Goal: Transaction & Acquisition: Purchase product/service

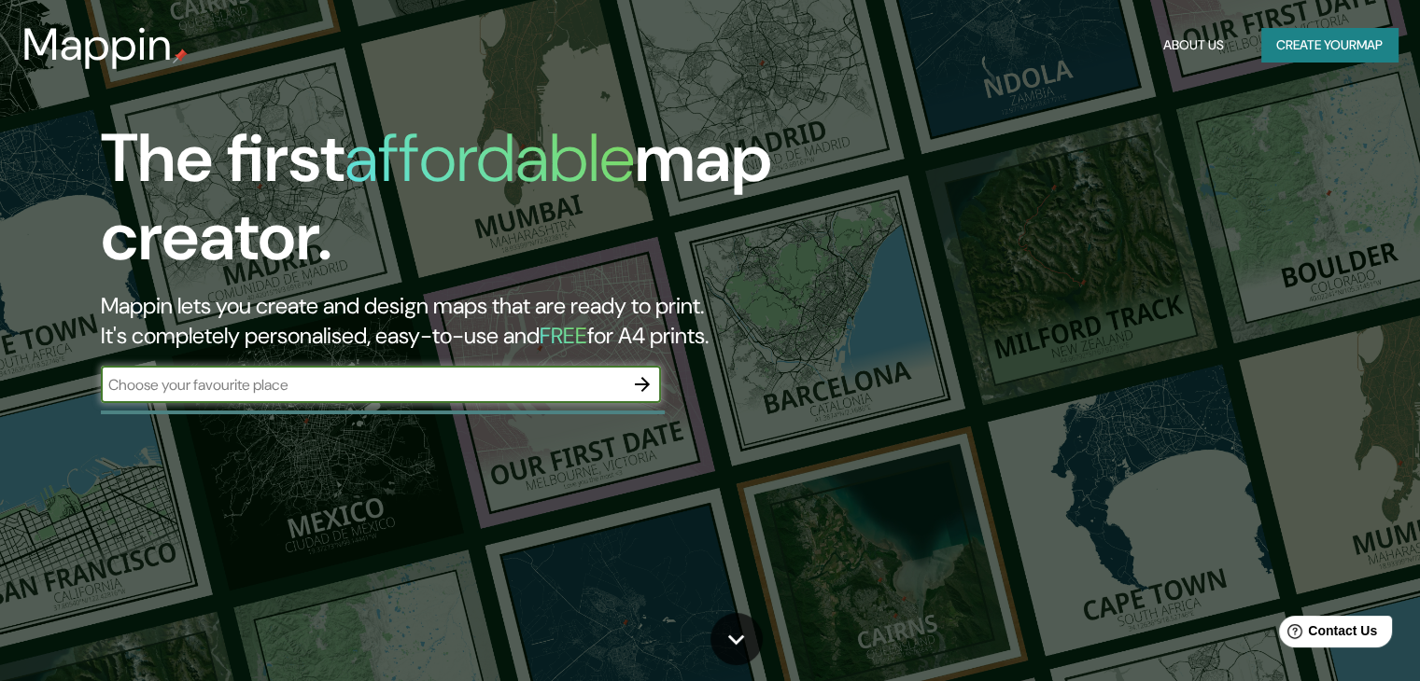
click at [306, 412] on div at bounding box center [383, 413] width 564 height 4
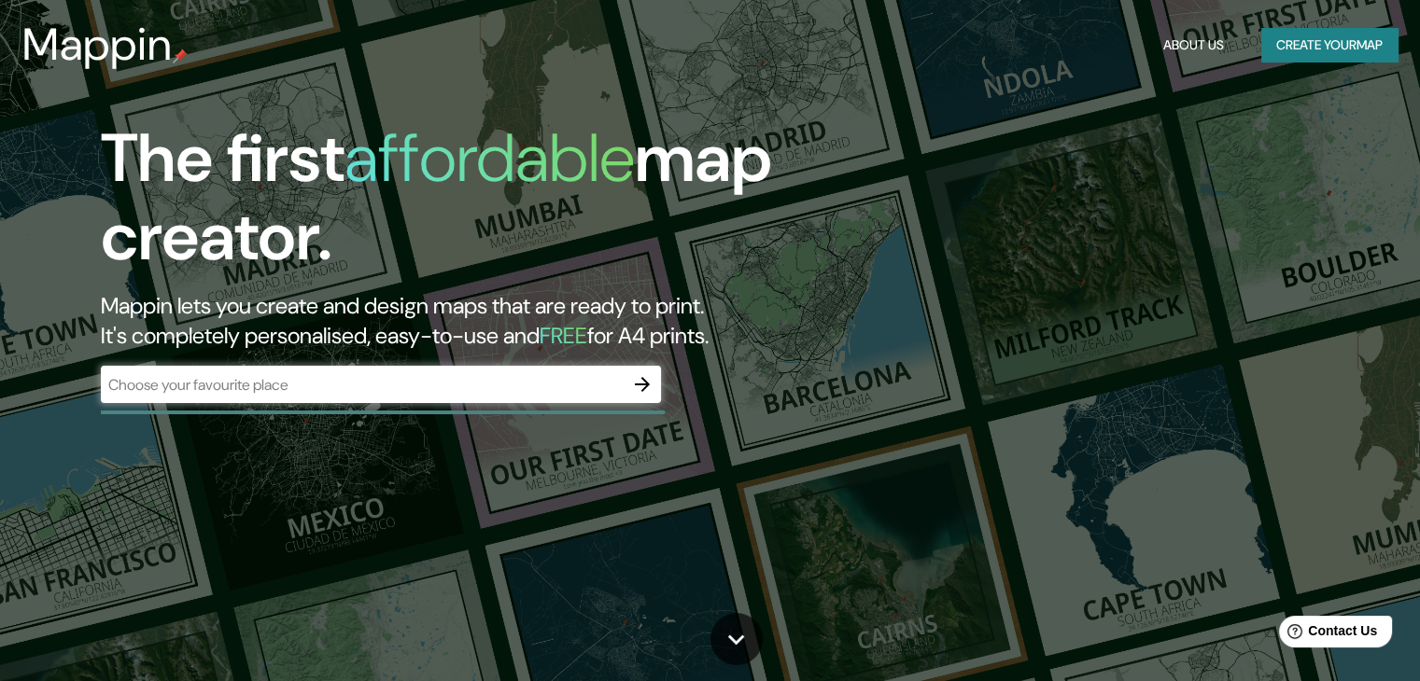
click at [306, 398] on div "​" at bounding box center [381, 384] width 560 height 37
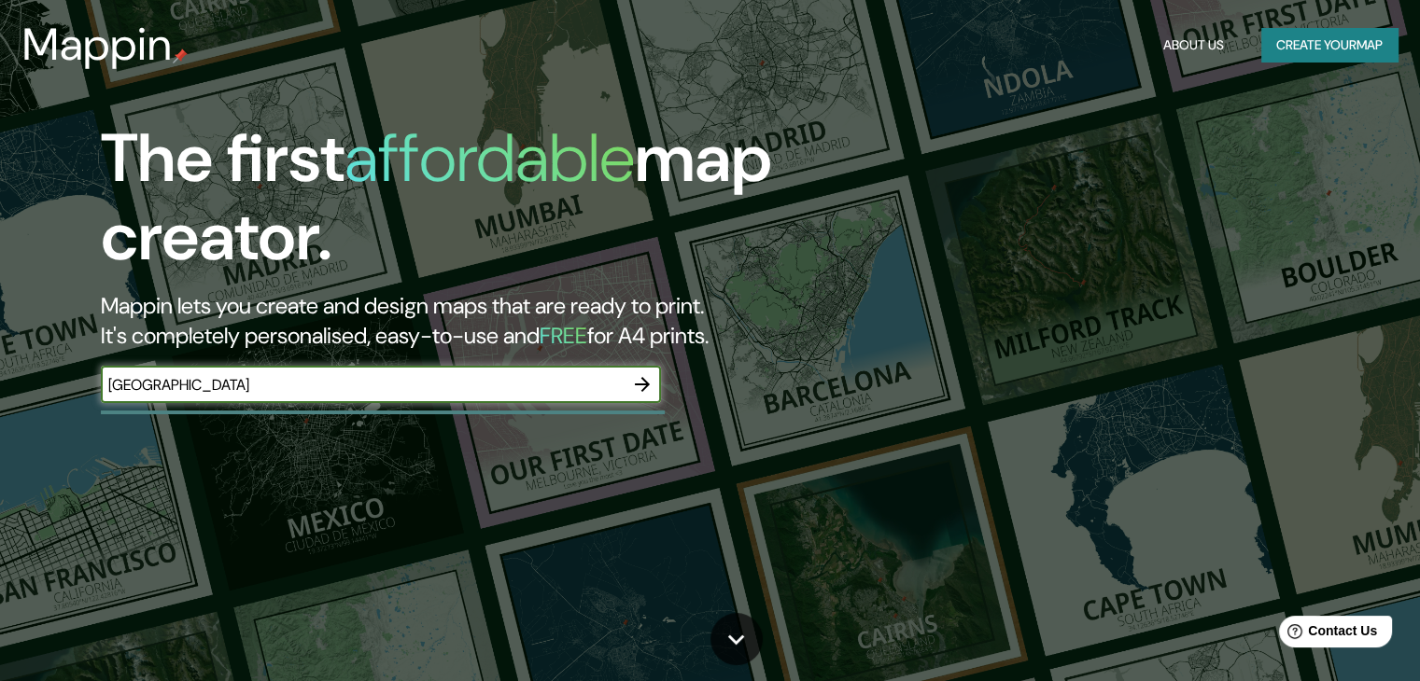
click at [478, 384] on input "[GEOGRAPHIC_DATA]" at bounding box center [362, 384] width 523 height 21
type input "c"
click at [327, 484] on div "The first affordable map creator. Mappin lets you create and design maps that a…" at bounding box center [710, 340] width 1420 height 681
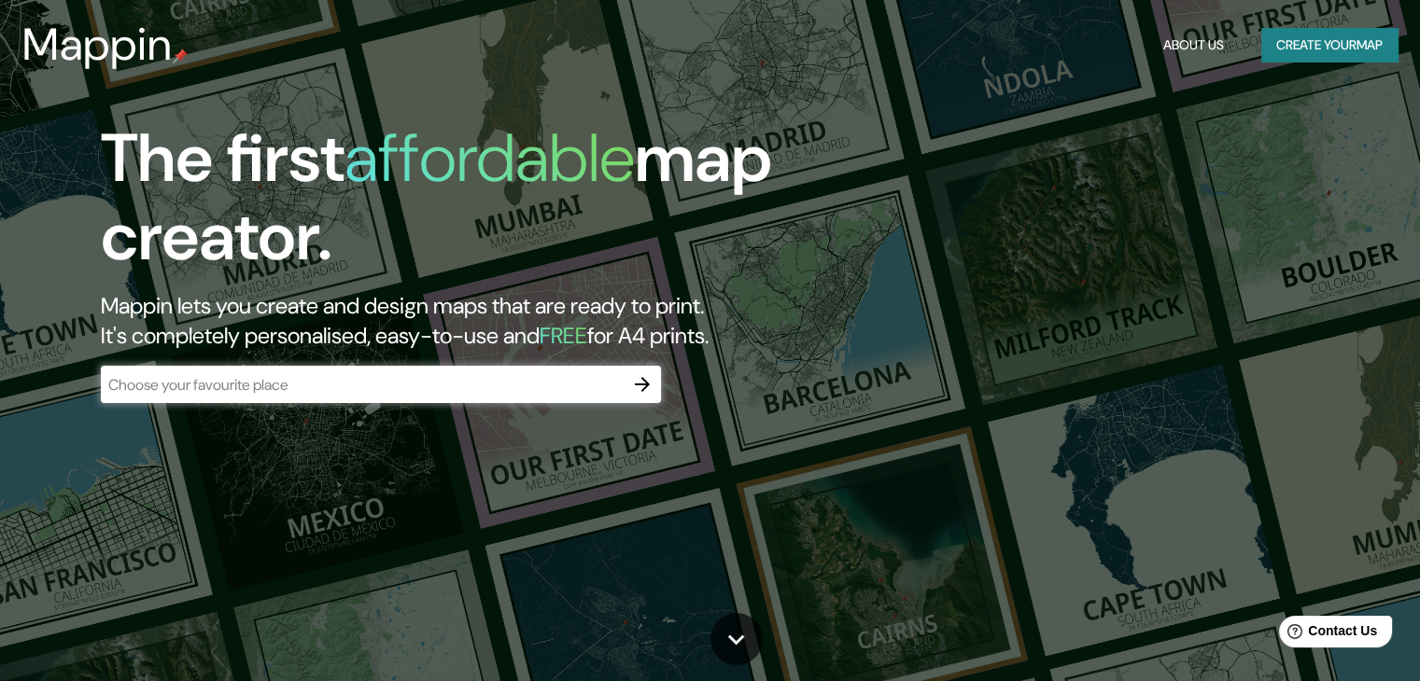
click at [349, 524] on div "The first affordable map creator. Mappin lets you create and design maps that a…" at bounding box center [710, 340] width 1420 height 681
click at [1340, 43] on button "Create your map" at bounding box center [1329, 45] width 136 height 35
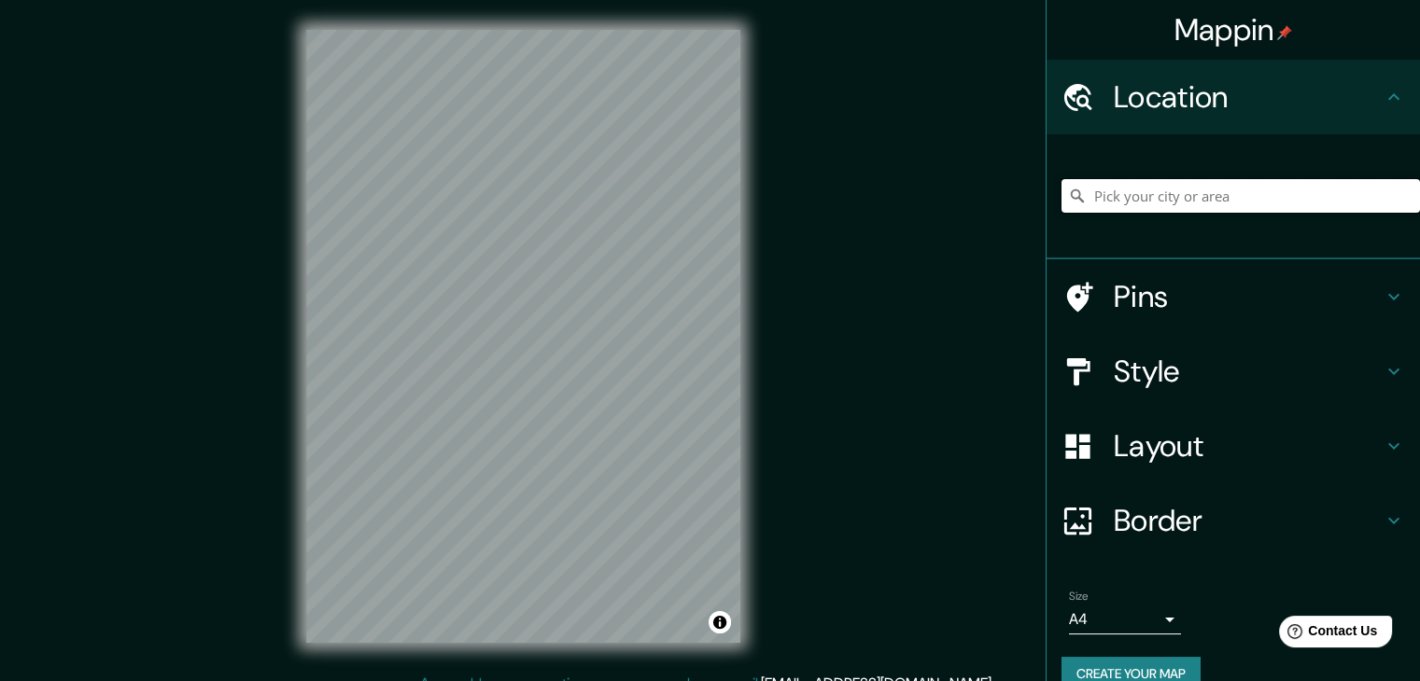
click at [1127, 210] on input "Pick your city or area" at bounding box center [1240, 196] width 358 height 34
click at [1245, 203] on input "Pick your city or area" at bounding box center [1240, 196] width 358 height 34
click at [1382, 93] on icon at bounding box center [1393, 97] width 22 height 22
click at [1267, 211] on input "Pick your city or area" at bounding box center [1240, 196] width 358 height 34
click at [1102, 206] on input "People's Republic of China" at bounding box center [1240, 196] width 358 height 34
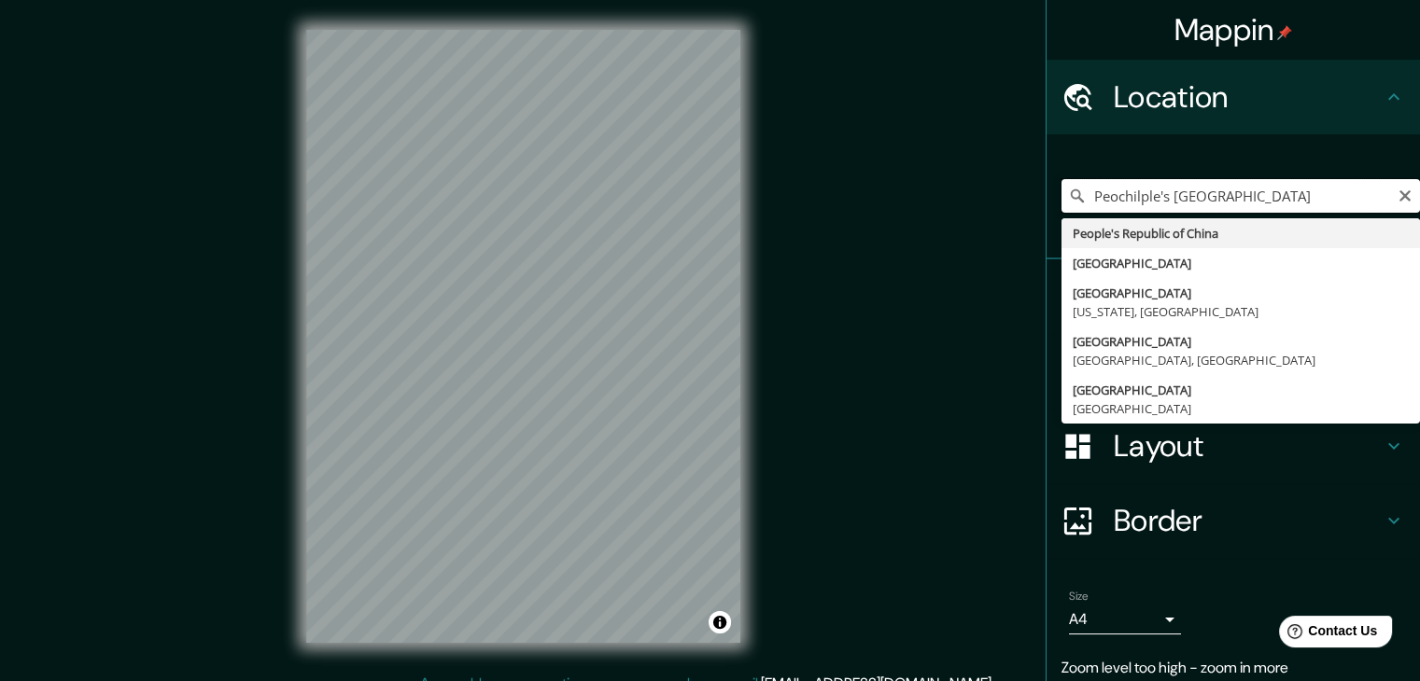
type input "Peochileple's [GEOGRAPHIC_DATA]"
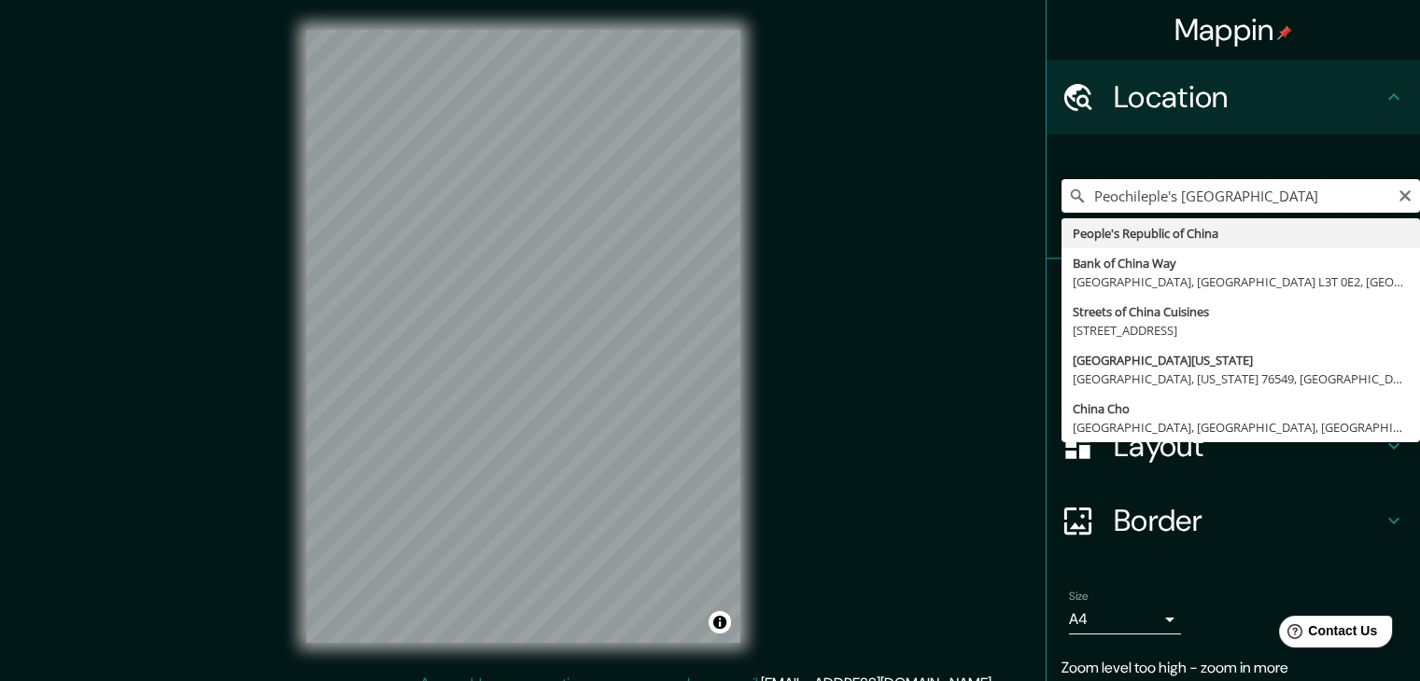
click at [1281, 192] on input "Peochileple's [GEOGRAPHIC_DATA]" at bounding box center [1240, 196] width 358 height 34
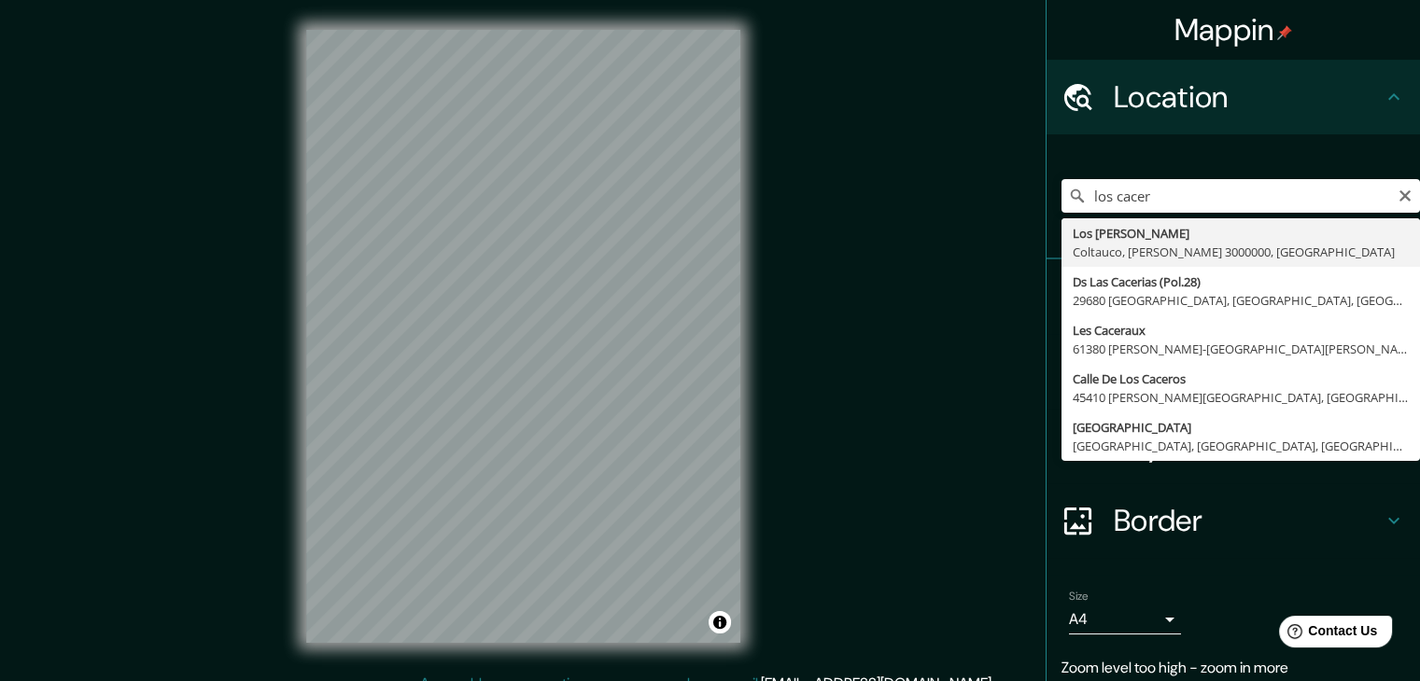
type input "Los [PERSON_NAME], Coltauco, [PERSON_NAME] 3000000, [GEOGRAPHIC_DATA]"
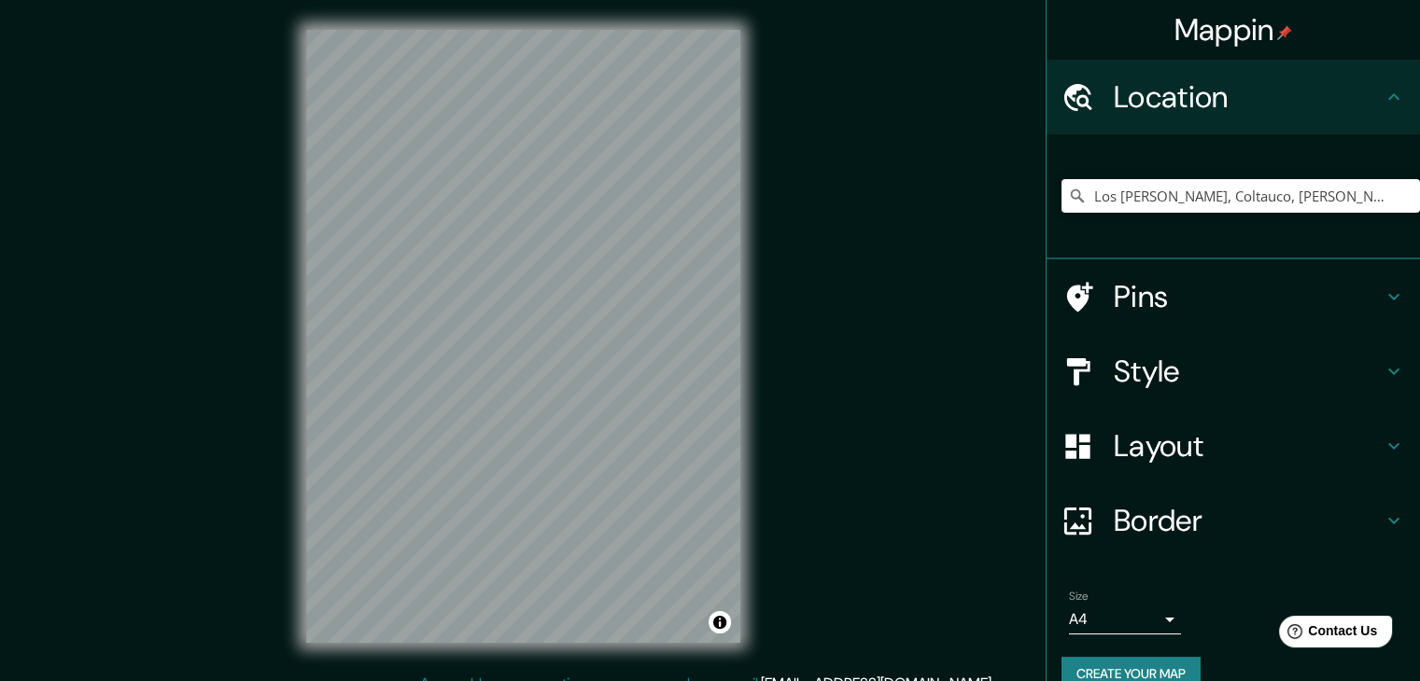
click at [1382, 300] on icon at bounding box center [1393, 297] width 22 height 22
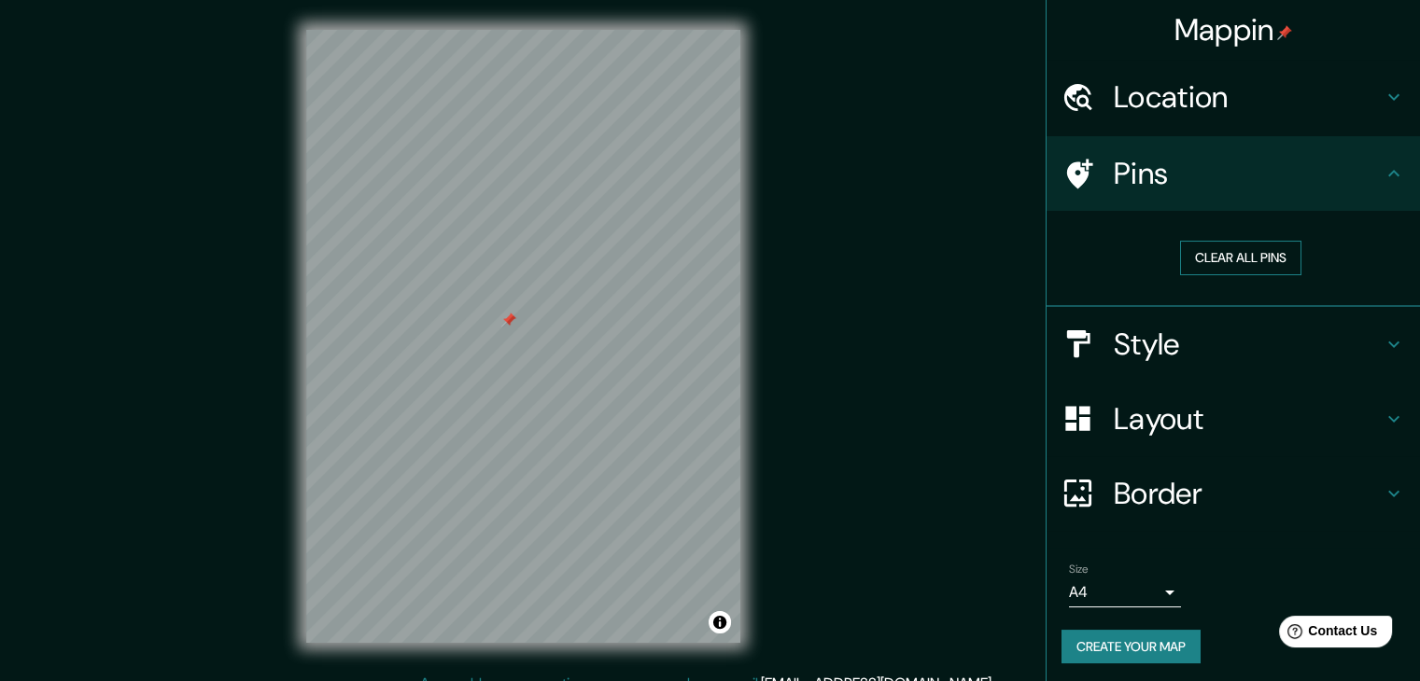
click at [1235, 249] on button "Clear all pins" at bounding box center [1240, 258] width 121 height 35
click at [1359, 337] on h4 "Style" at bounding box center [1248, 344] width 269 height 37
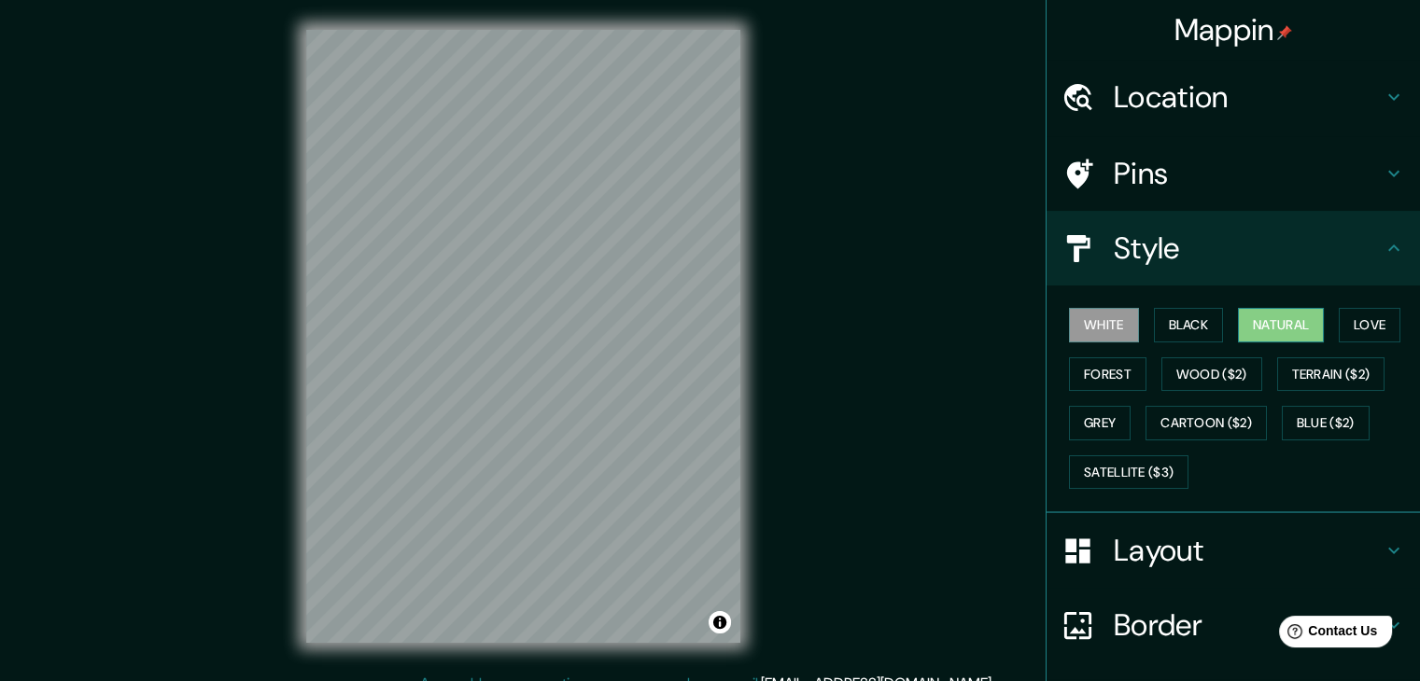
click at [1295, 328] on button "Natural" at bounding box center [1281, 325] width 86 height 35
click at [1369, 322] on button "Love" at bounding box center [1370, 325] width 62 height 35
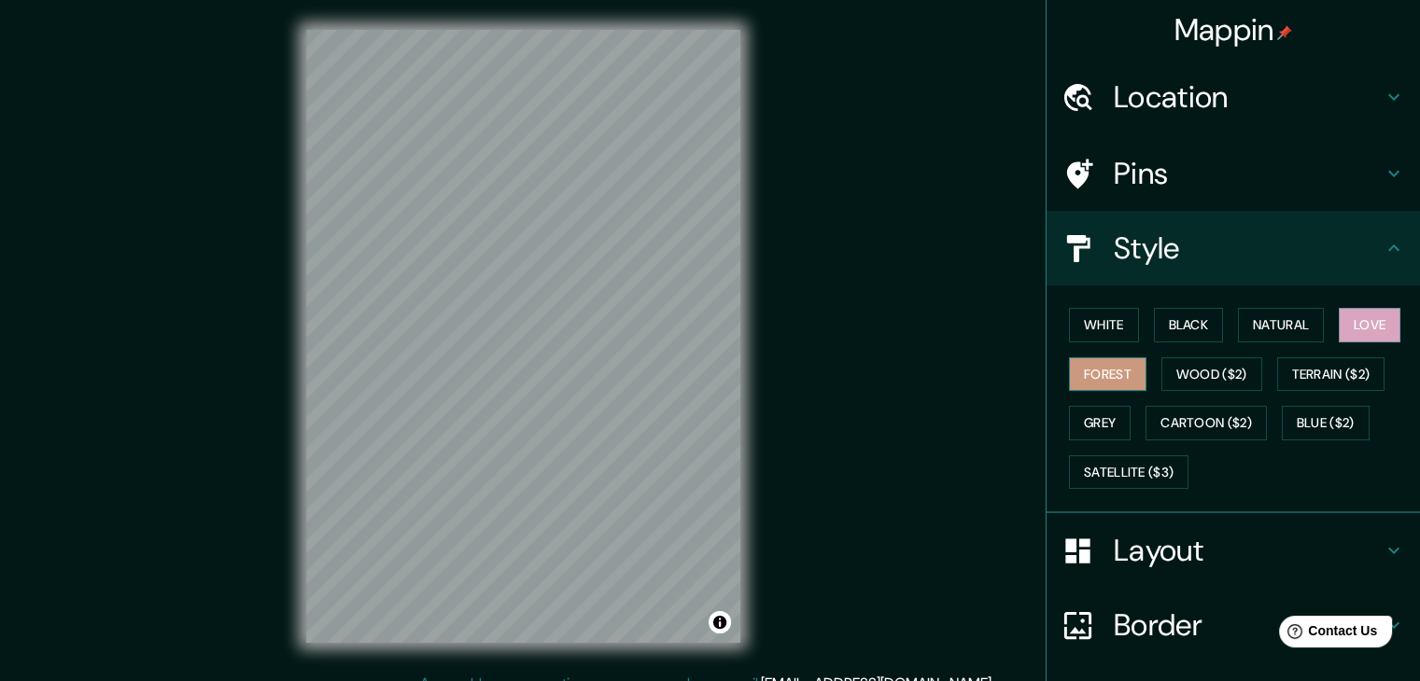
click at [1110, 374] on button "Forest" at bounding box center [1107, 375] width 77 height 35
click at [1205, 371] on button "Wood ($2)" at bounding box center [1211, 375] width 101 height 35
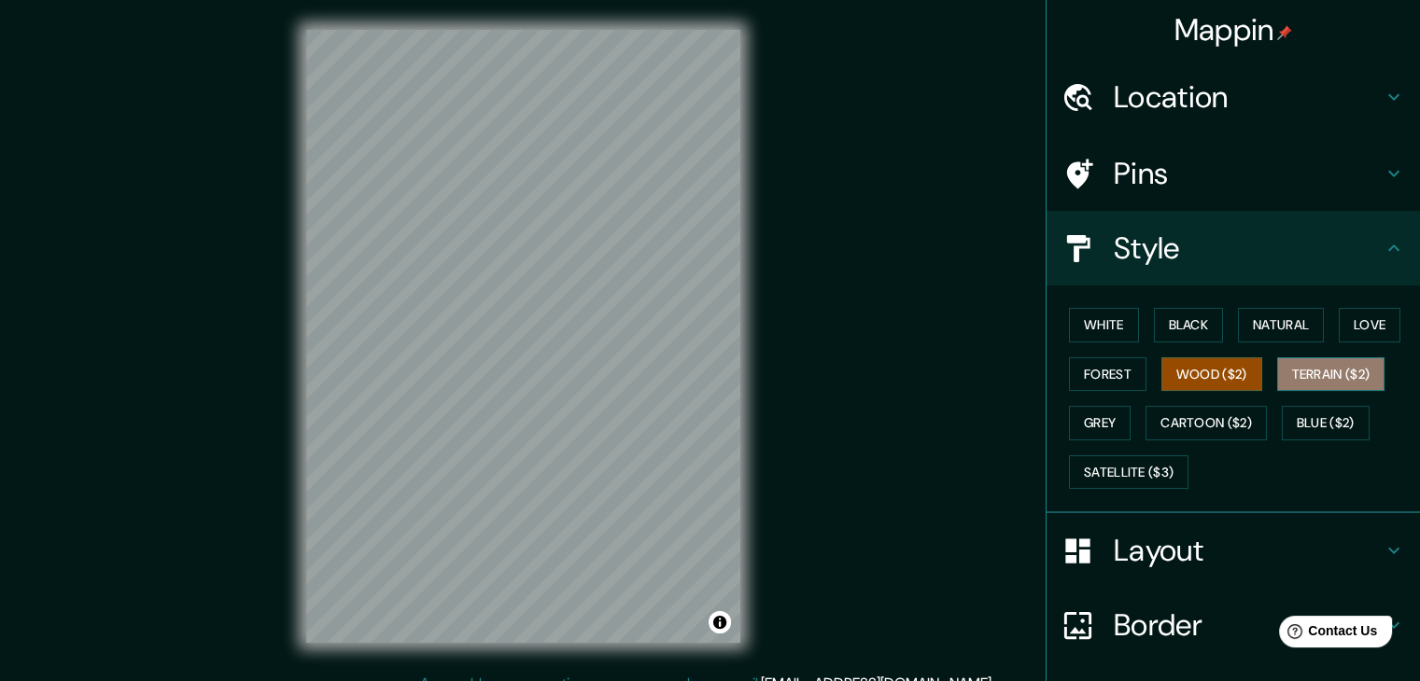
click at [1344, 374] on button "Terrain ($2)" at bounding box center [1331, 375] width 108 height 35
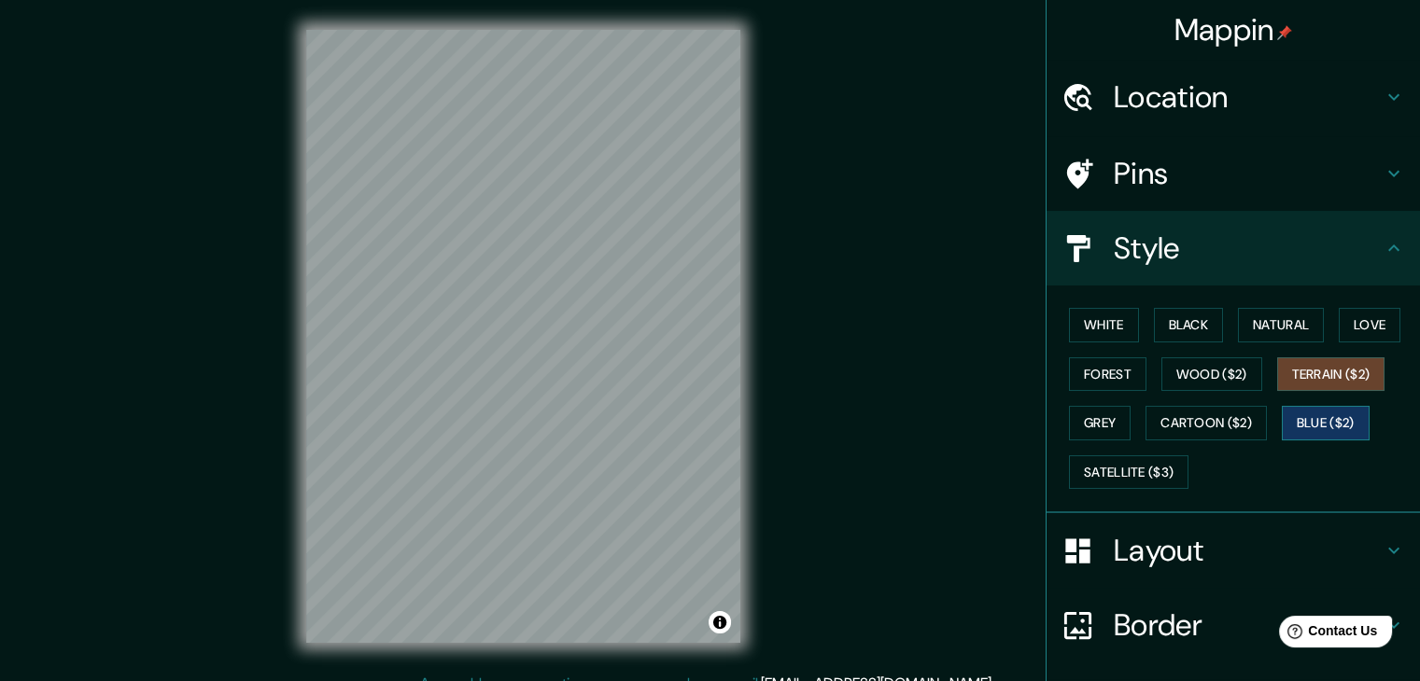
click at [1310, 412] on button "Blue ($2)" at bounding box center [1326, 423] width 88 height 35
click at [1195, 418] on button "Cartoon ($2)" at bounding box center [1205, 423] width 121 height 35
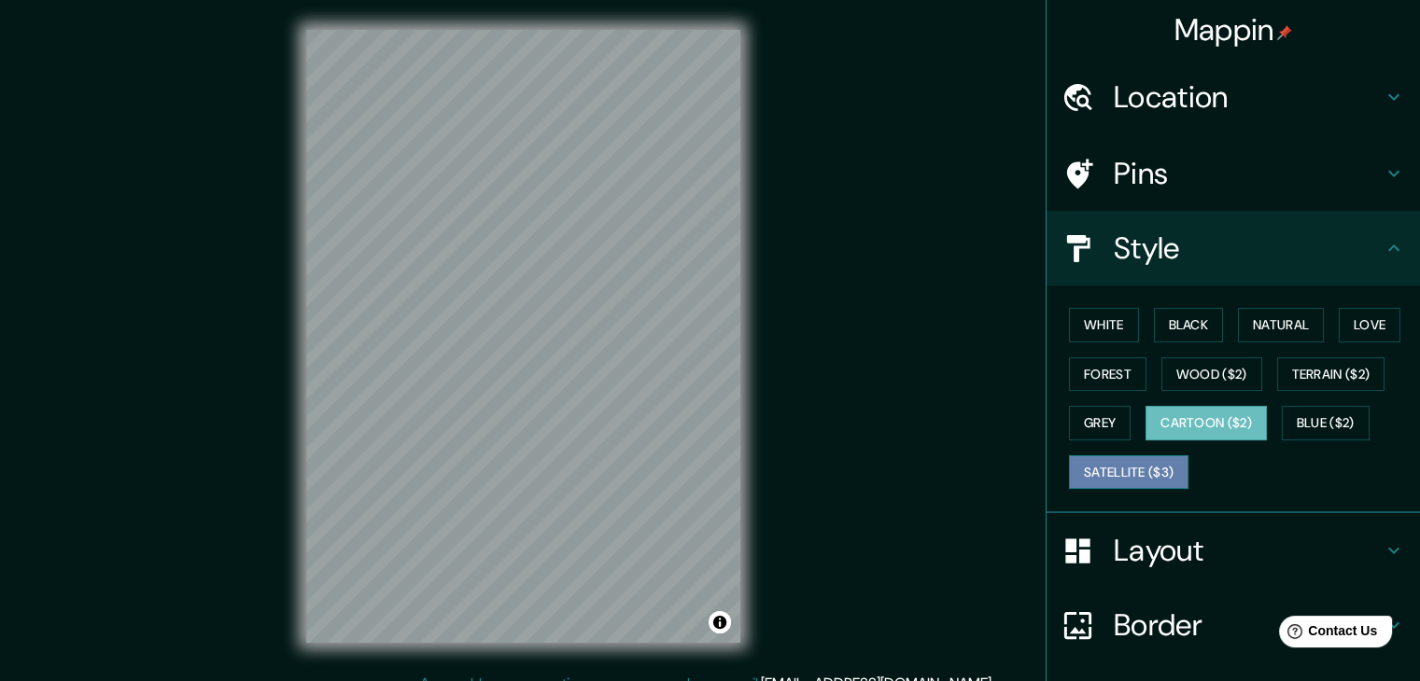
click at [1120, 470] on button "Satellite ($3)" at bounding box center [1128, 473] width 119 height 35
click at [1259, 94] on h4 "Location" at bounding box center [1248, 96] width 269 height 37
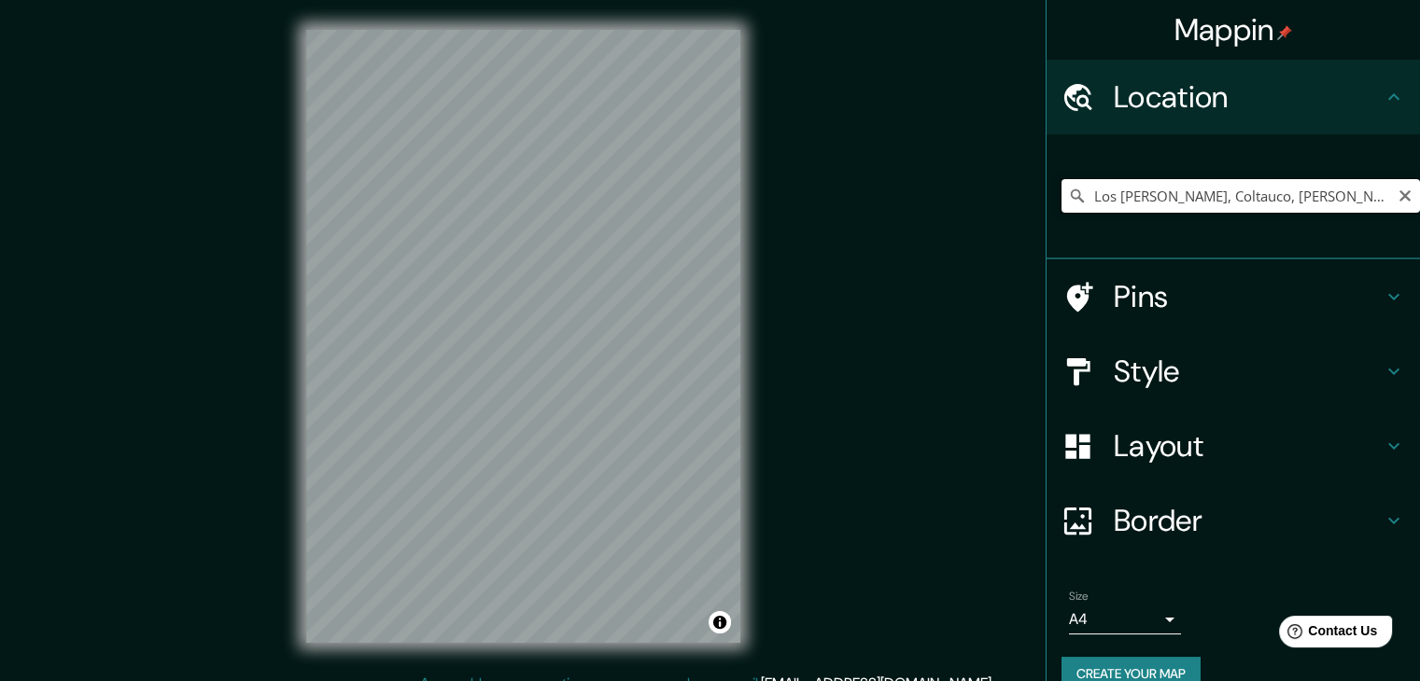
click at [1170, 199] on input "Los [PERSON_NAME], Coltauco, [PERSON_NAME] 3000000, [GEOGRAPHIC_DATA]" at bounding box center [1240, 196] width 358 height 34
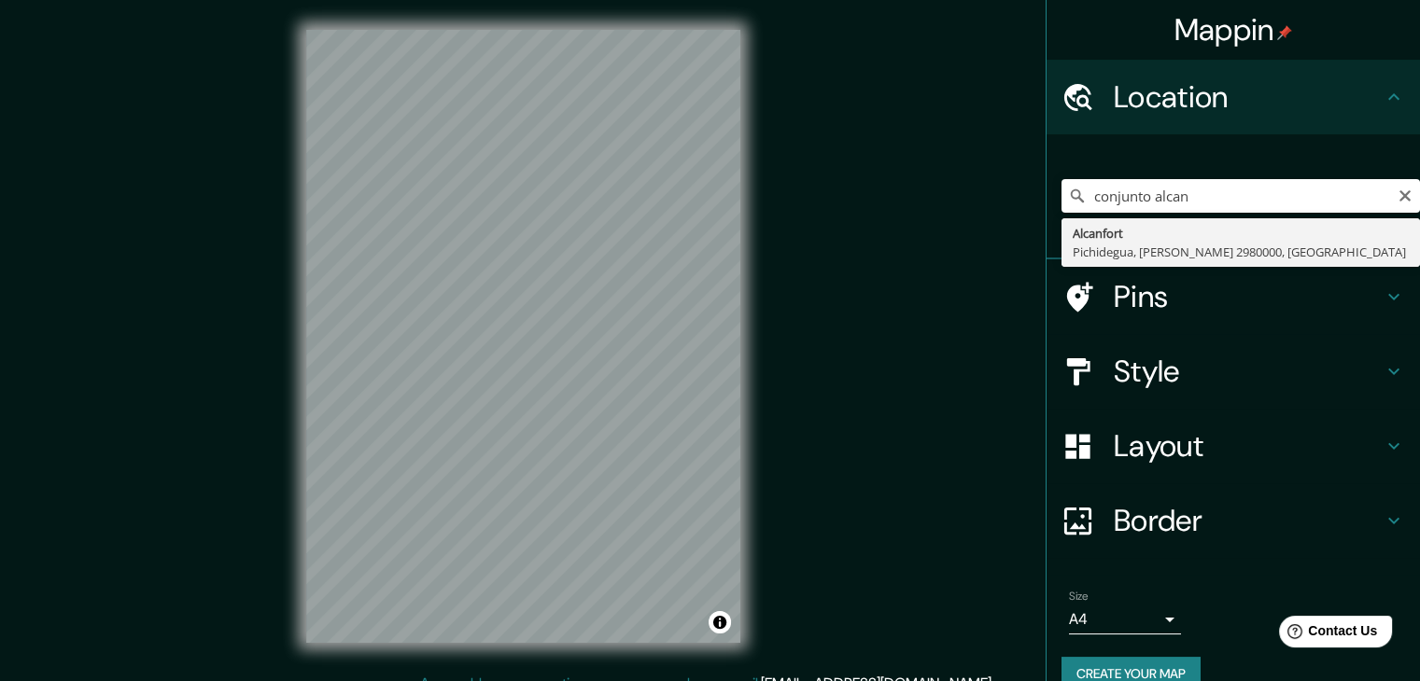
type input "Alcanfort, Pichidegua, [PERSON_NAME] 2980000, [GEOGRAPHIC_DATA]"
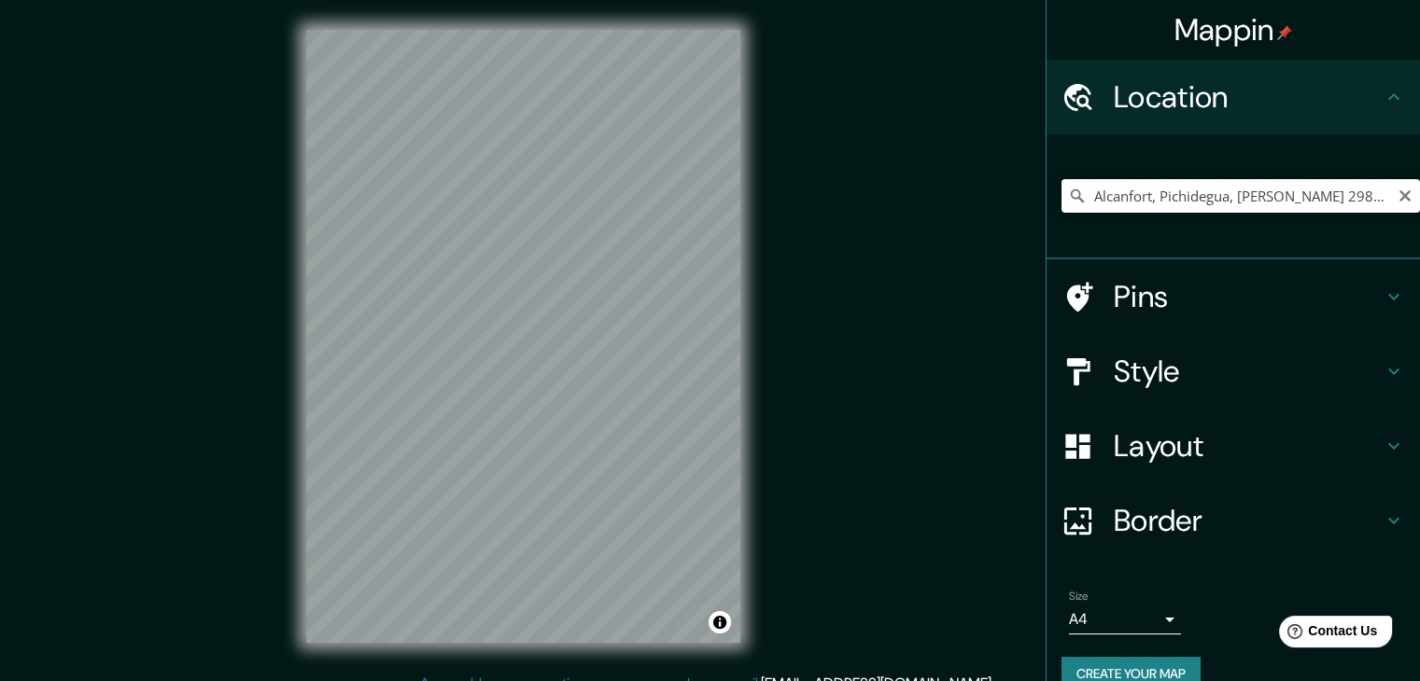
click at [1170, 208] on input "Alcanfort, Pichidegua, [PERSON_NAME] 2980000, [GEOGRAPHIC_DATA]" at bounding box center [1240, 196] width 358 height 34
click at [1138, 199] on input "Pick your city or area" at bounding box center [1240, 196] width 358 height 34
paste input "-33.41861966511571, -70.58842834957179"
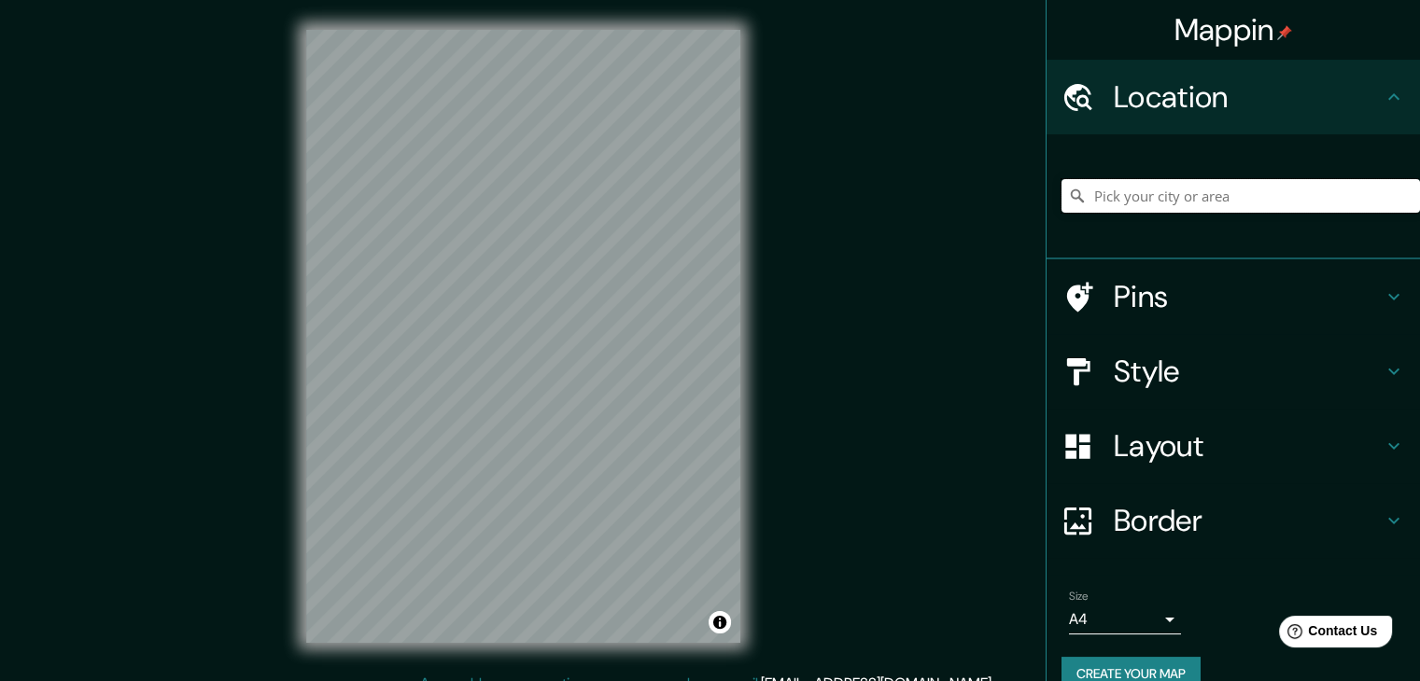
type input "-33.41861966511571, -70.58842834957179"
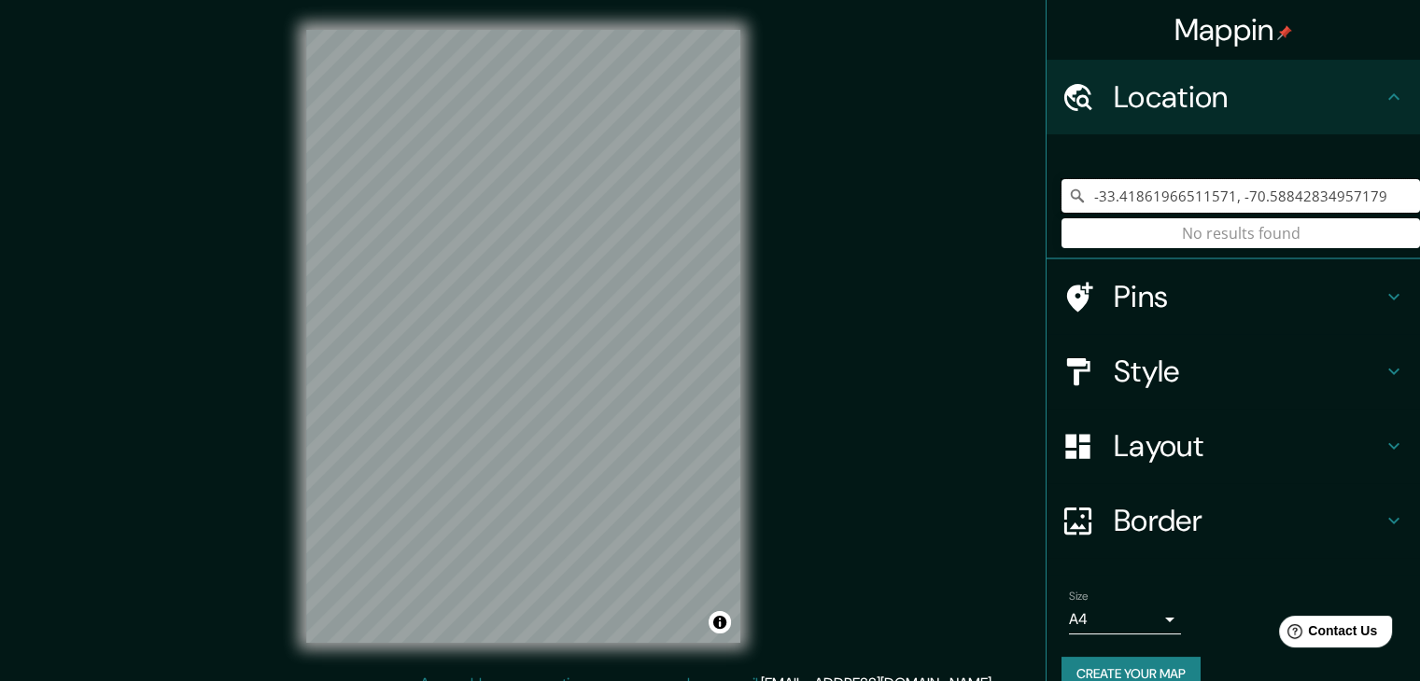
click at [1157, 200] on input "-33.41861966511571, -70.58842834957179" at bounding box center [1240, 196] width 358 height 34
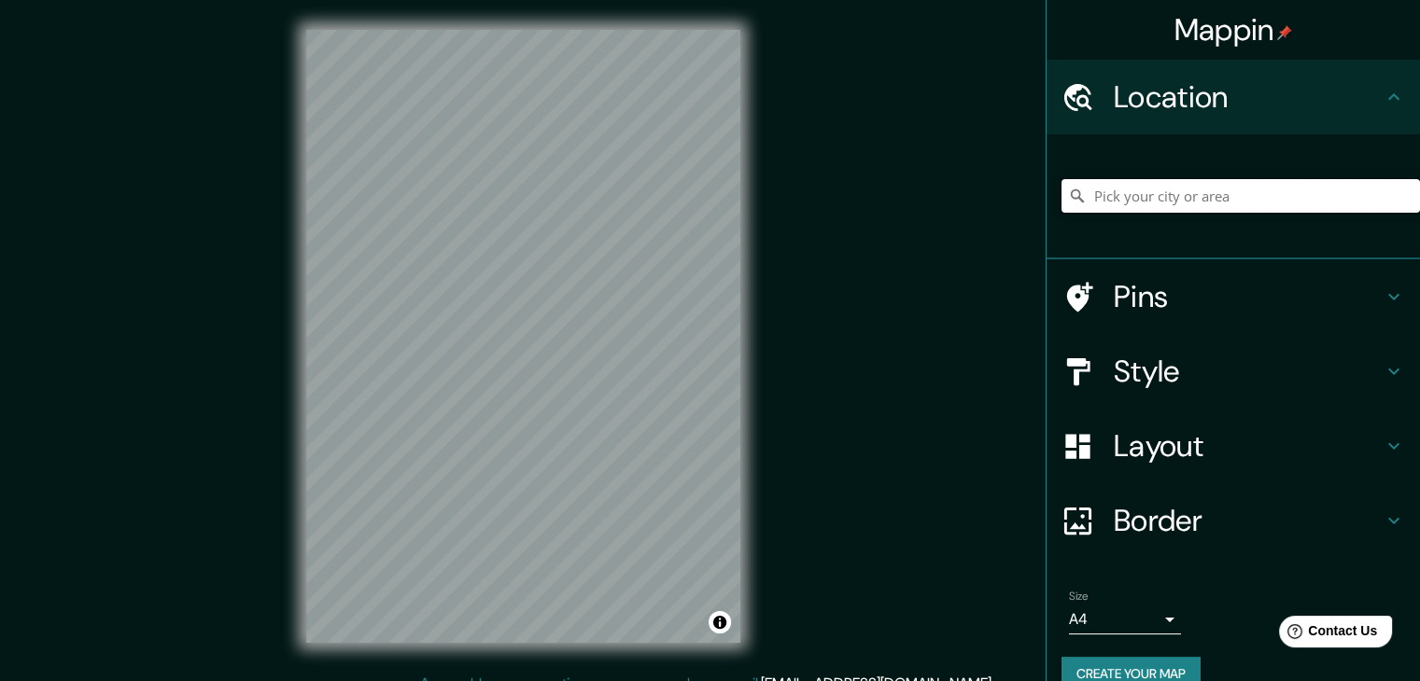
click at [1157, 200] on input "Pick your city or area" at bounding box center [1240, 196] width 358 height 34
click at [1235, 206] on input "Pick your city or area" at bounding box center [1240, 196] width 358 height 34
click at [1154, 185] on input "Pick your city or area" at bounding box center [1240, 196] width 358 height 34
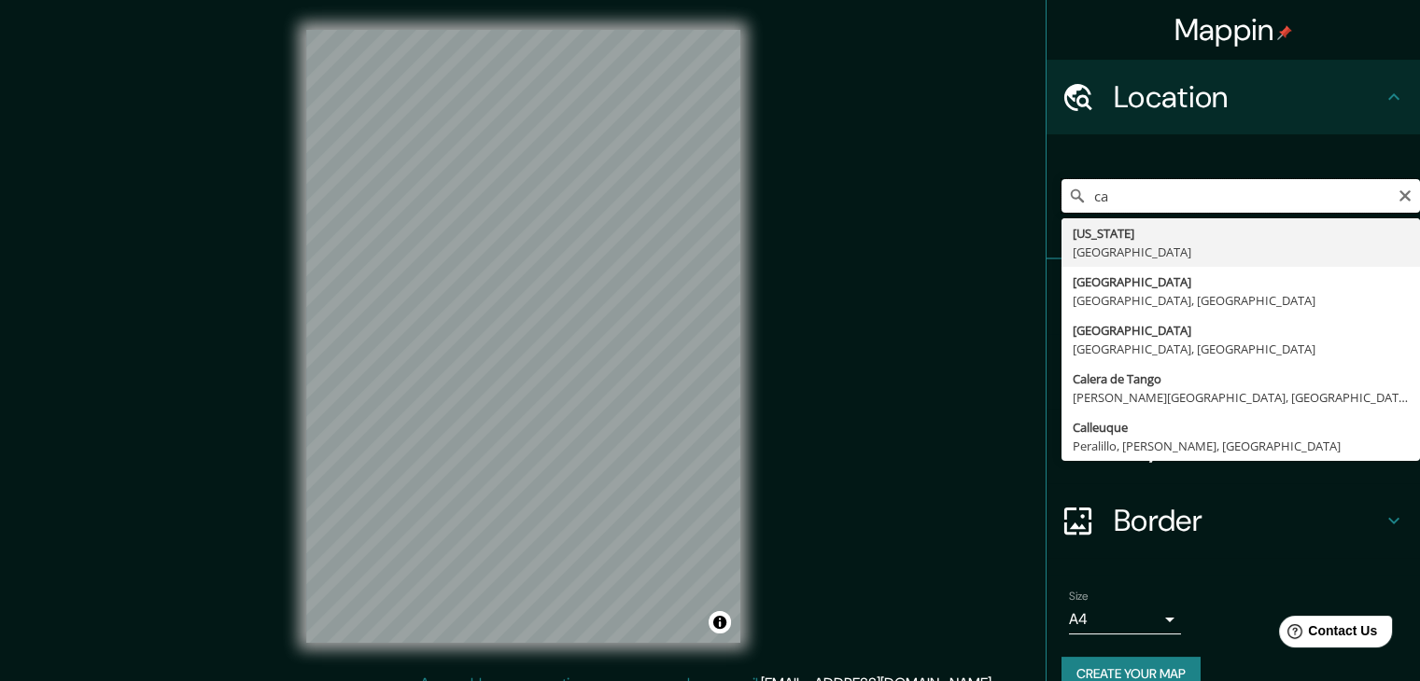
type input "c"
type input "[GEOGRAPHIC_DATA], [GEOGRAPHIC_DATA][PERSON_NAME][GEOGRAPHIC_DATA], [GEOGRAPHIC…"
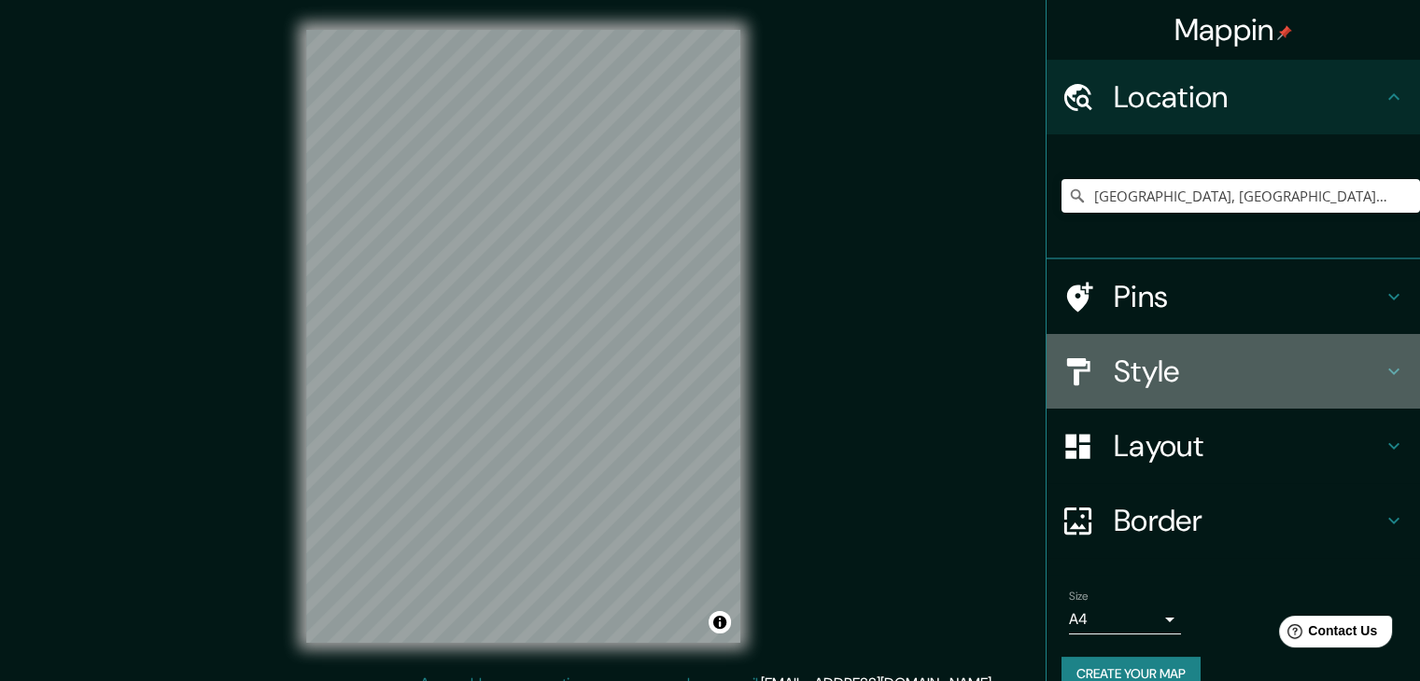
click at [1382, 362] on icon at bounding box center [1393, 371] width 22 height 22
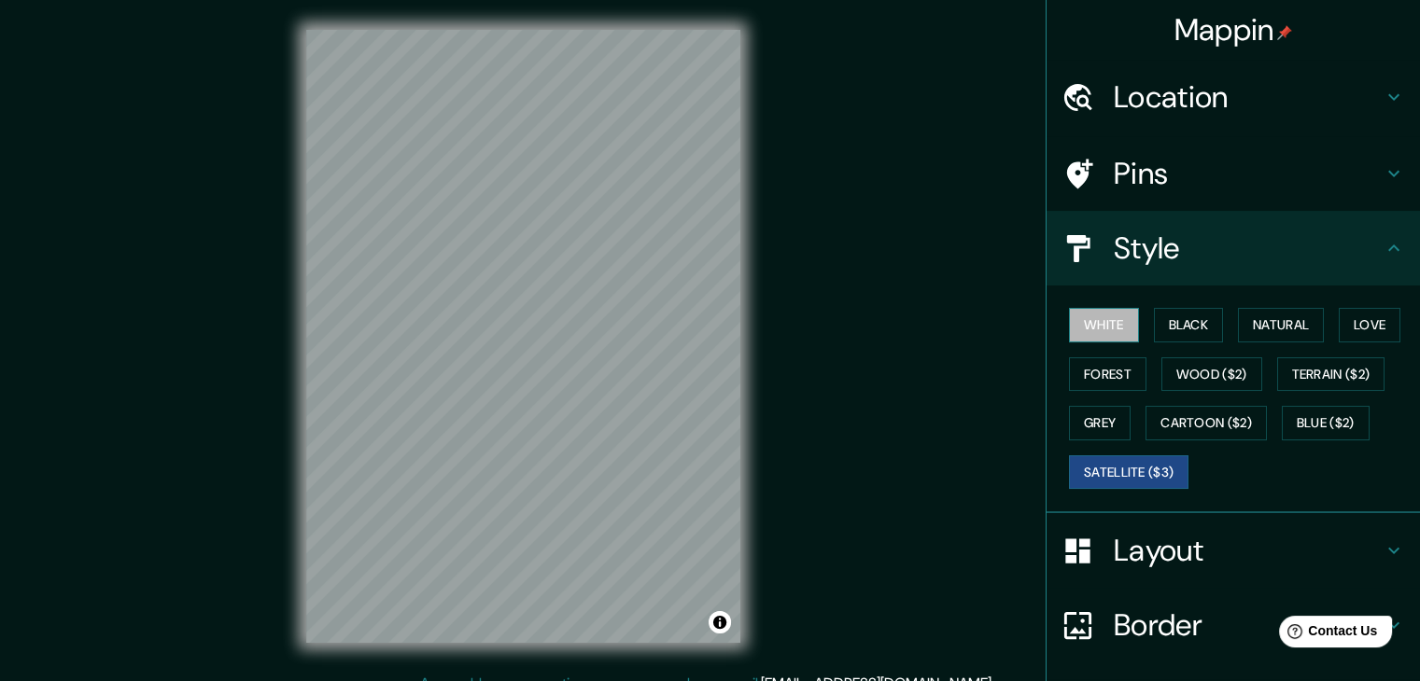
click at [1080, 323] on button "White" at bounding box center [1104, 325] width 70 height 35
click at [1172, 315] on button "Black" at bounding box center [1189, 325] width 70 height 35
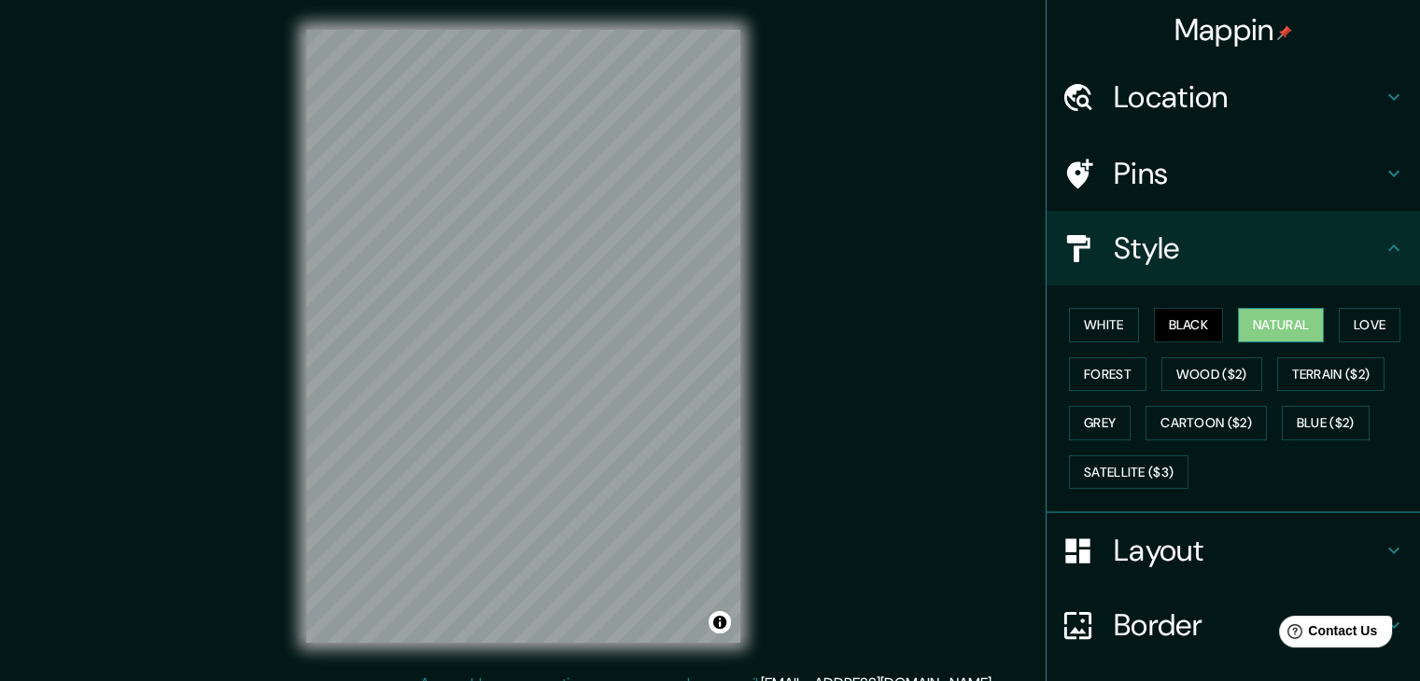
click at [1283, 321] on button "Natural" at bounding box center [1281, 325] width 86 height 35
click at [1195, 315] on button "Black" at bounding box center [1189, 325] width 70 height 35
click at [1255, 312] on button "Natural" at bounding box center [1281, 325] width 86 height 35
click at [1198, 315] on button "Black" at bounding box center [1189, 325] width 70 height 35
click at [1300, 313] on button "Natural" at bounding box center [1281, 325] width 86 height 35
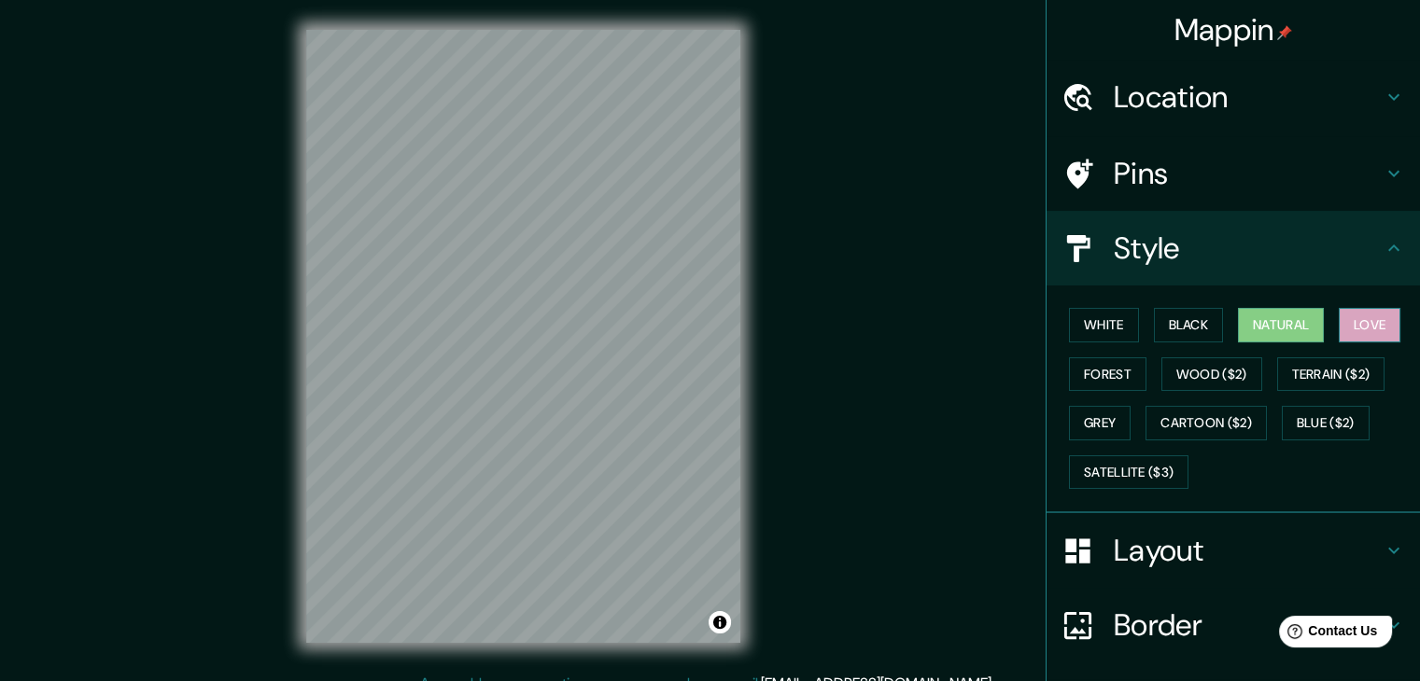
click at [1344, 330] on button "Love" at bounding box center [1370, 325] width 62 height 35
click at [1357, 363] on button "Terrain ($2)" at bounding box center [1331, 375] width 108 height 35
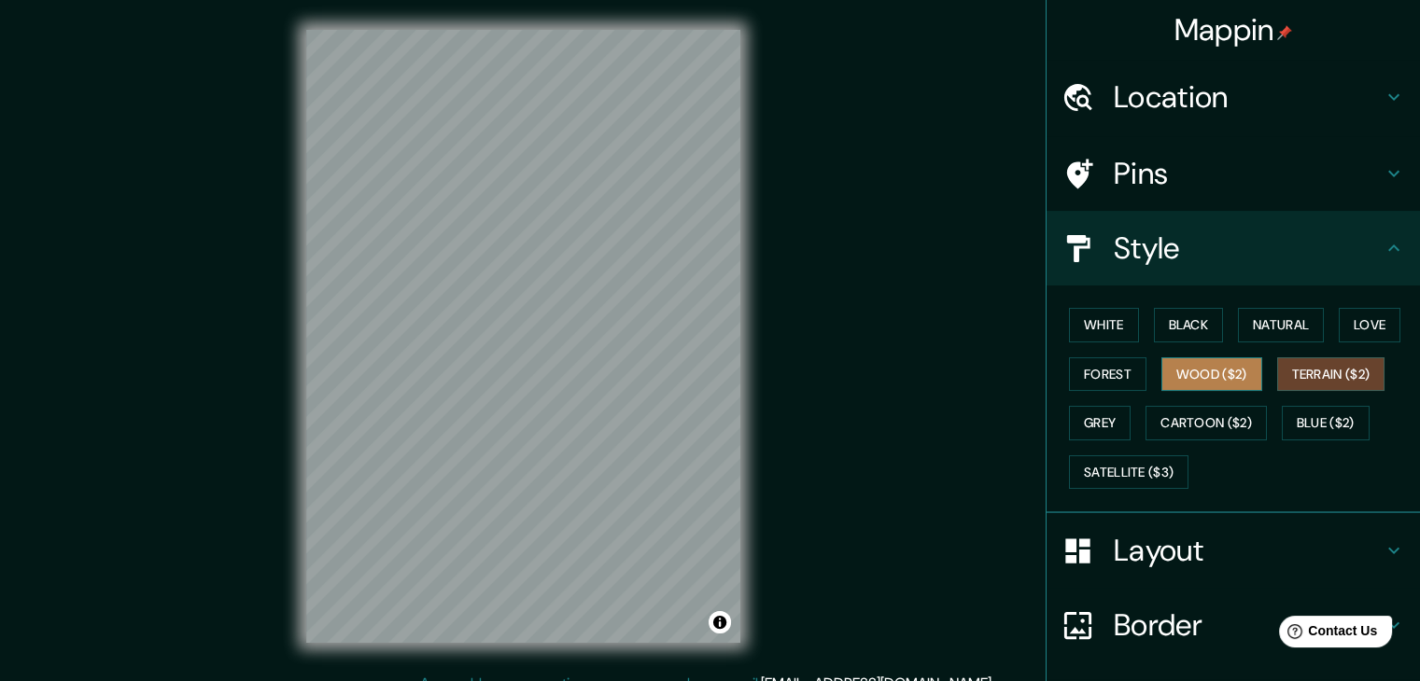
click at [1238, 367] on button "Wood ($2)" at bounding box center [1211, 375] width 101 height 35
click at [1115, 363] on button "Forest" at bounding box center [1107, 375] width 77 height 35
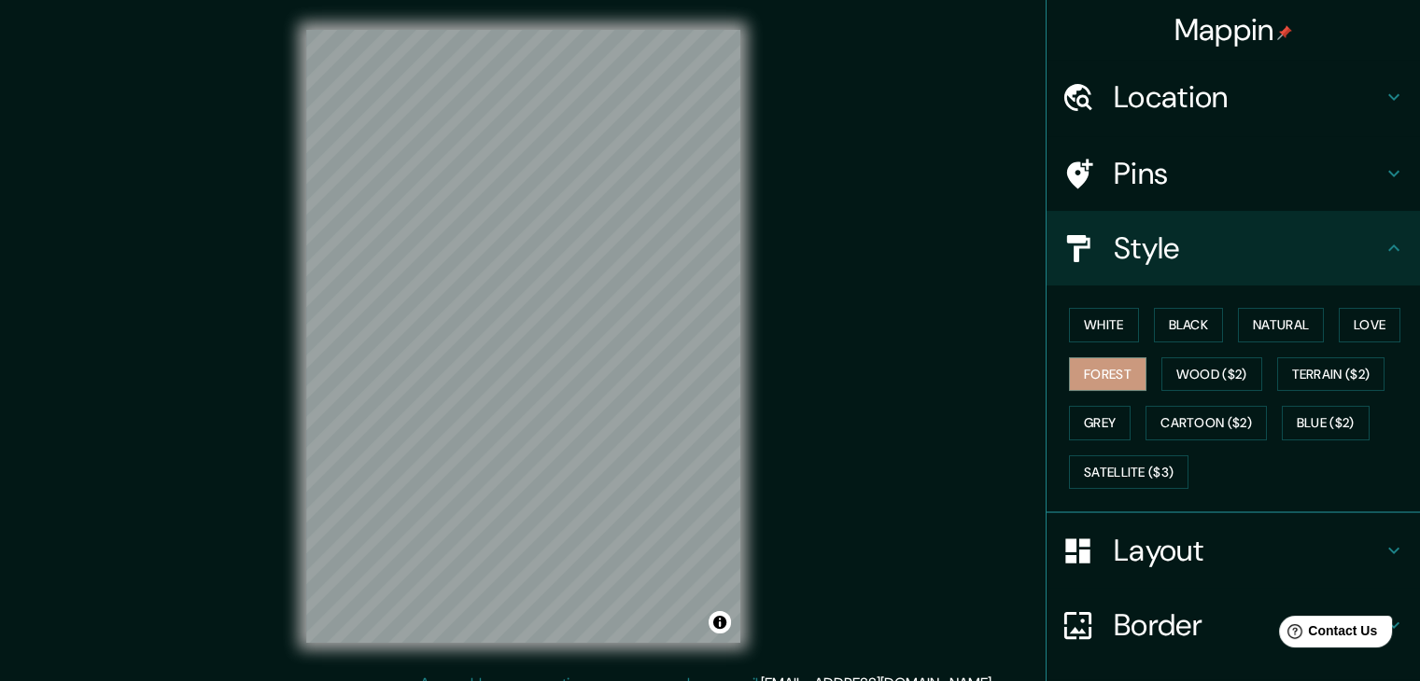
click at [1123, 398] on div "White Black Natural Love Forest Wood ($2) Terrain ($2) Grey Cartoon ($2) Blue (…" at bounding box center [1240, 399] width 358 height 196
click at [1105, 408] on button "Grey" at bounding box center [1100, 423] width 62 height 35
click at [1210, 412] on button "Cartoon ($2)" at bounding box center [1205, 423] width 121 height 35
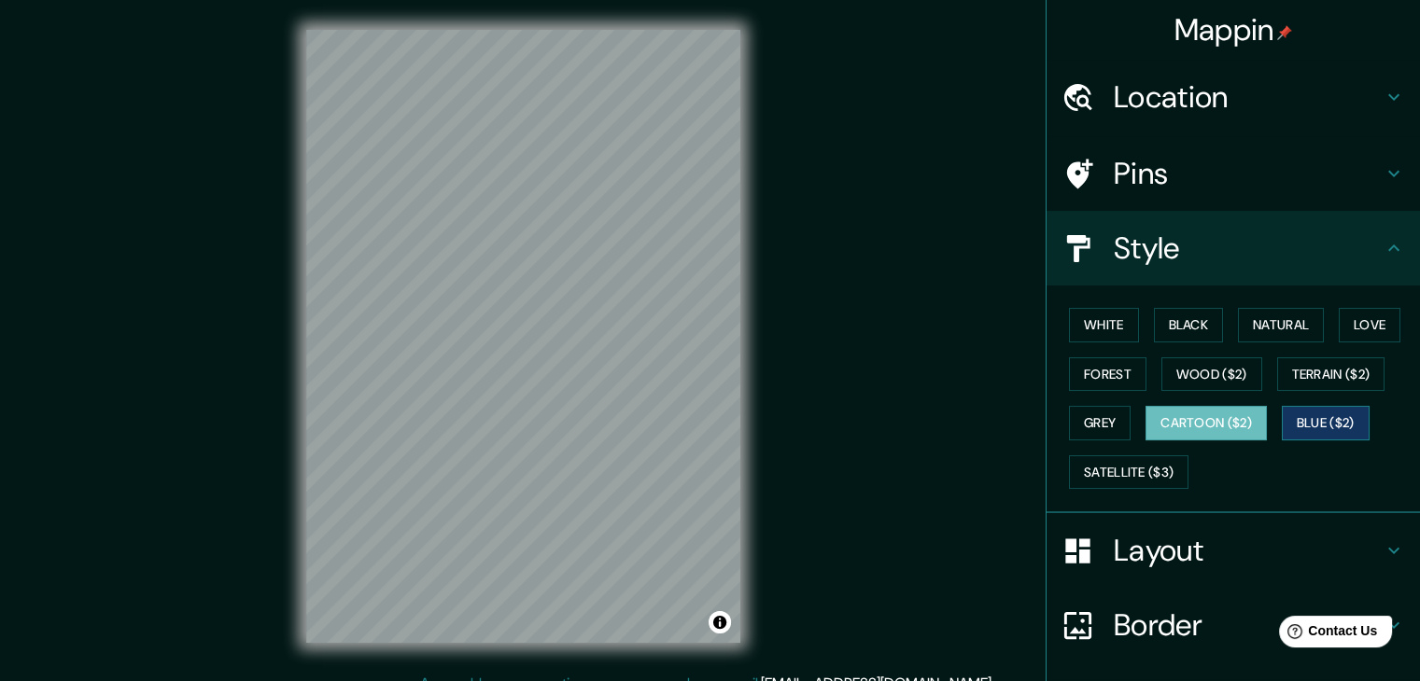
click at [1303, 414] on button "Blue ($2)" at bounding box center [1326, 423] width 88 height 35
click at [1122, 466] on button "Satellite ($3)" at bounding box center [1128, 473] width 119 height 35
click at [1211, 434] on button "Cartoon ($2)" at bounding box center [1205, 423] width 121 height 35
click at [1077, 322] on button "White" at bounding box center [1104, 325] width 70 height 35
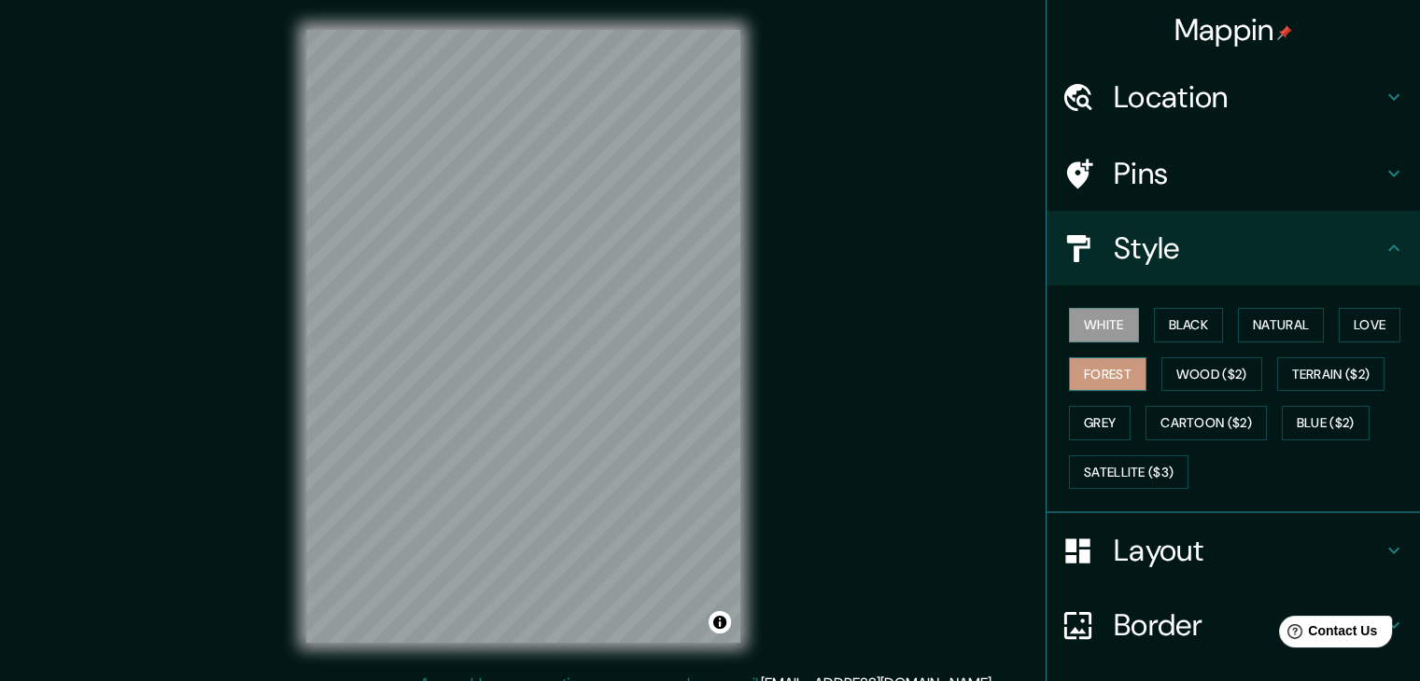
click at [1107, 388] on button "Forest" at bounding box center [1107, 375] width 77 height 35
click at [1382, 559] on icon at bounding box center [1393, 551] width 22 height 22
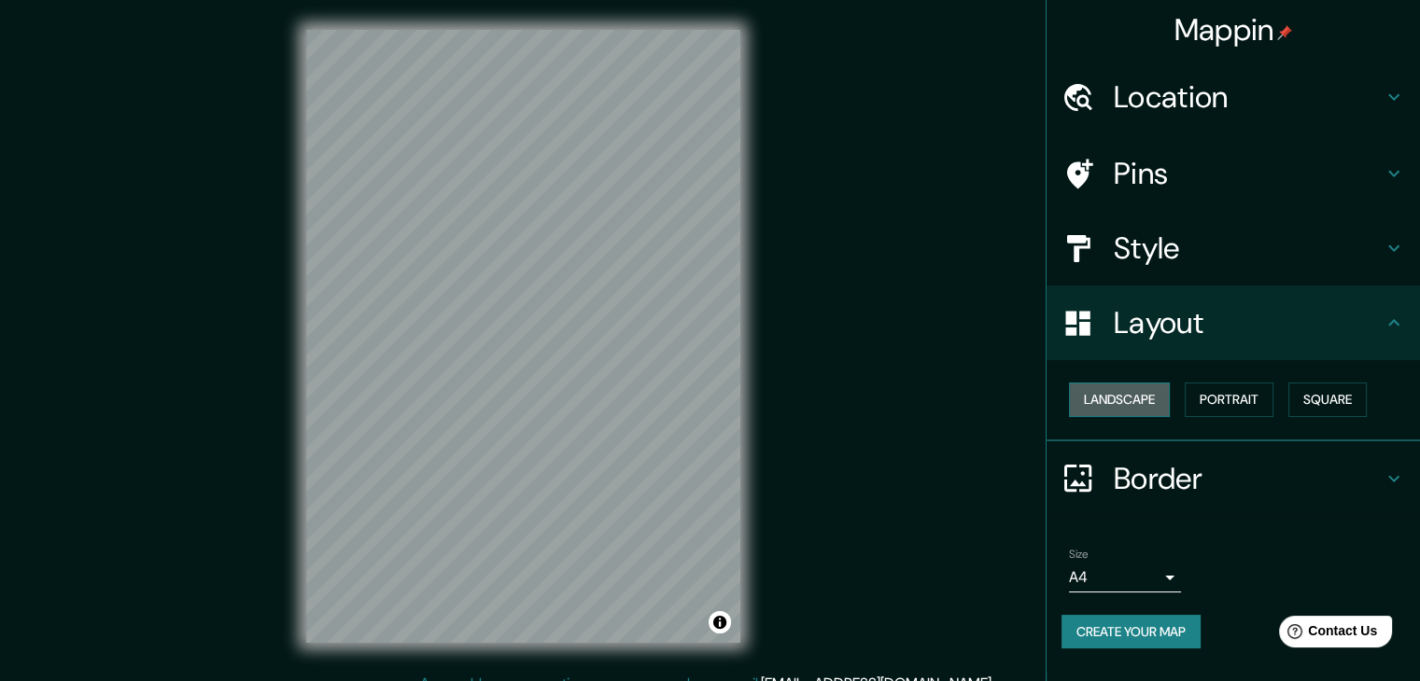
click at [1118, 400] on button "Landscape" at bounding box center [1119, 400] width 101 height 35
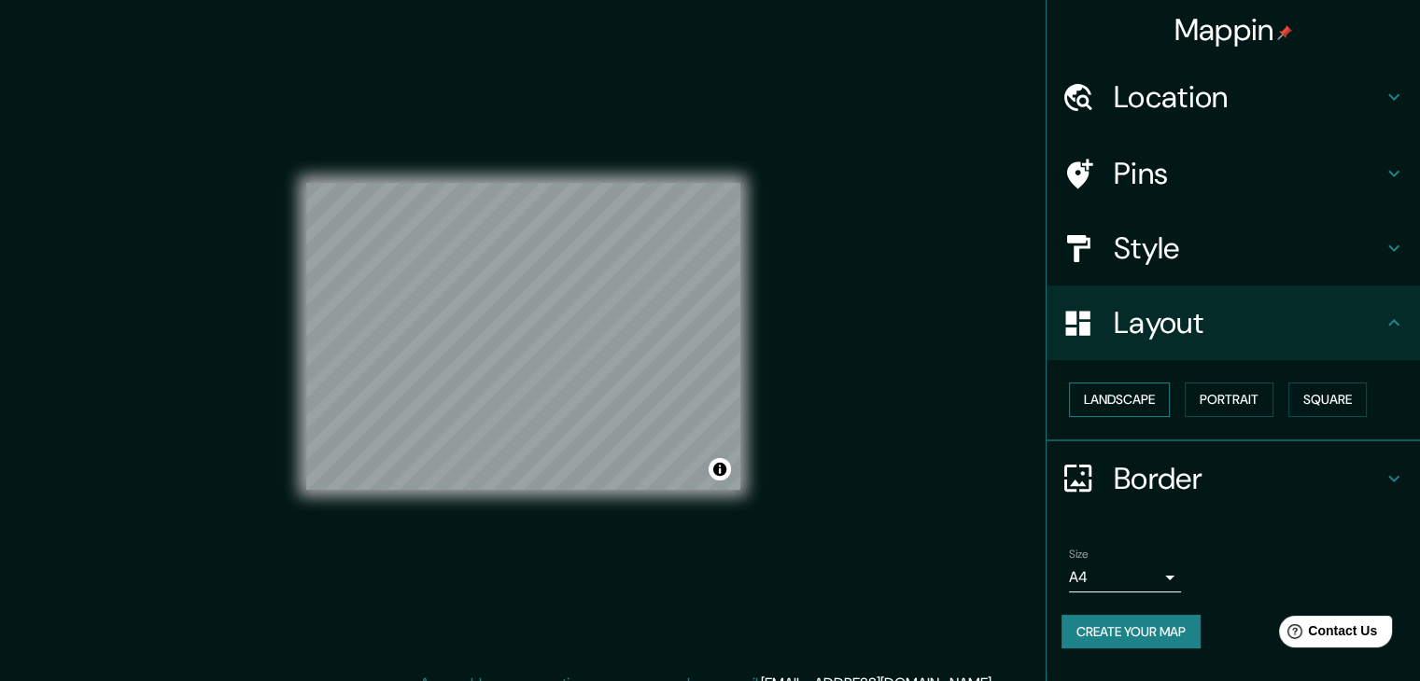
click at [1118, 400] on button "Landscape" at bounding box center [1119, 400] width 101 height 35
click at [1201, 399] on button "Portrait" at bounding box center [1229, 400] width 89 height 35
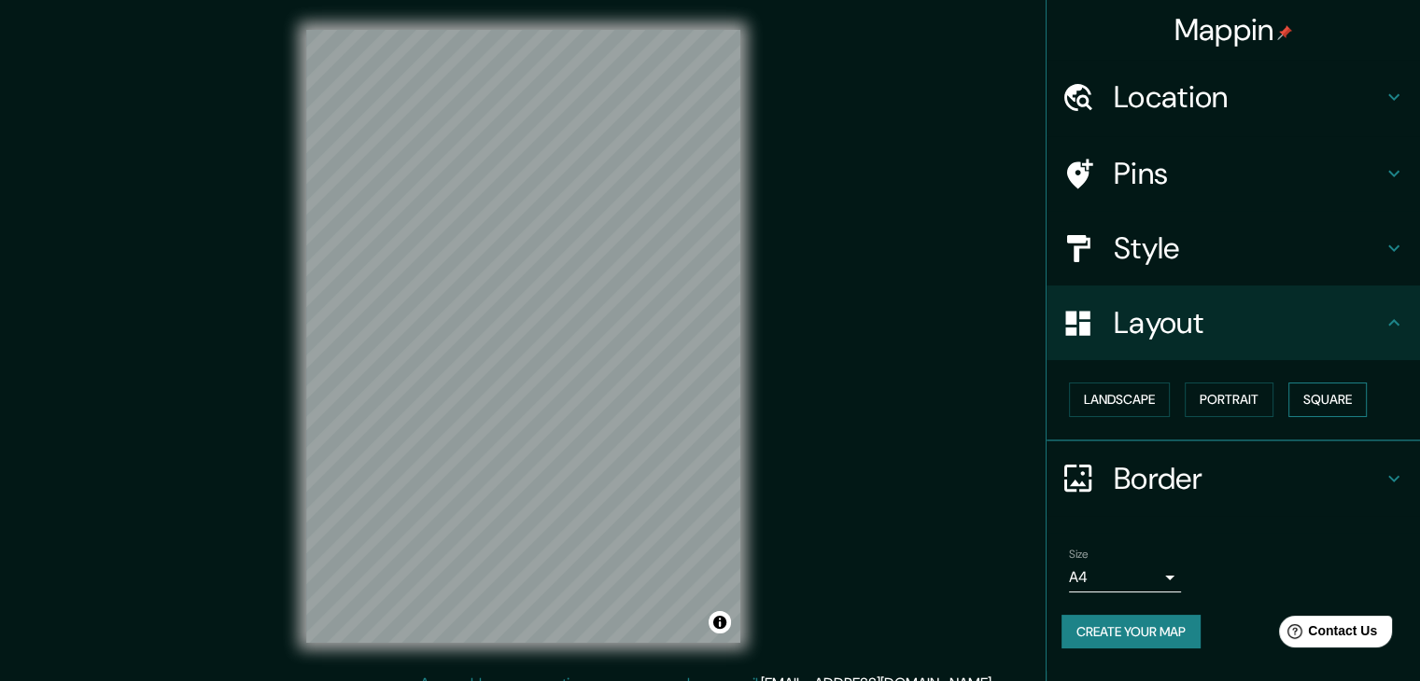
click at [1319, 399] on button "Square" at bounding box center [1327, 400] width 78 height 35
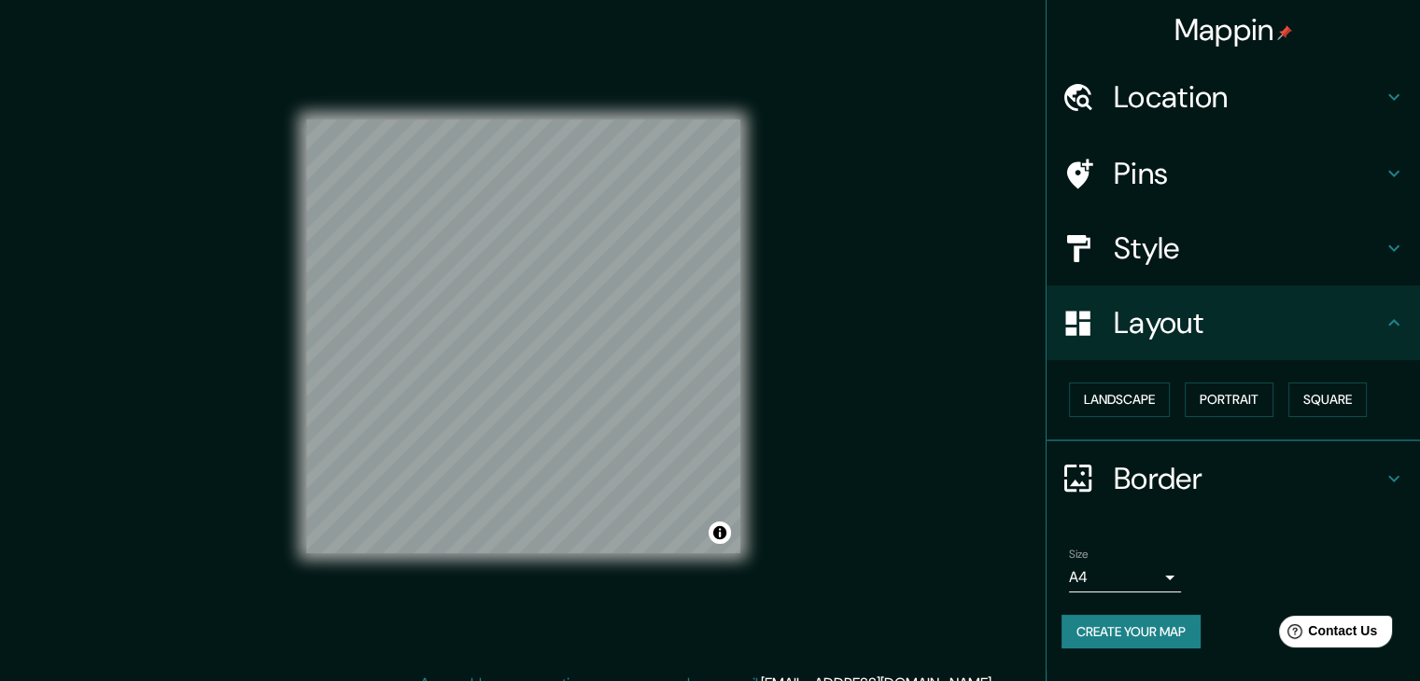
click at [1395, 473] on icon at bounding box center [1393, 479] width 22 height 22
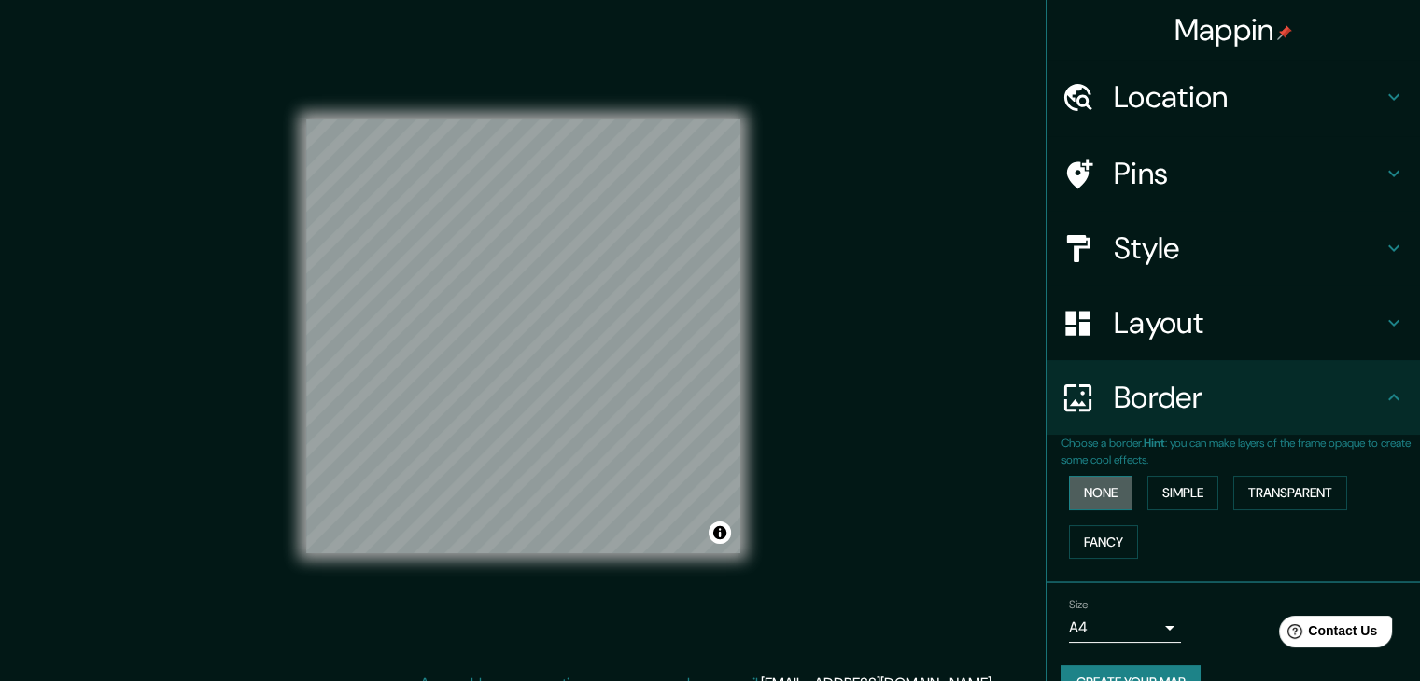
click at [1110, 484] on button "None" at bounding box center [1100, 493] width 63 height 35
click at [1191, 483] on button "Simple" at bounding box center [1182, 493] width 71 height 35
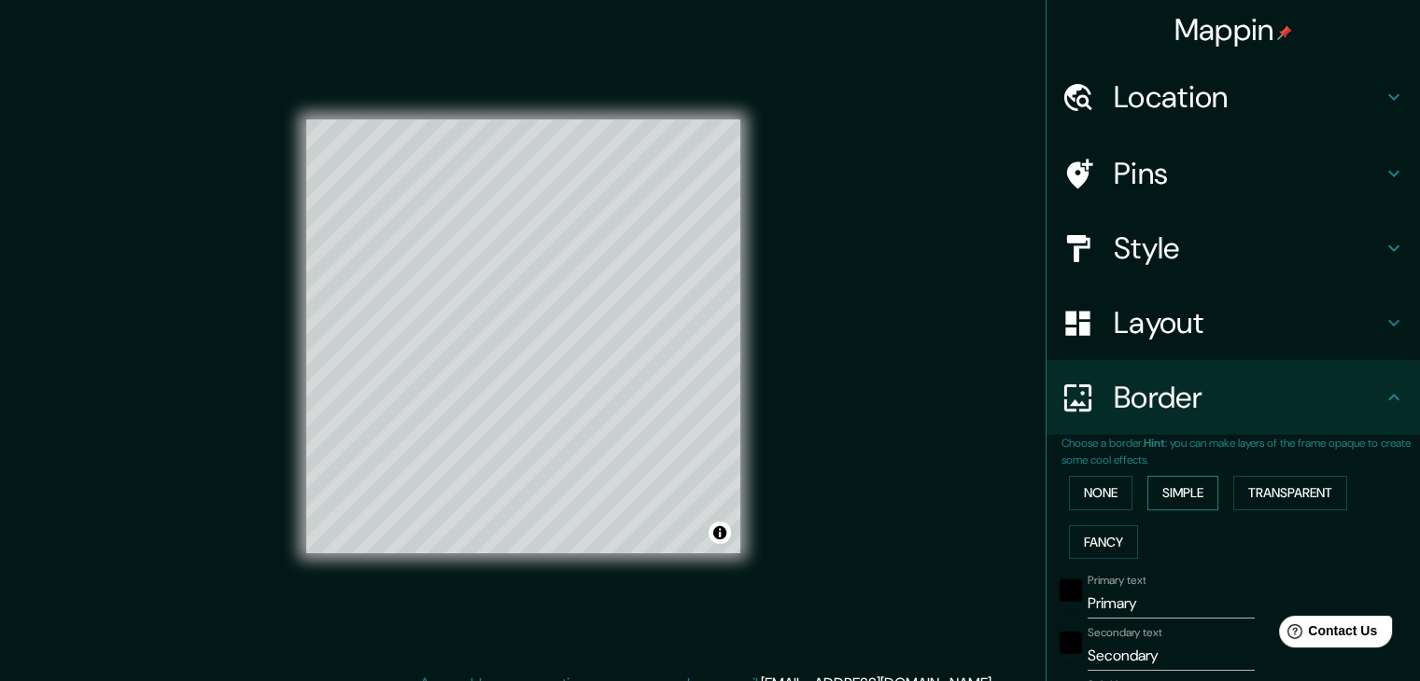
click at [1191, 483] on button "Simple" at bounding box center [1182, 493] width 71 height 35
type input "37"
click at [1292, 484] on button "Transparent" at bounding box center [1290, 493] width 114 height 35
click at [1098, 542] on button "Fancy" at bounding box center [1103, 543] width 69 height 35
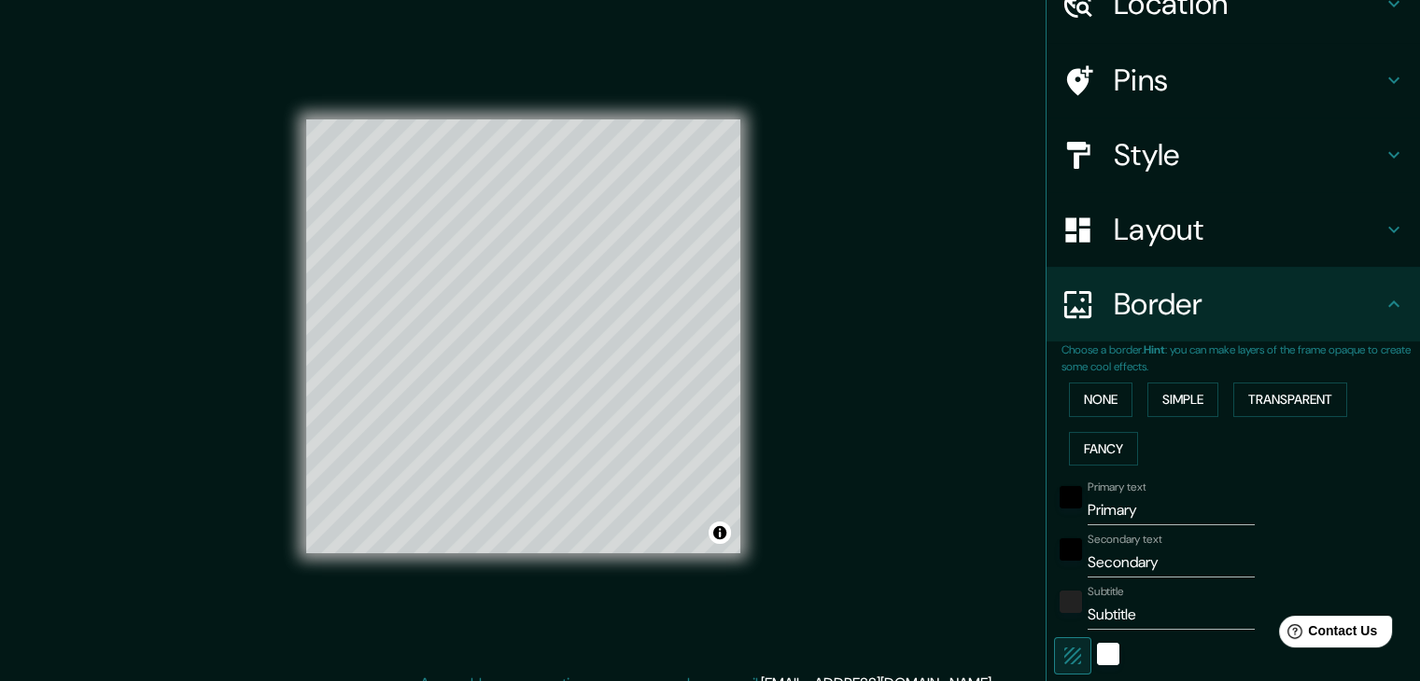
scroll to position [187, 0]
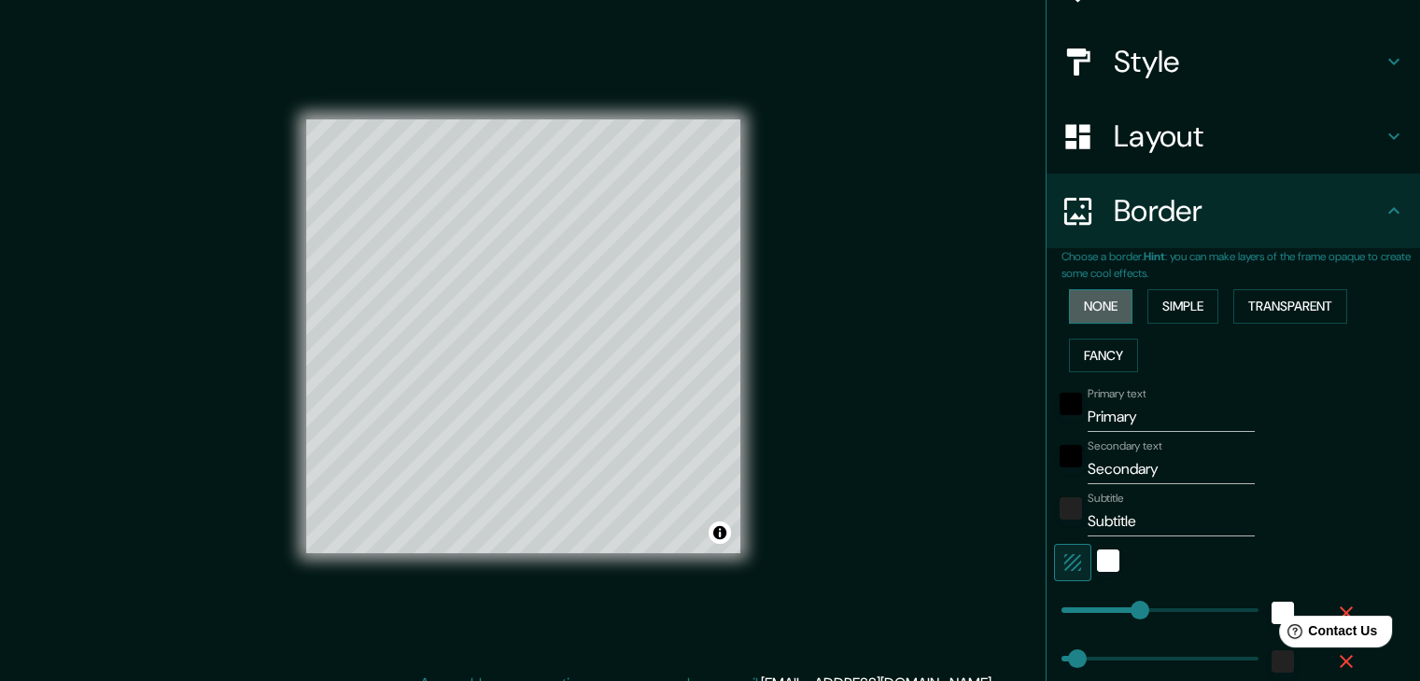
click at [1081, 296] on button "None" at bounding box center [1100, 306] width 63 height 35
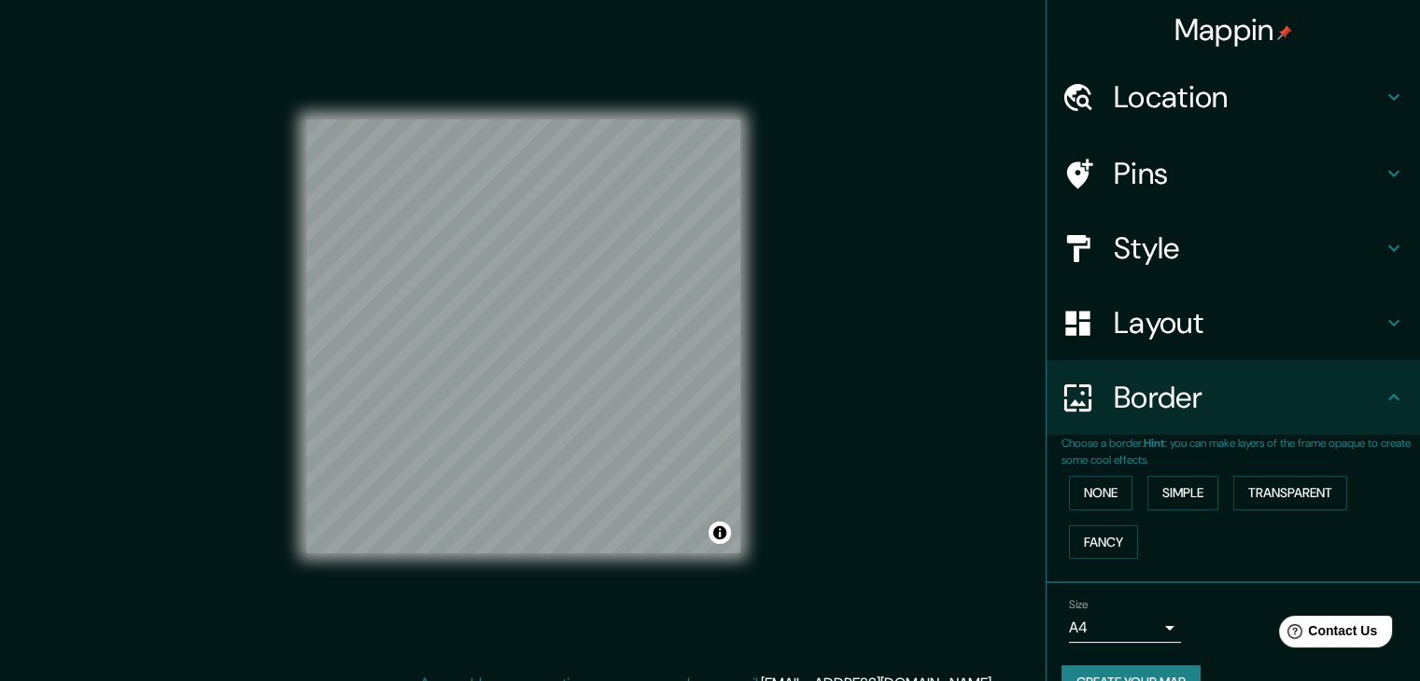
scroll to position [39, 0]
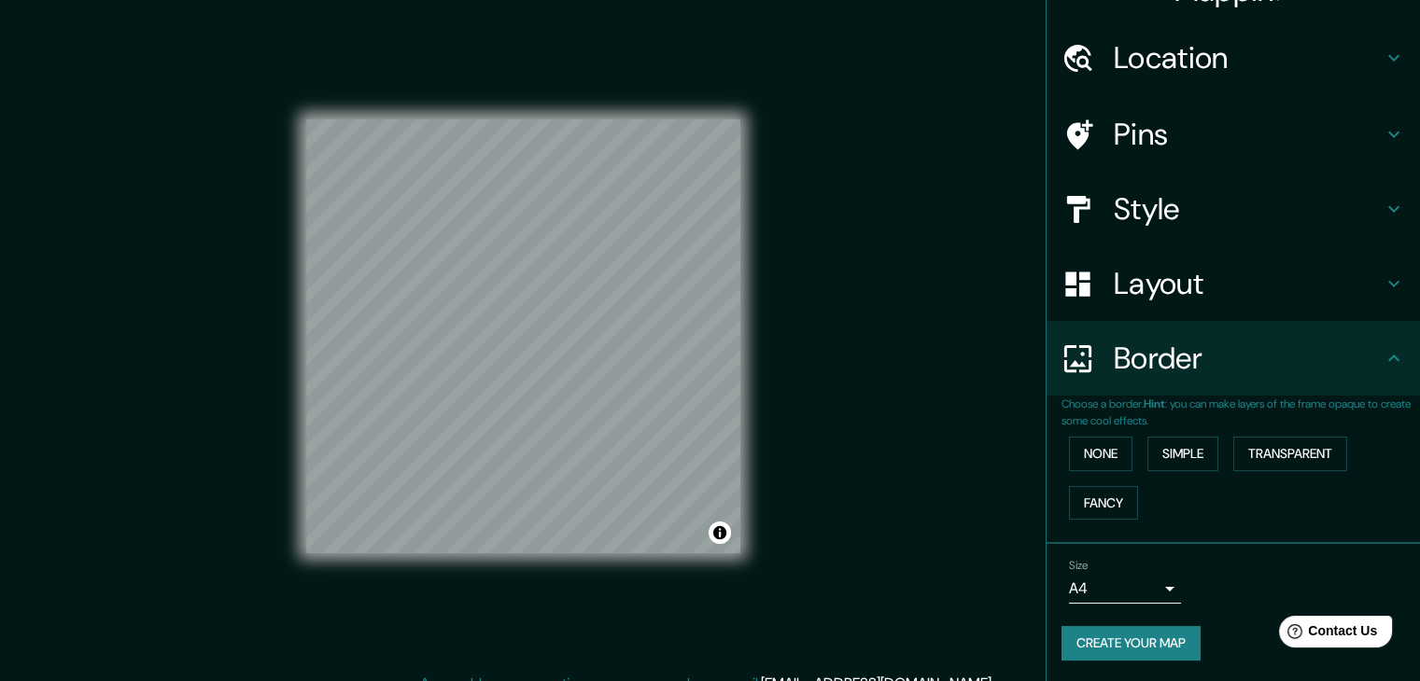
click at [1135, 639] on button "Create your map" at bounding box center [1130, 643] width 139 height 35
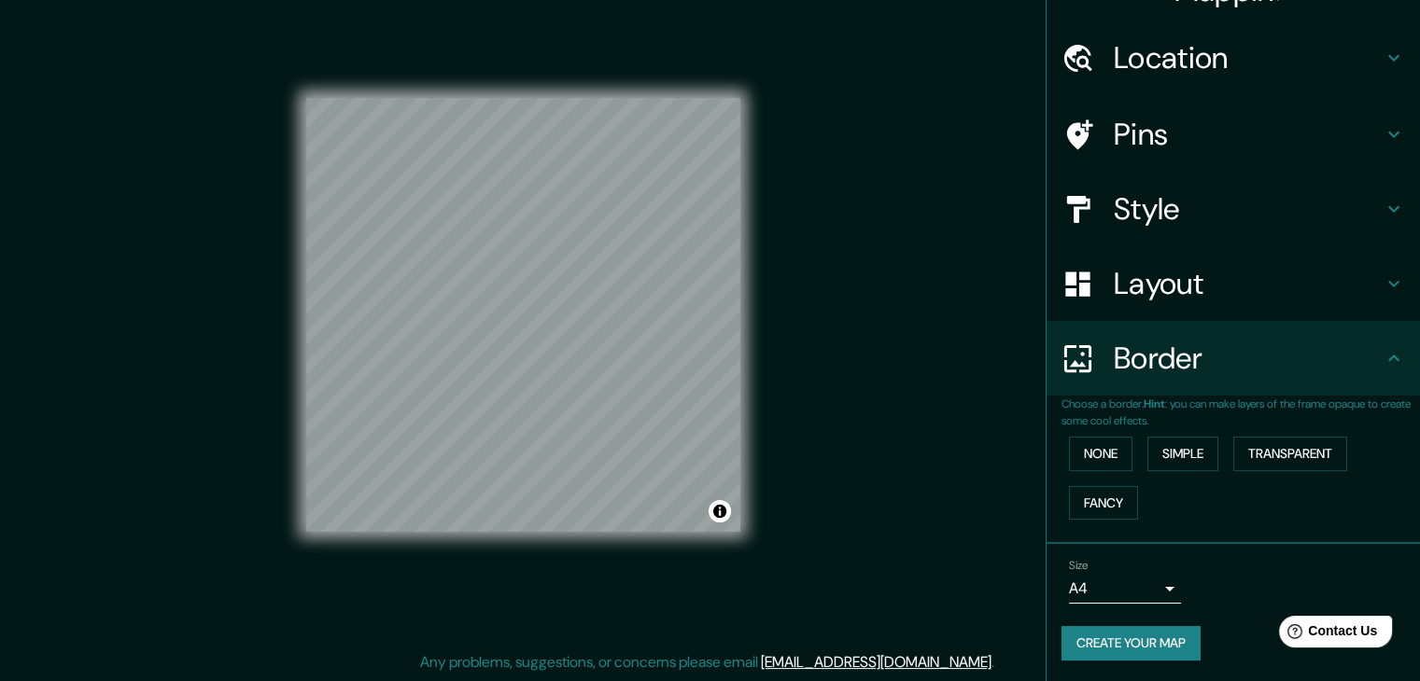
scroll to position [0, 0]
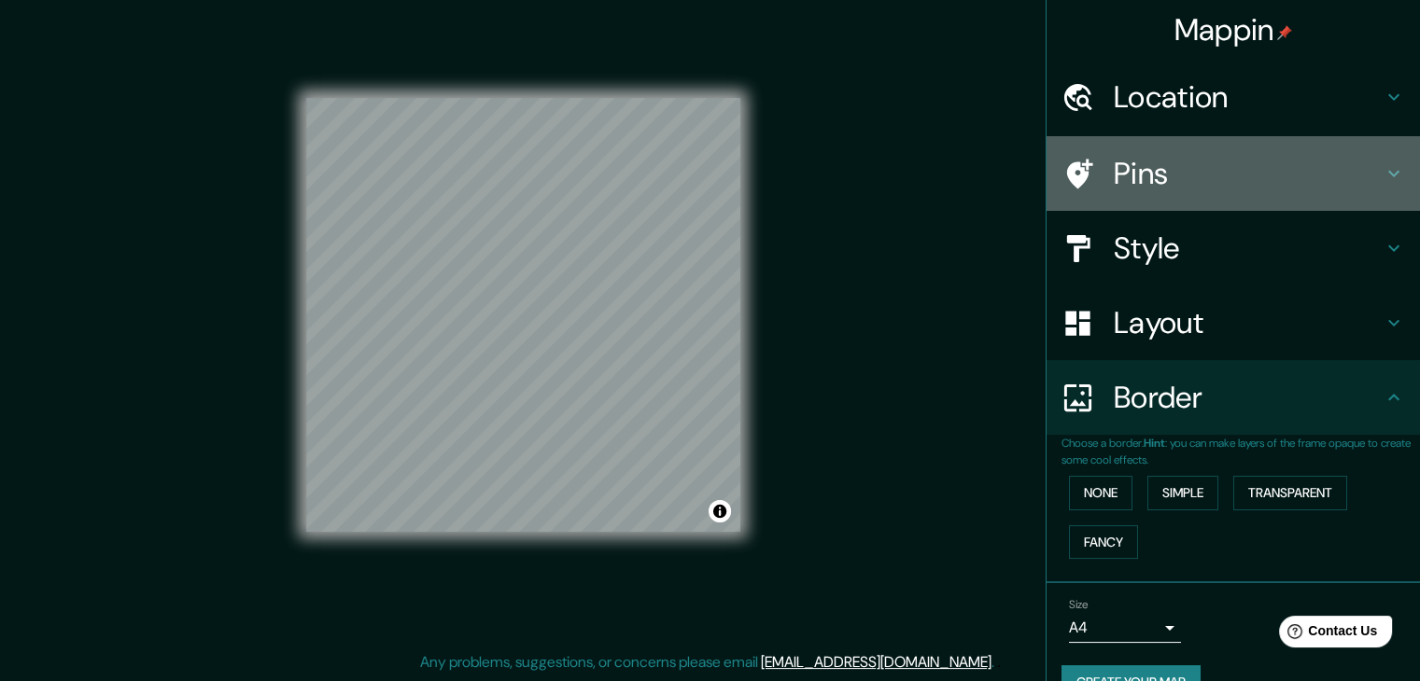
click at [1173, 162] on h4 "Pins" at bounding box center [1248, 173] width 269 height 37
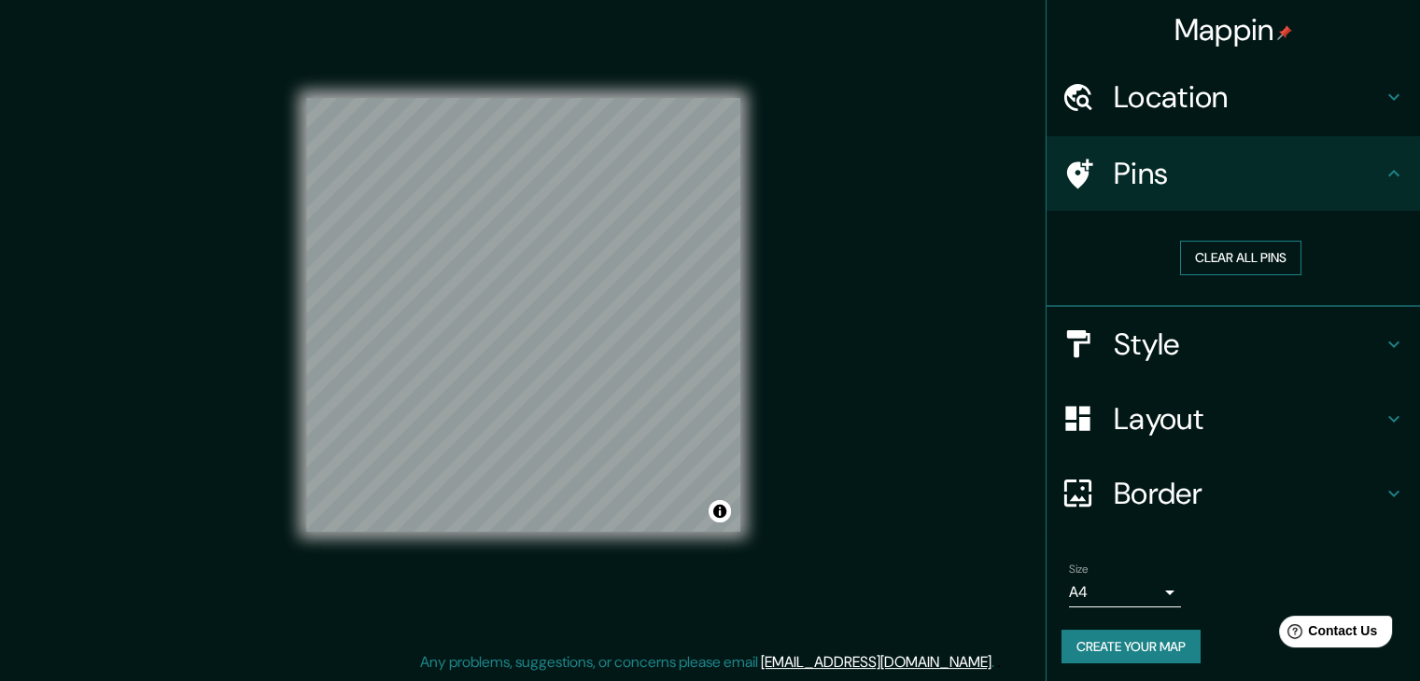
click at [1214, 265] on button "Clear all pins" at bounding box center [1240, 258] width 121 height 35
click at [1219, 259] on button "Clear all pins" at bounding box center [1240, 258] width 121 height 35
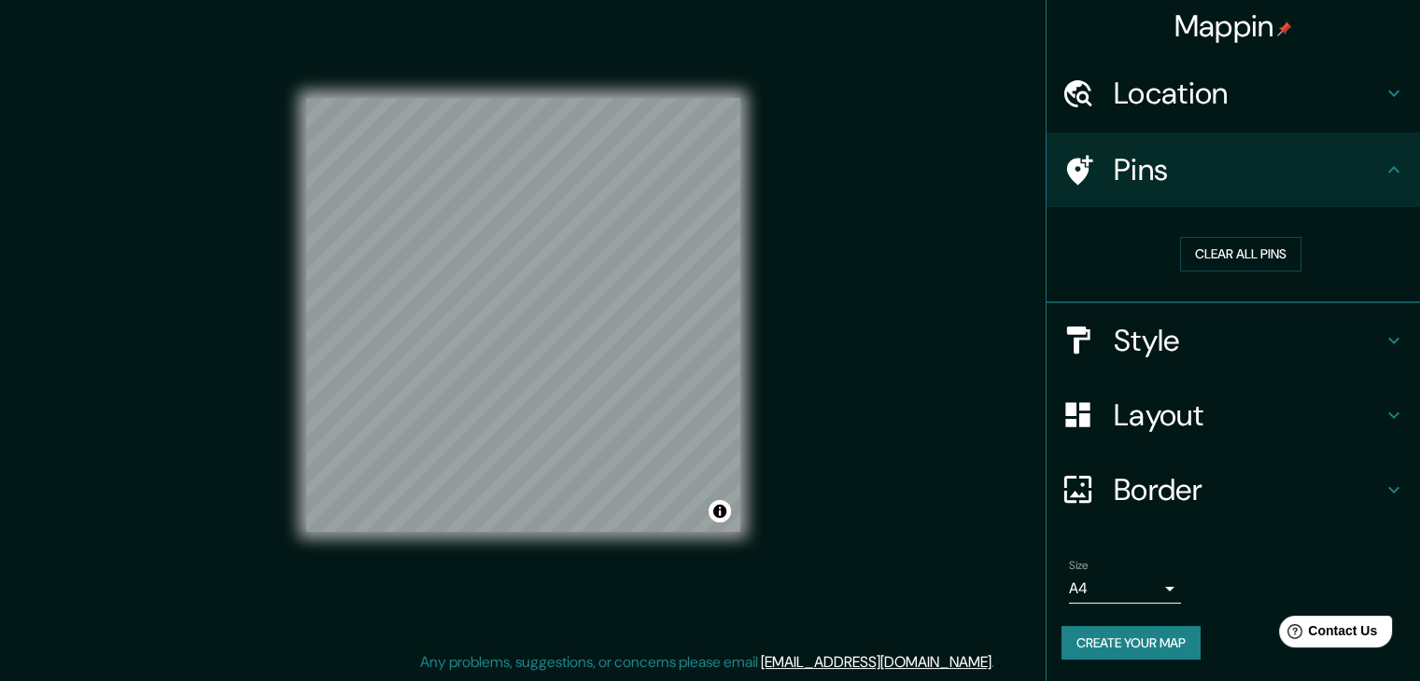
click at [1145, 643] on button "Create your map" at bounding box center [1130, 643] width 139 height 35
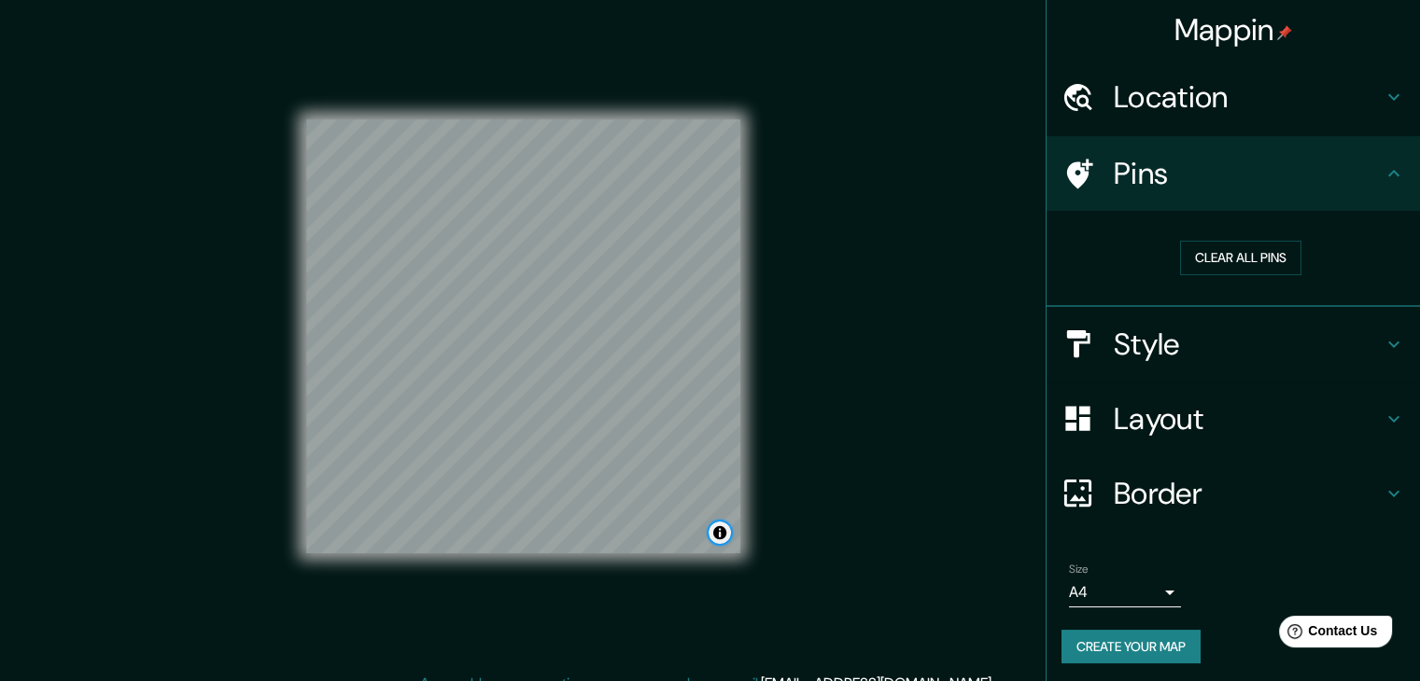
click at [723, 536] on button "Toggle attribution" at bounding box center [719, 533] width 22 height 22
click at [653, 533] on link "Improve this map" at bounding box center [658, 532] width 92 height 13
click at [851, 491] on div "Mappin Location [GEOGRAPHIC_DATA], [GEOGRAPHIC_DATA][PERSON_NAME][GEOGRAPHIC_DA…" at bounding box center [710, 351] width 1420 height 703
click at [724, 535] on button "Toggle attribution" at bounding box center [719, 533] width 22 height 22
click at [889, 511] on div "Mappin Location [GEOGRAPHIC_DATA], [GEOGRAPHIC_DATA][PERSON_NAME][GEOGRAPHIC_DA…" at bounding box center [710, 351] width 1420 height 703
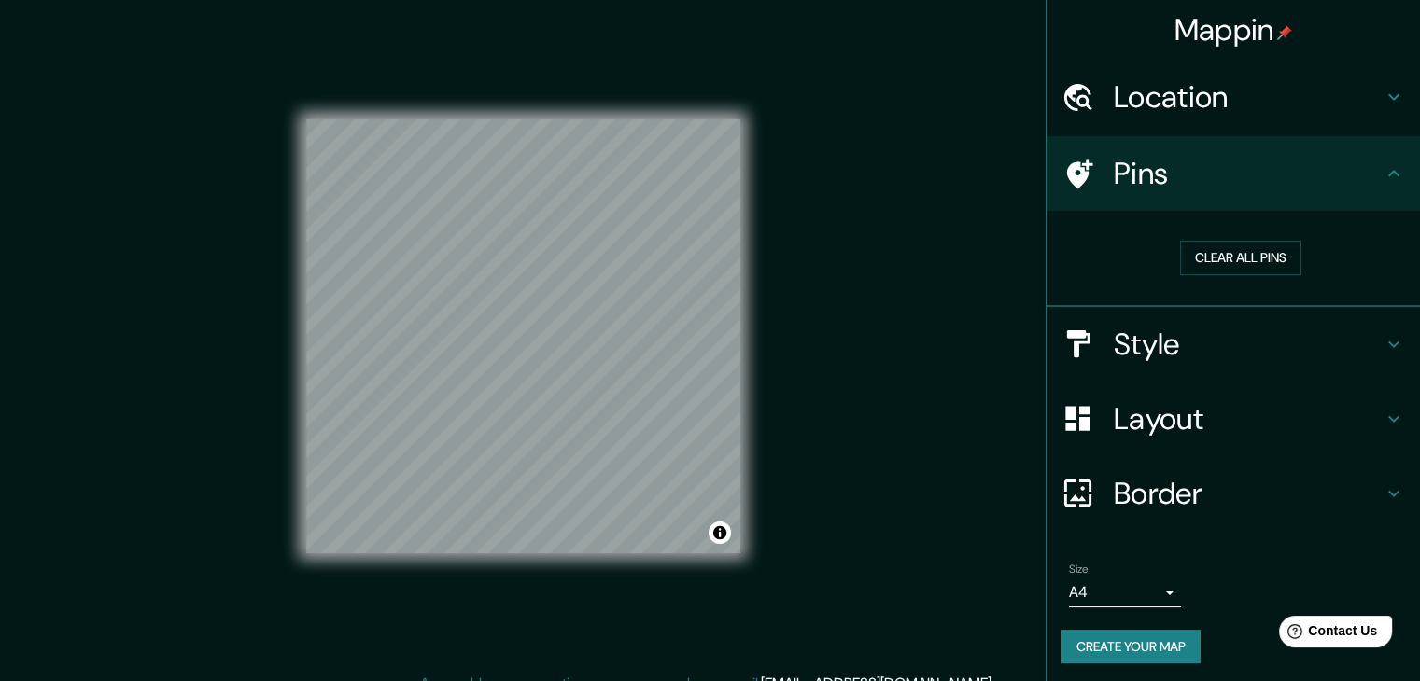
scroll to position [4, 0]
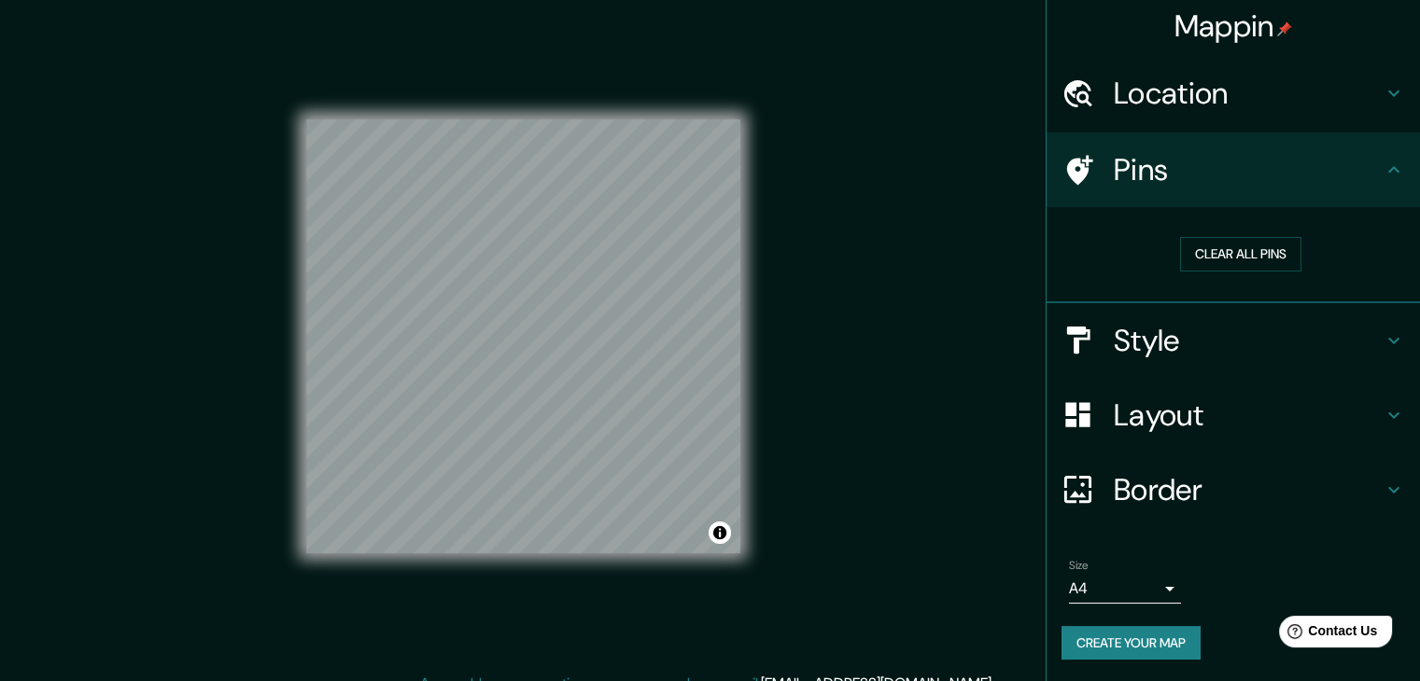
click at [886, 432] on div "Mappin Location [GEOGRAPHIC_DATA], [GEOGRAPHIC_DATA][PERSON_NAME][GEOGRAPHIC_DA…" at bounding box center [710, 351] width 1420 height 703
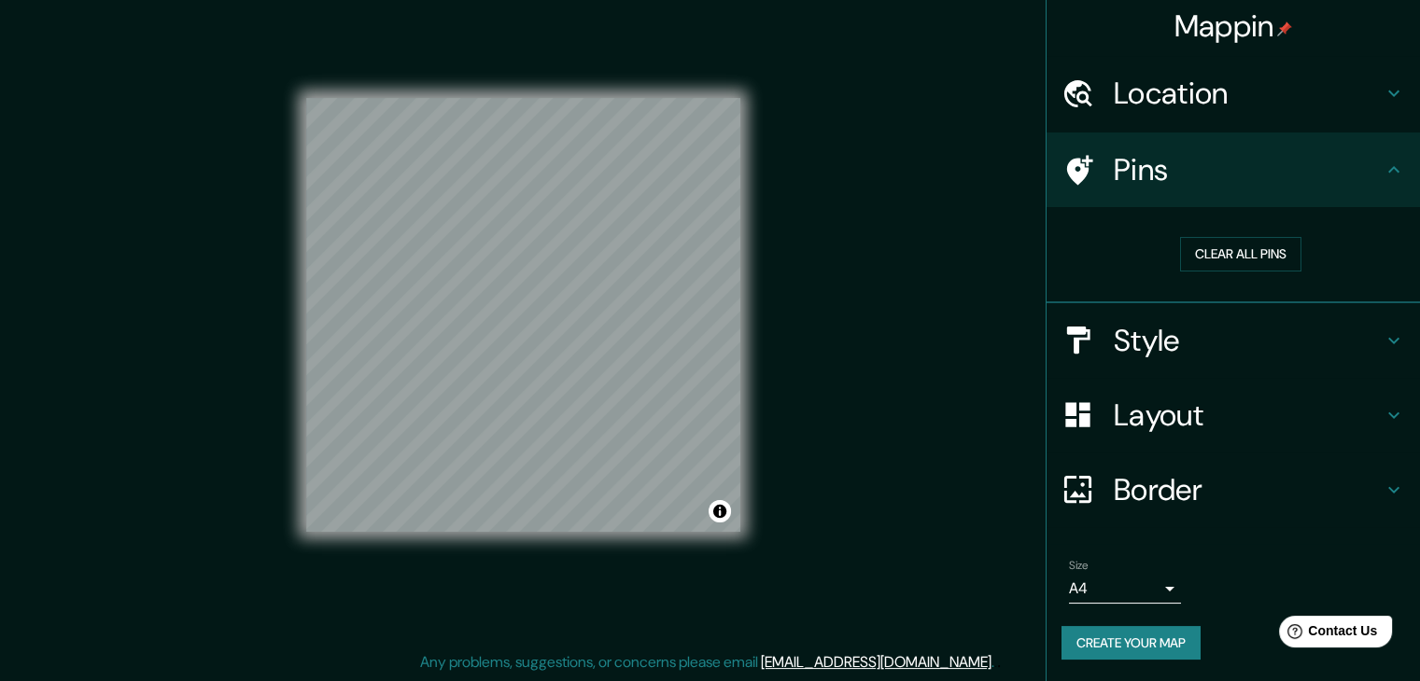
scroll to position [0, 0]
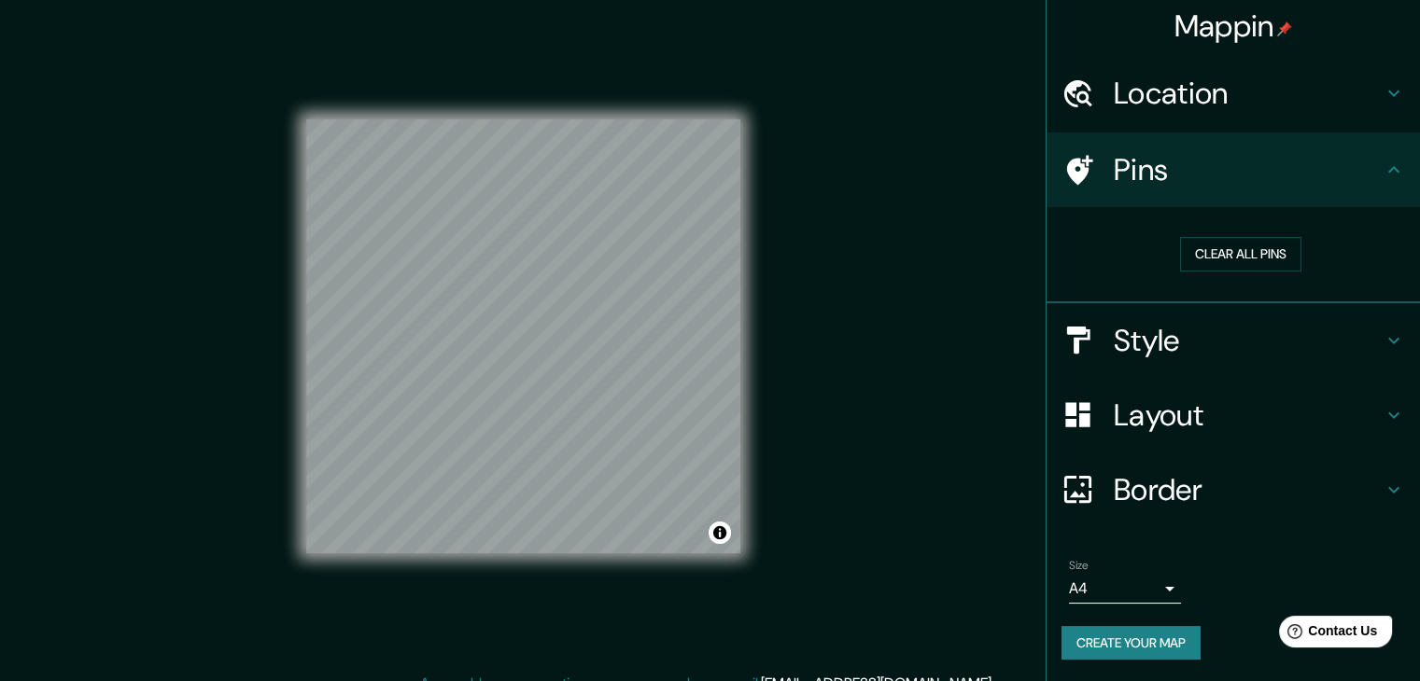
click at [1226, 79] on h4 "Location" at bounding box center [1248, 93] width 269 height 37
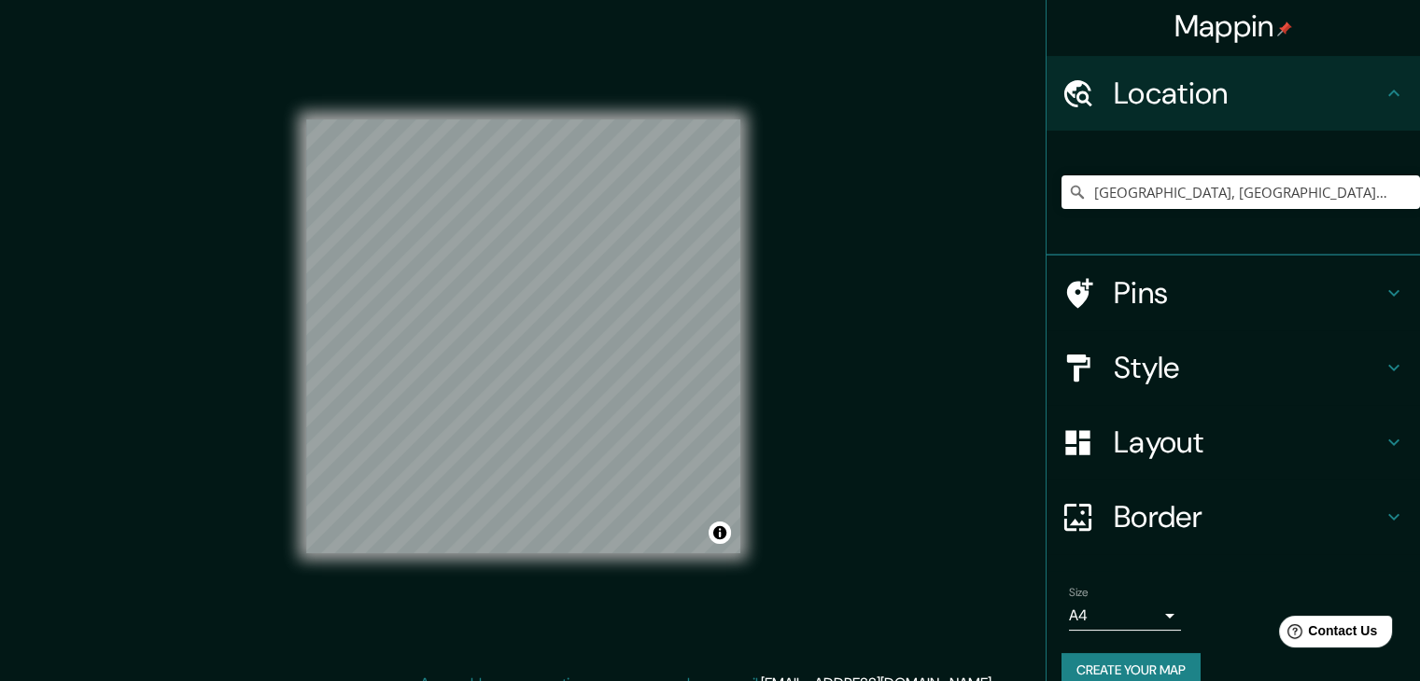
click at [1225, 83] on h4 "Location" at bounding box center [1248, 93] width 269 height 37
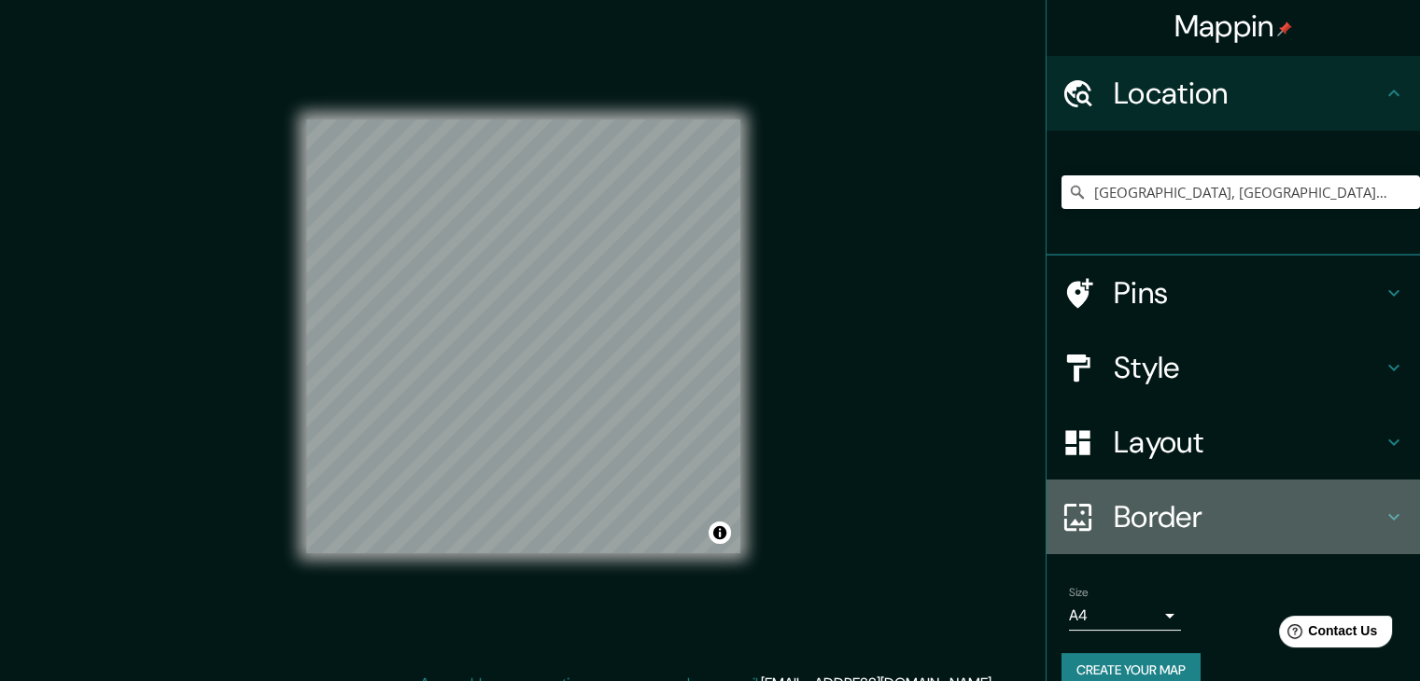
click at [1168, 520] on h4 "Border" at bounding box center [1248, 516] width 269 height 37
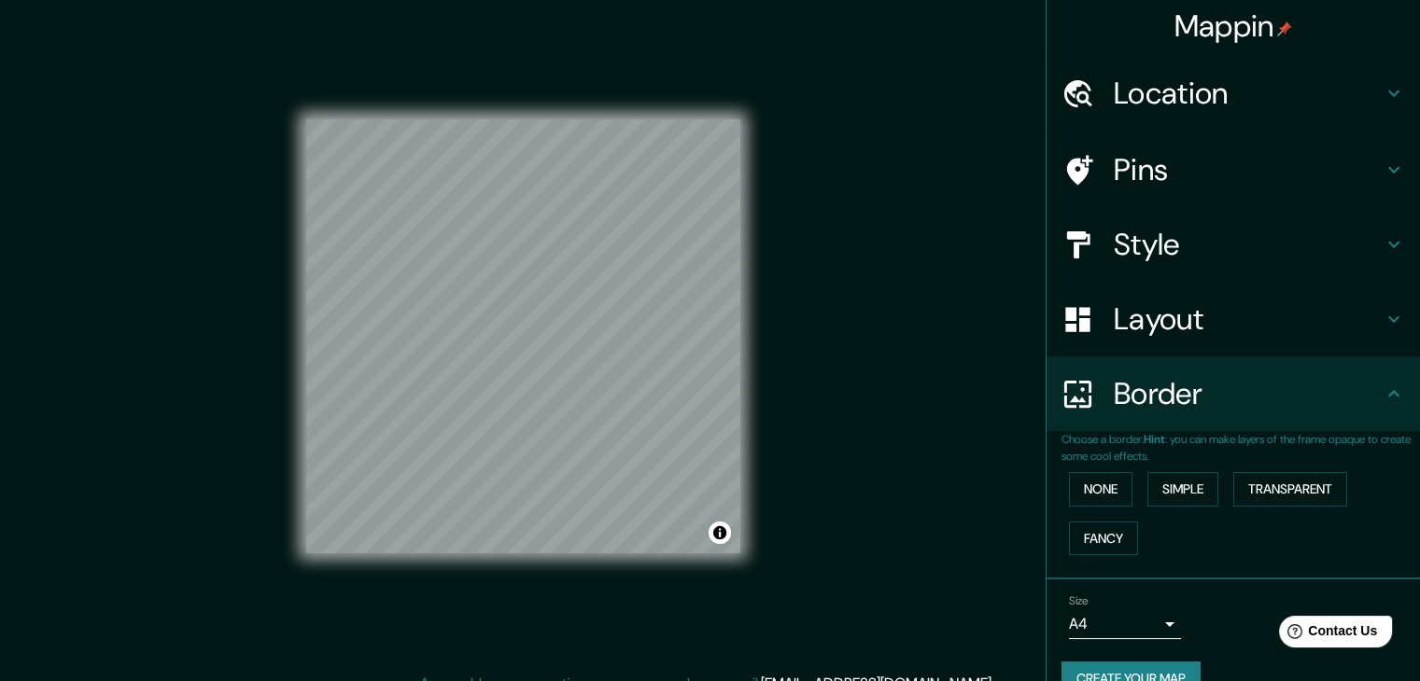
click at [1220, 342] on div "Layout" at bounding box center [1232, 319] width 373 height 75
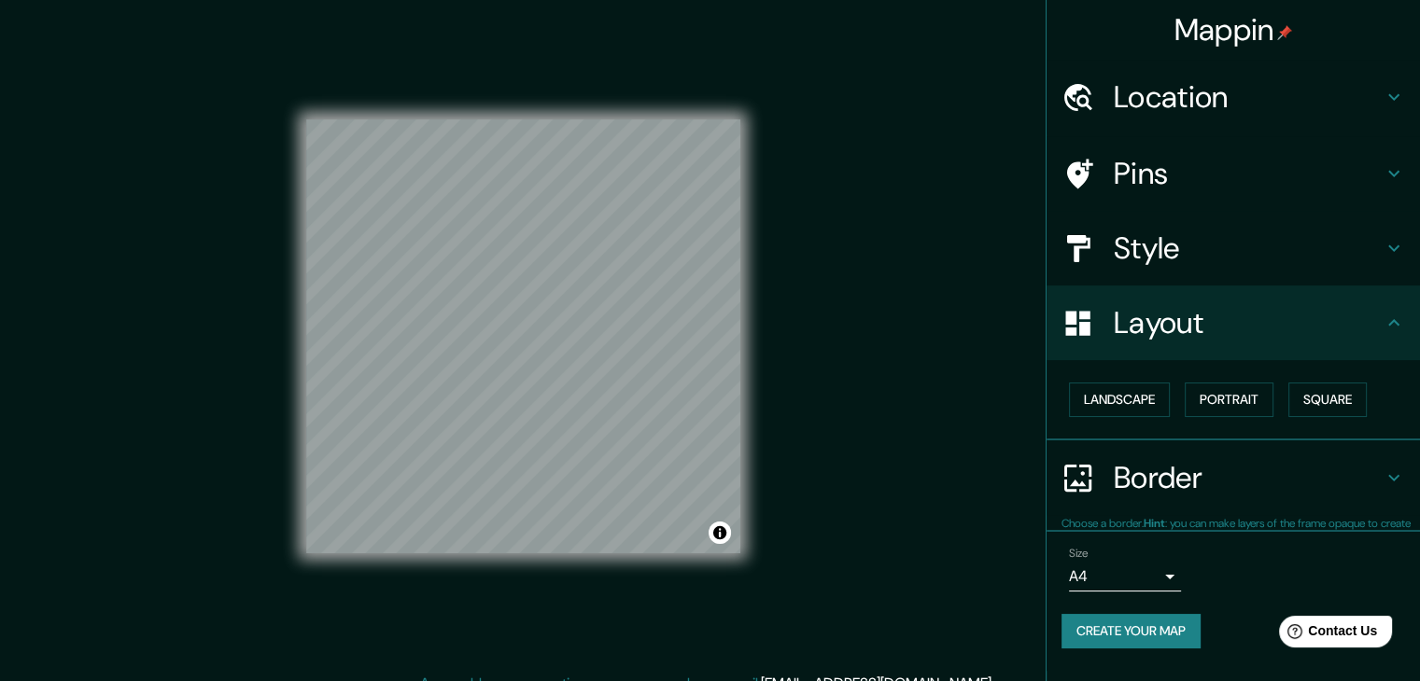
scroll to position [0, 0]
click at [1213, 407] on button "Portrait" at bounding box center [1229, 400] width 89 height 35
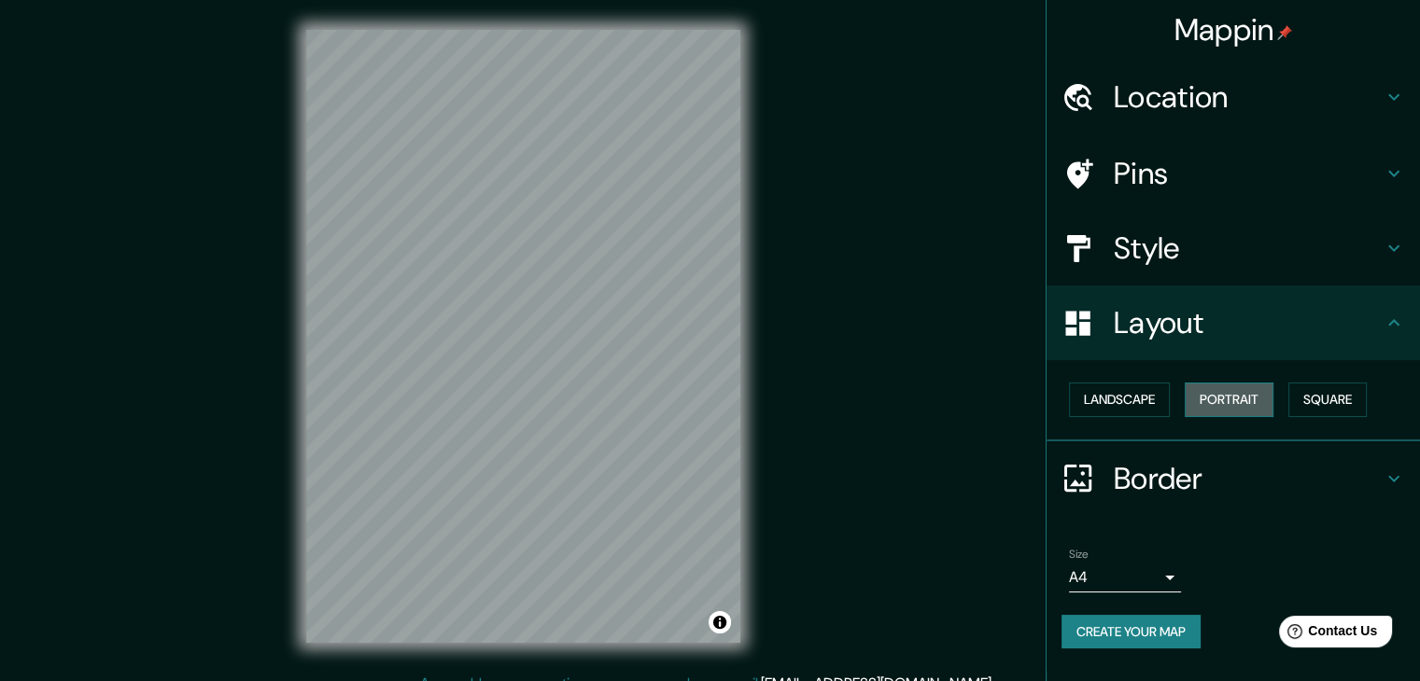
click at [1213, 407] on button "Portrait" at bounding box center [1229, 400] width 89 height 35
click at [1146, 408] on button "Landscape" at bounding box center [1119, 400] width 101 height 35
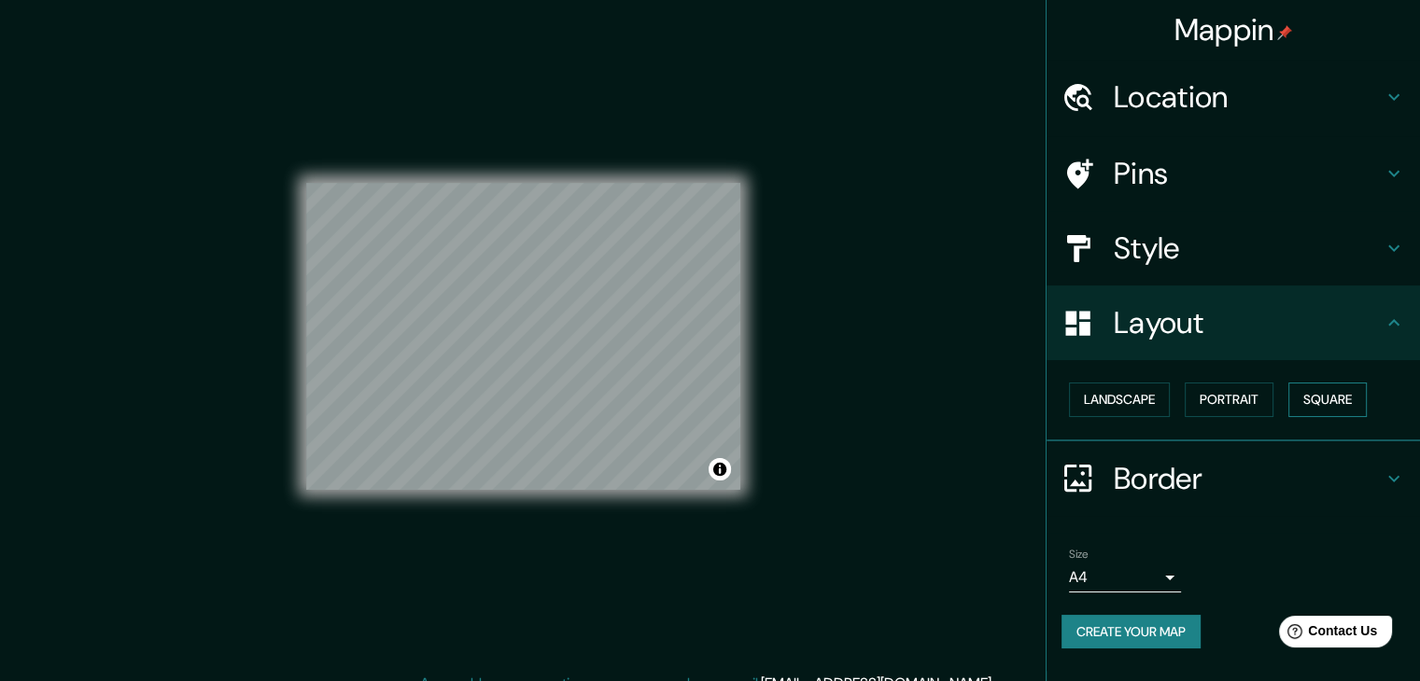
click at [1325, 397] on button "Square" at bounding box center [1327, 400] width 78 height 35
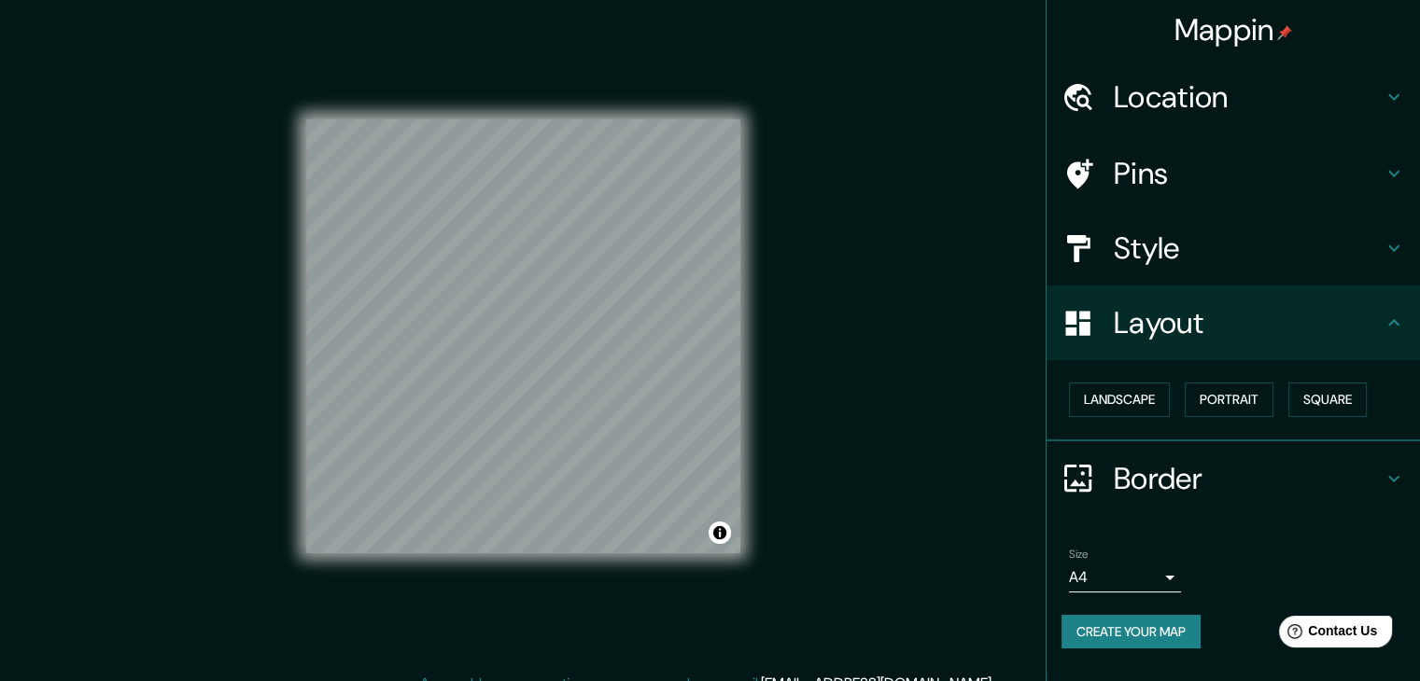
scroll to position [21, 0]
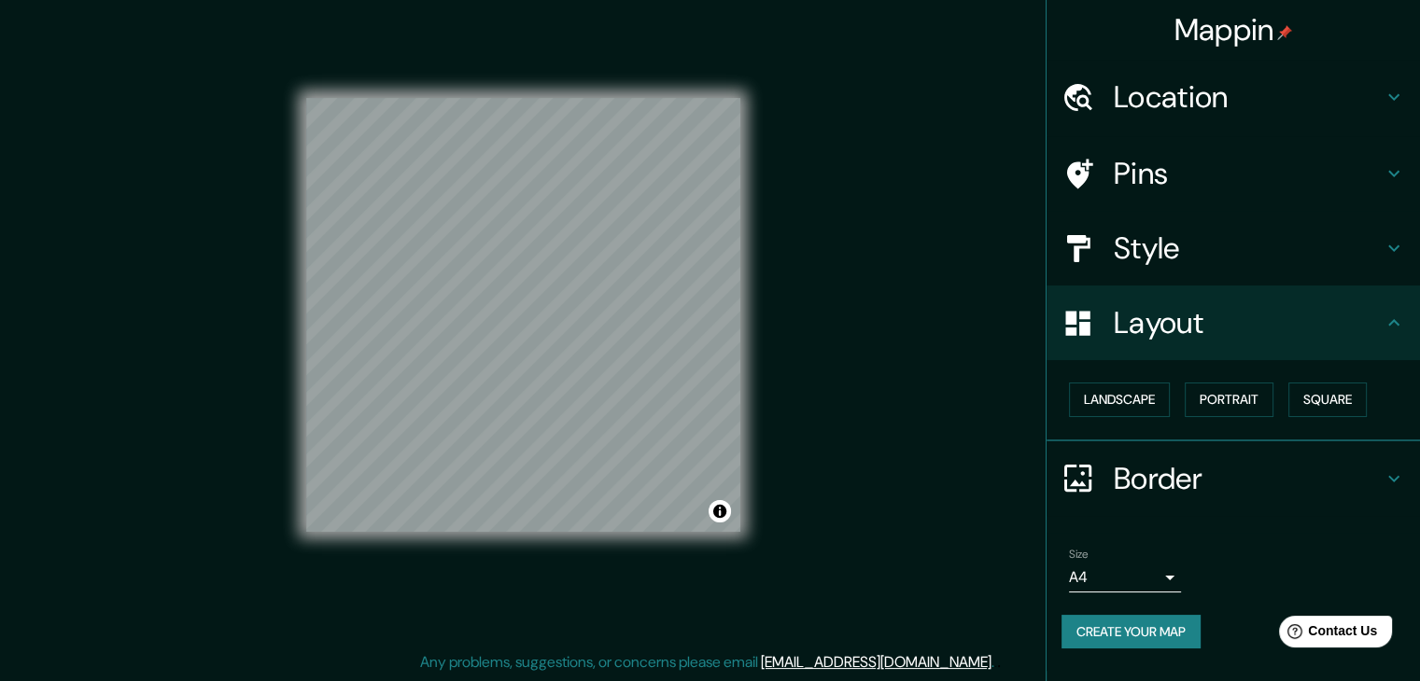
click at [1169, 567] on body "Mappin Location [GEOGRAPHIC_DATA], [GEOGRAPHIC_DATA][PERSON_NAME][GEOGRAPHIC_DA…" at bounding box center [710, 319] width 1420 height 681
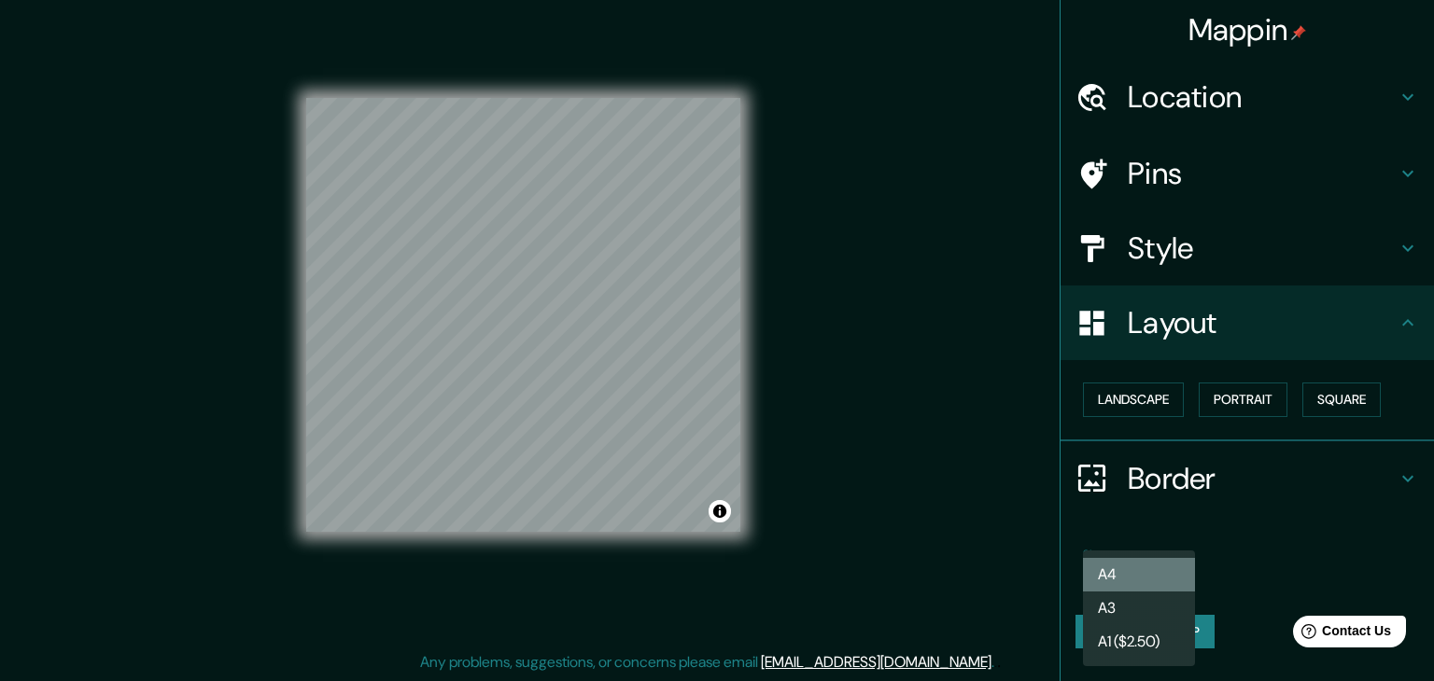
click at [1140, 576] on li "A4" at bounding box center [1139, 575] width 112 height 34
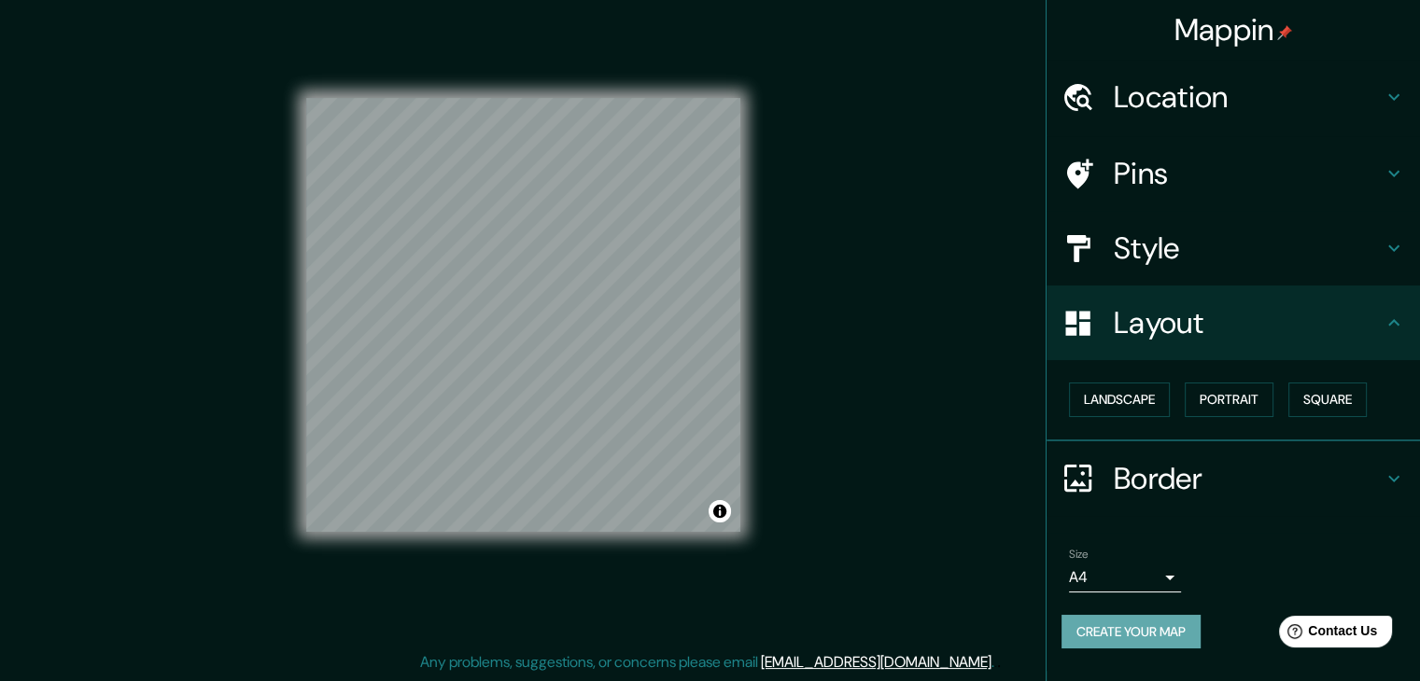
click at [1184, 641] on button "Create your map" at bounding box center [1130, 632] width 139 height 35
click at [202, 92] on div "Mappin Location [GEOGRAPHIC_DATA], [GEOGRAPHIC_DATA][PERSON_NAME][GEOGRAPHIC_DA…" at bounding box center [710, 330] width 1420 height 703
click at [855, 195] on div "Mappin Location [GEOGRAPHIC_DATA], [GEOGRAPHIC_DATA][PERSON_NAME][GEOGRAPHIC_DA…" at bounding box center [710, 330] width 1420 height 703
click at [1217, 16] on h4 "Mappin" at bounding box center [1233, 29] width 119 height 37
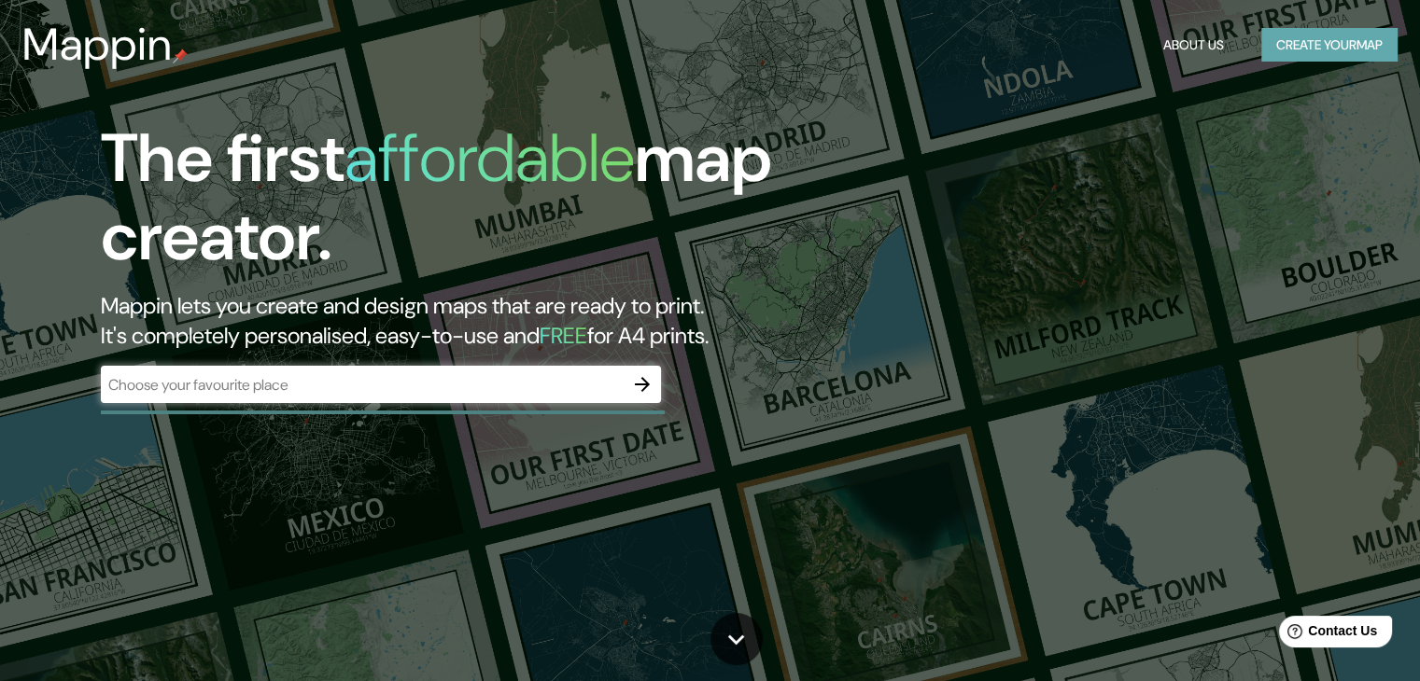
click at [1326, 41] on button "Create your map" at bounding box center [1329, 45] width 136 height 35
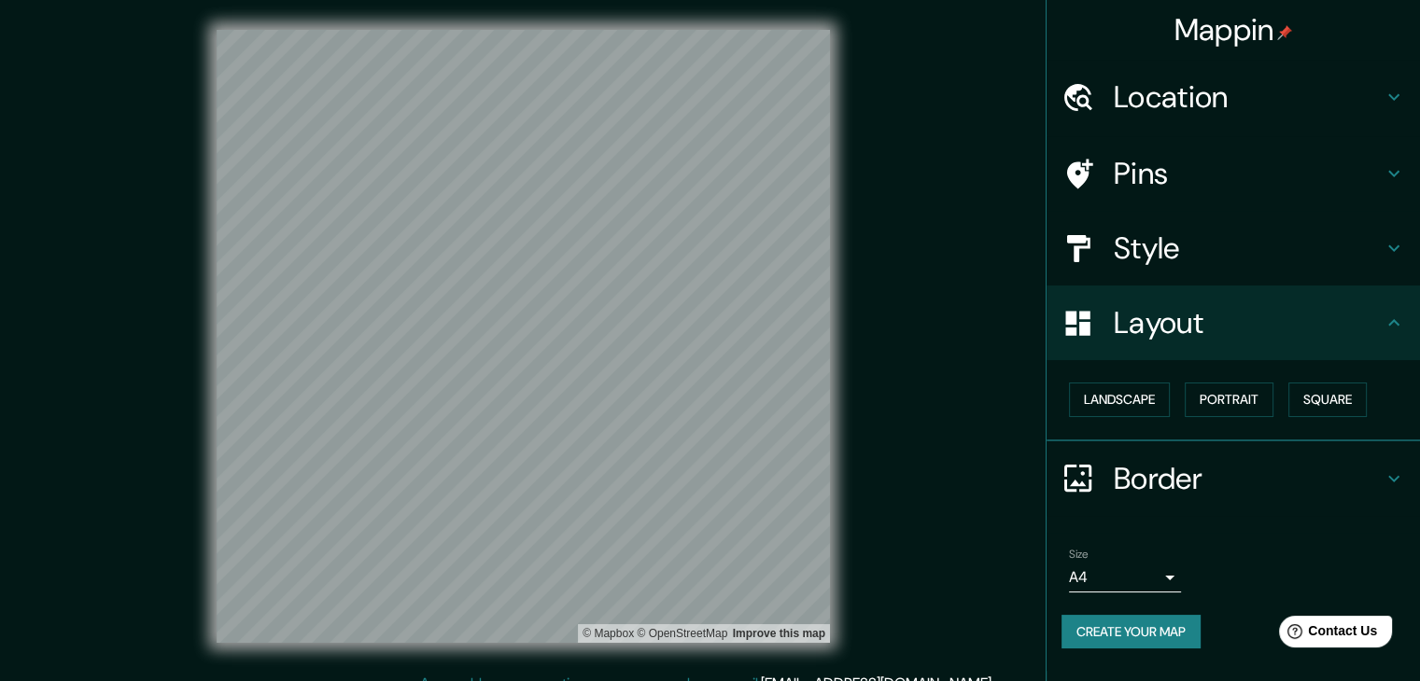
click at [1119, 638] on button "Create your map" at bounding box center [1130, 632] width 139 height 35
click at [1345, 638] on span "Contact Us" at bounding box center [1343, 632] width 72 height 16
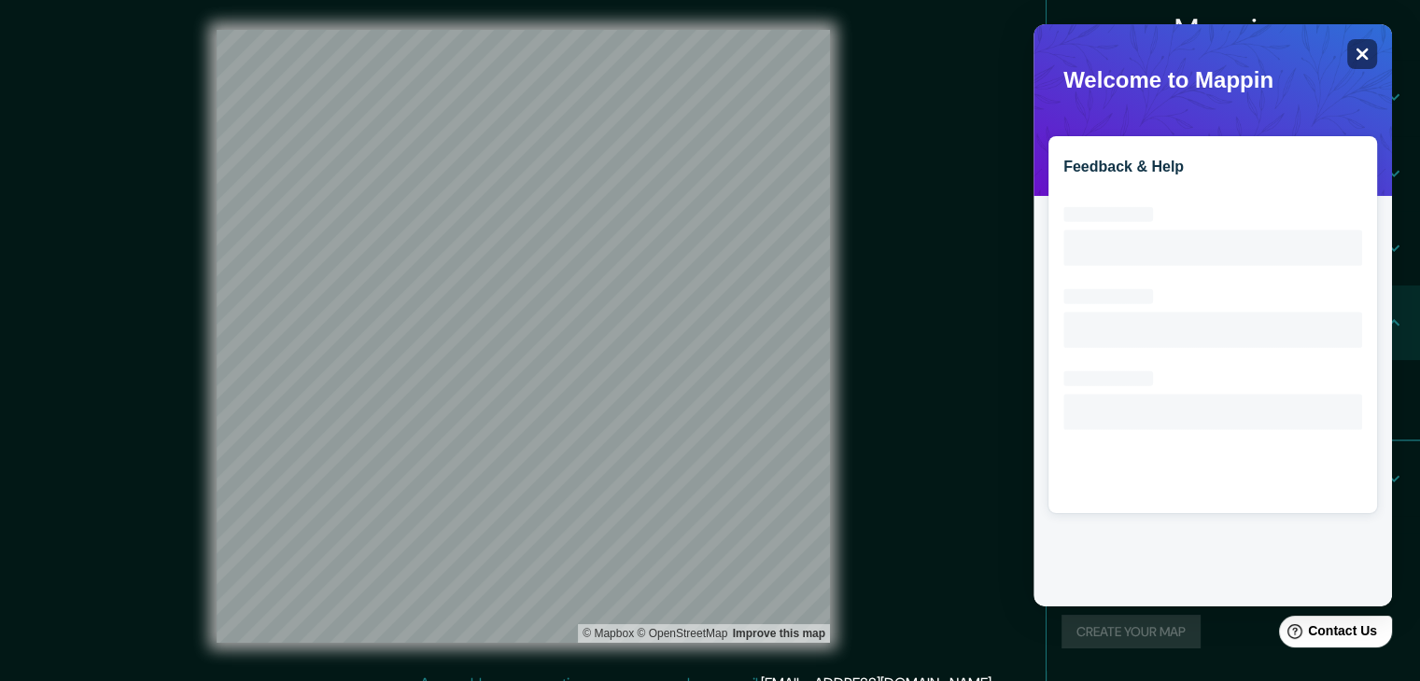
click at [1365, 60] on icon "Close" at bounding box center [1361, 54] width 14 height 14
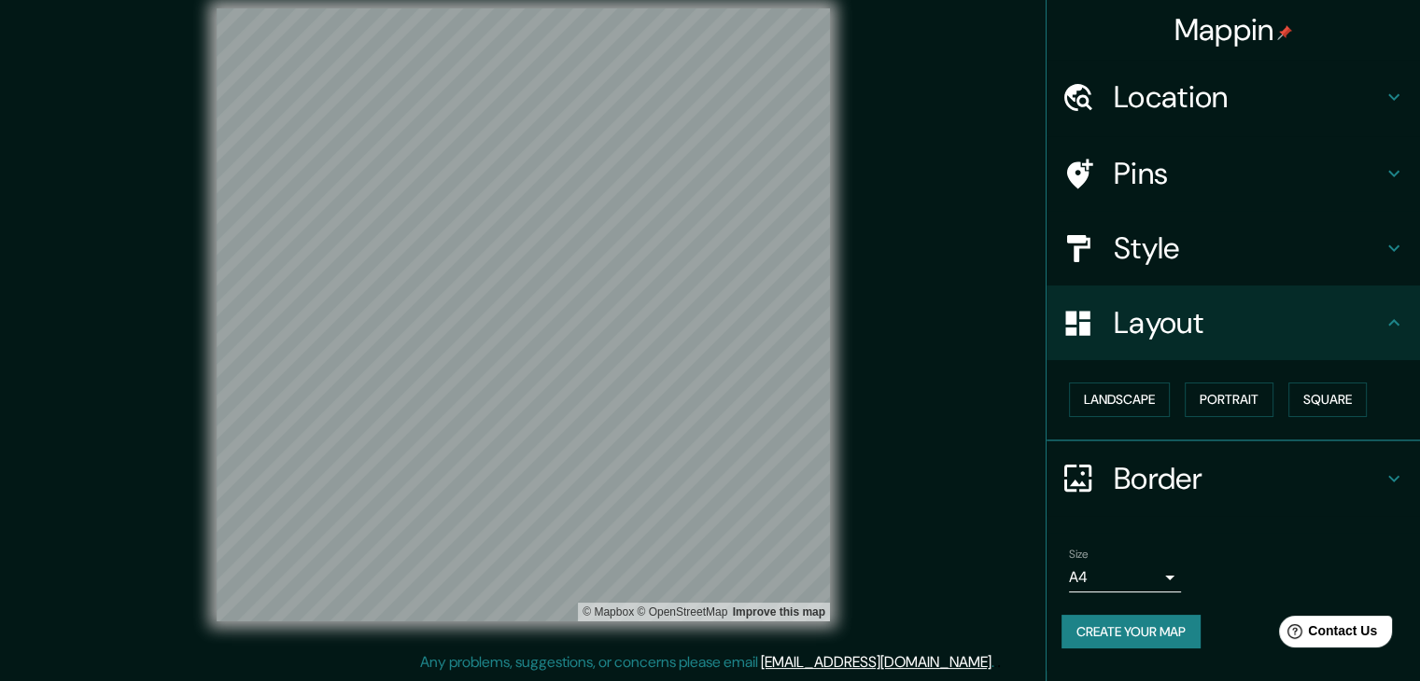
click at [888, 568] on div "Mappin Location Pins Style Layout Landscape Portrait Square Border Choose a bor…" at bounding box center [710, 330] width 1420 height 703
click at [1206, 90] on h4 "Location" at bounding box center [1248, 96] width 269 height 37
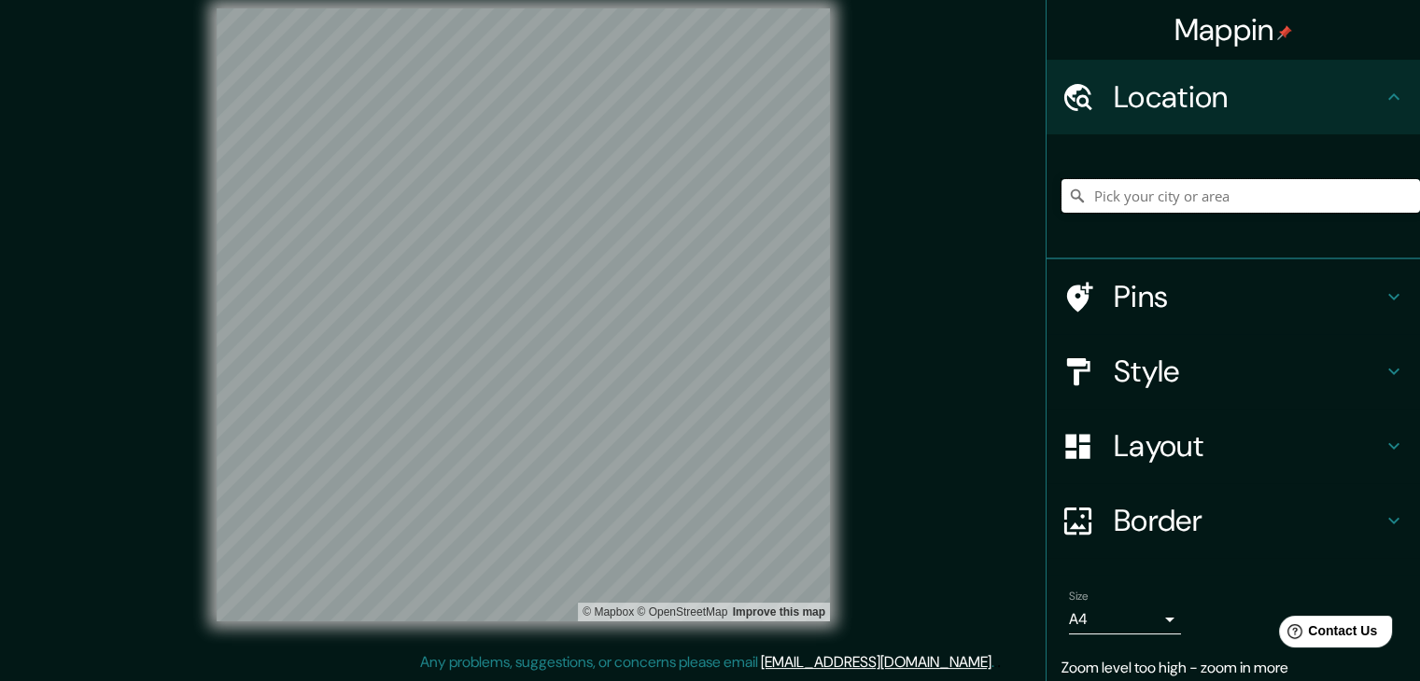
click at [1170, 195] on input "Pick your city or area" at bounding box center [1240, 196] width 358 height 34
type input "a"
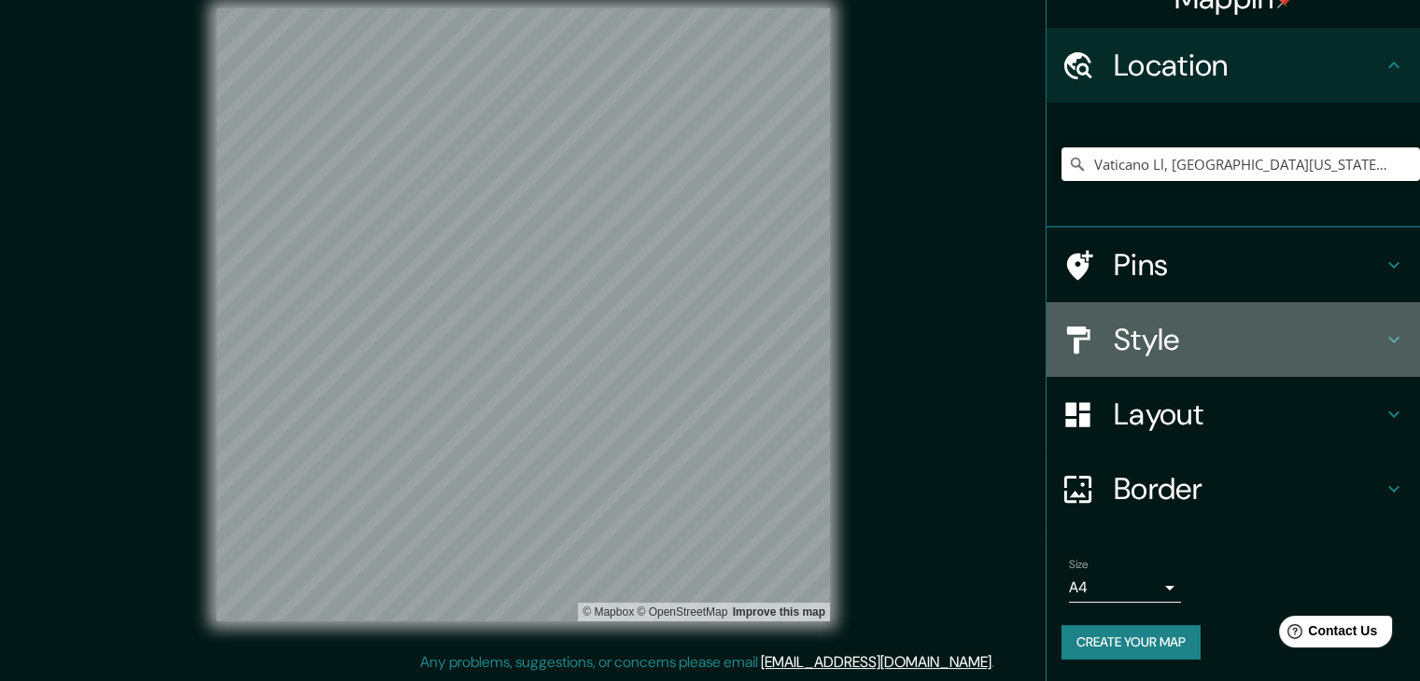
click at [1185, 343] on h4 "Style" at bounding box center [1248, 339] width 269 height 37
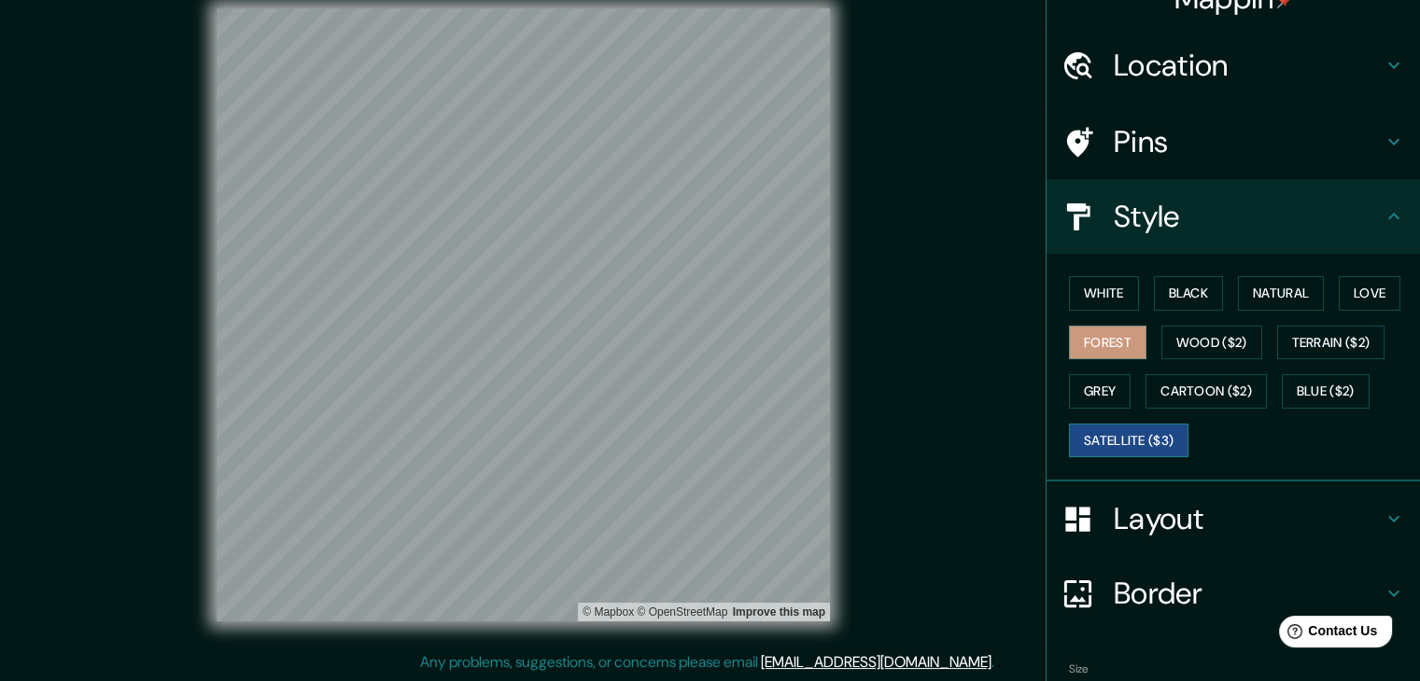
click at [1109, 442] on button "Satellite ($3)" at bounding box center [1128, 441] width 119 height 35
click at [1230, 83] on div "Location" at bounding box center [1232, 65] width 373 height 75
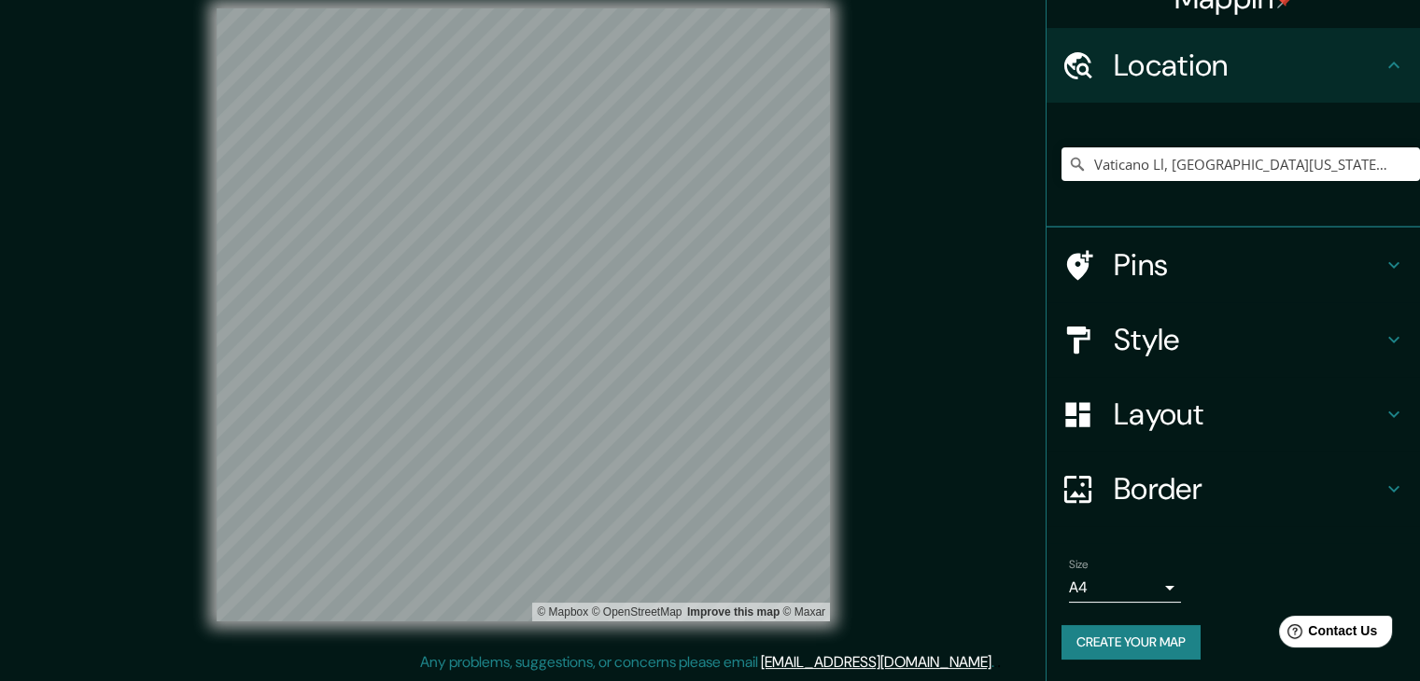
click at [1195, 146] on div "Vaticano Ll, [GEOGRAPHIC_DATA][US_STATE], [PERSON_NAME][GEOGRAPHIC_DATA] 824000…" at bounding box center [1240, 164] width 358 height 93
click at [1182, 169] on input "Vaticano Ll, [GEOGRAPHIC_DATA][US_STATE], [PERSON_NAME][GEOGRAPHIC_DATA] 824000…" at bounding box center [1240, 164] width 358 height 34
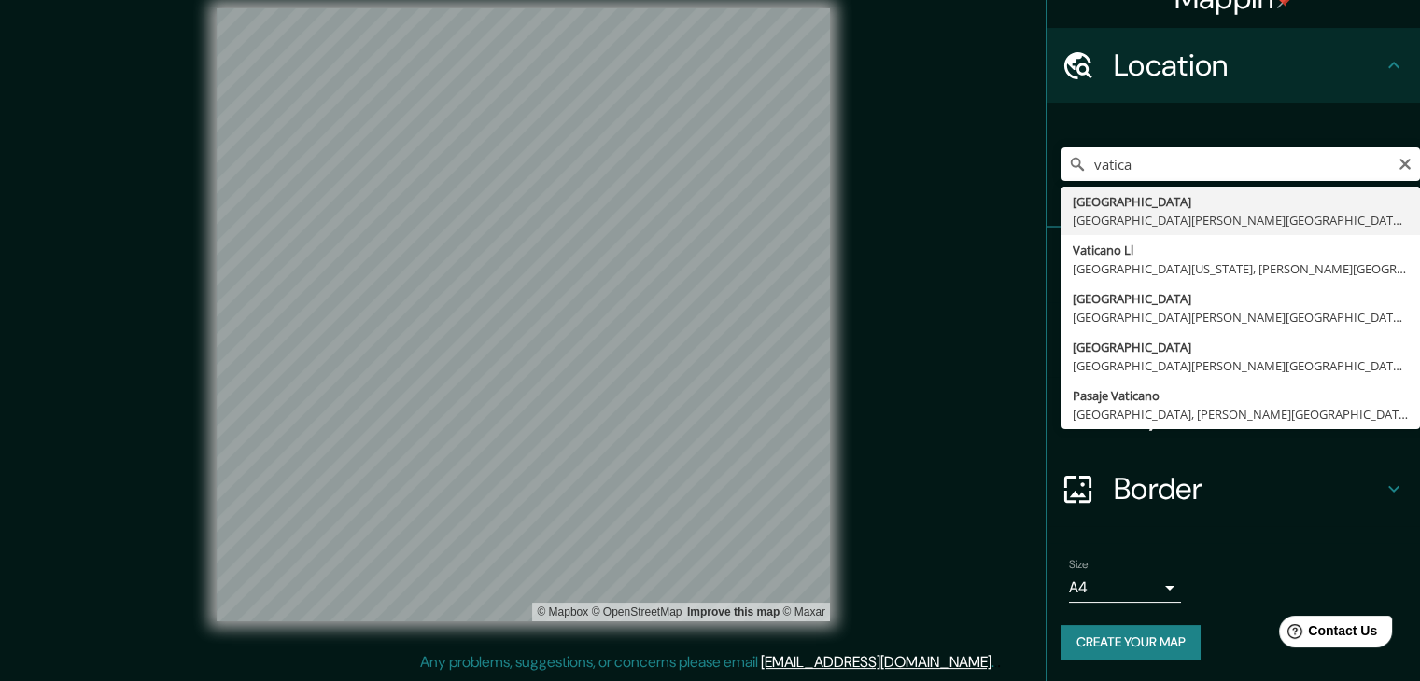
type input "[GEOGRAPHIC_DATA], [GEOGRAPHIC_DATA][PERSON_NAME][GEOGRAPHIC_DATA], [GEOGRAPHIC…"
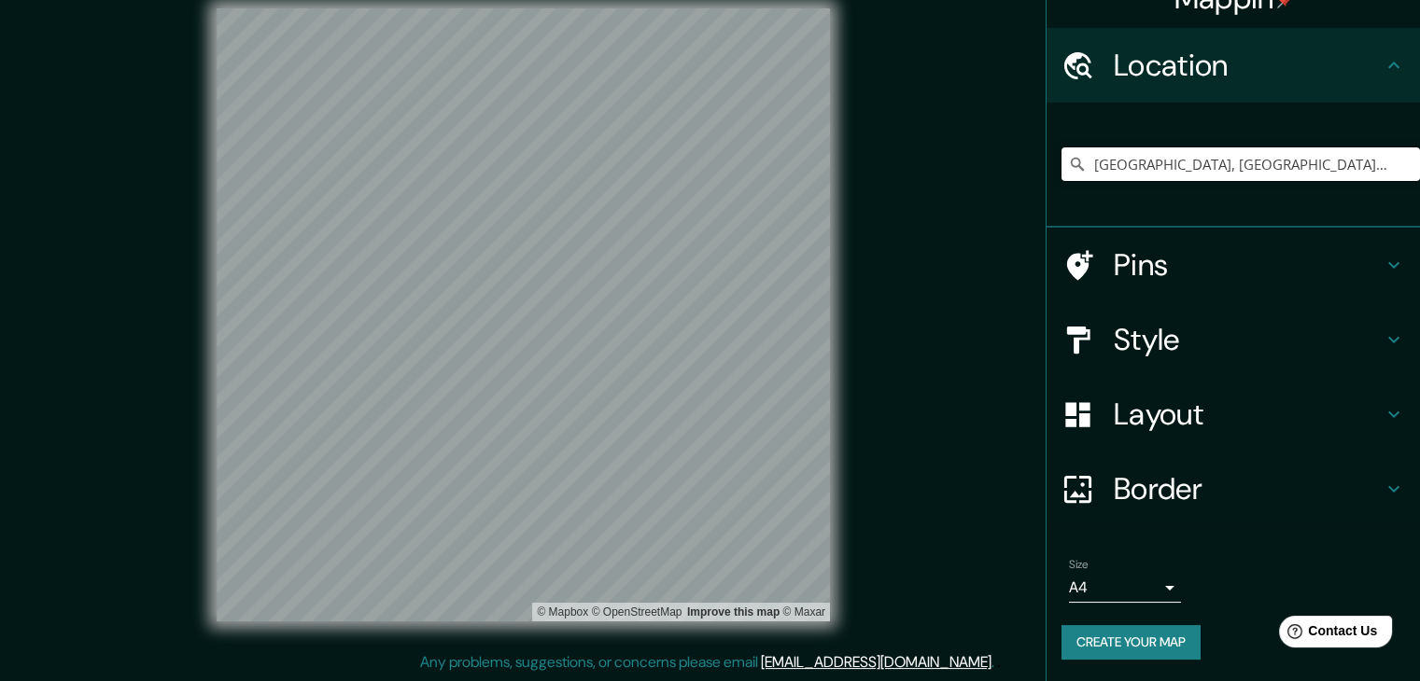
scroll to position [0, 0]
click at [1253, 344] on h4 "Style" at bounding box center [1248, 339] width 269 height 37
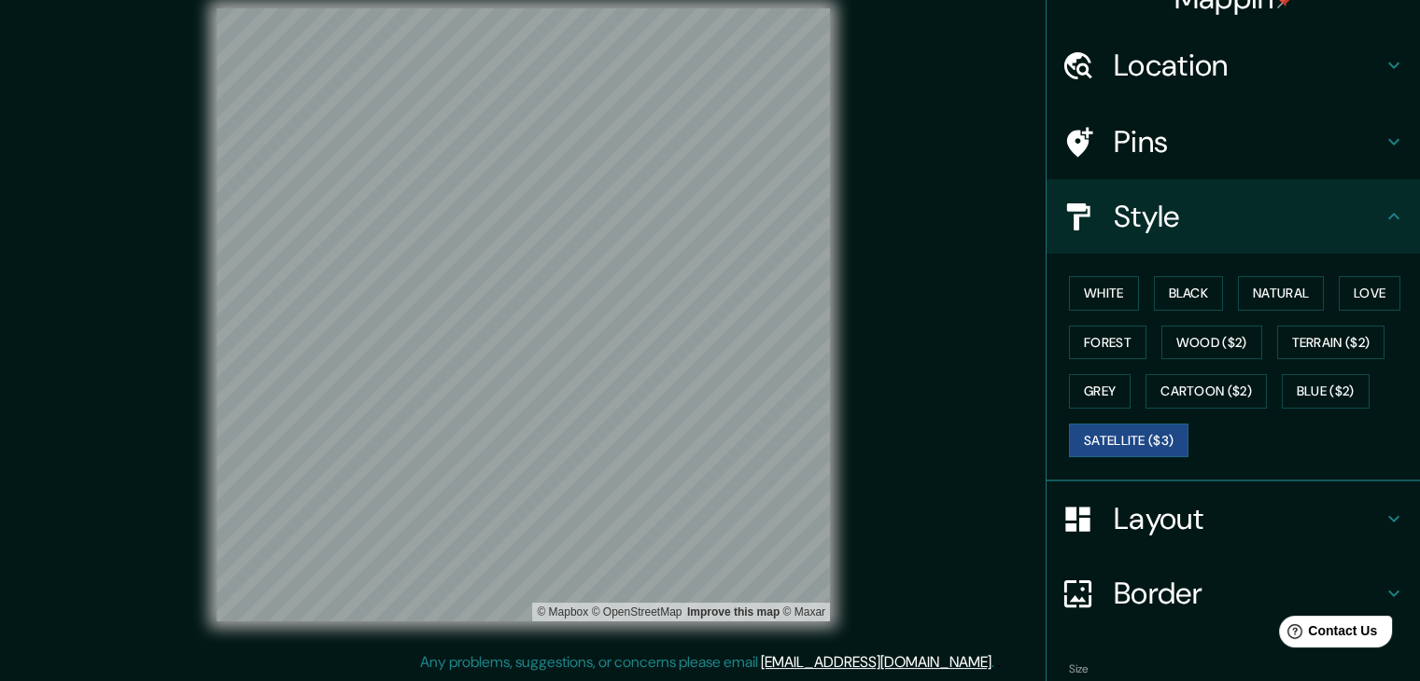
click at [1083, 358] on div "White Black Natural Love Forest Wood ($2) Terrain ($2) Grey Cartoon ($2) Blue (…" at bounding box center [1240, 367] width 358 height 196
click at [1088, 352] on button "Forest" at bounding box center [1107, 343] width 77 height 35
click at [1146, 521] on h4 "Layout" at bounding box center [1248, 518] width 269 height 37
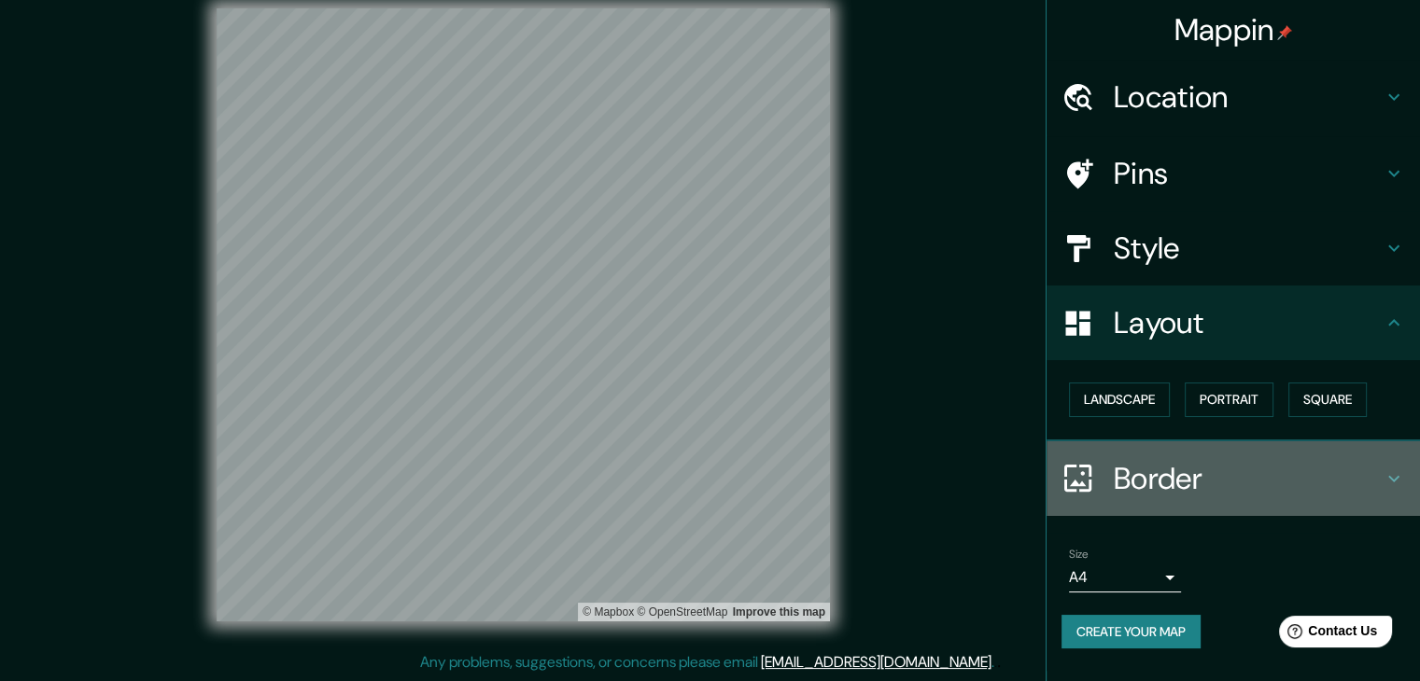
click at [1163, 493] on h4 "Border" at bounding box center [1248, 478] width 269 height 37
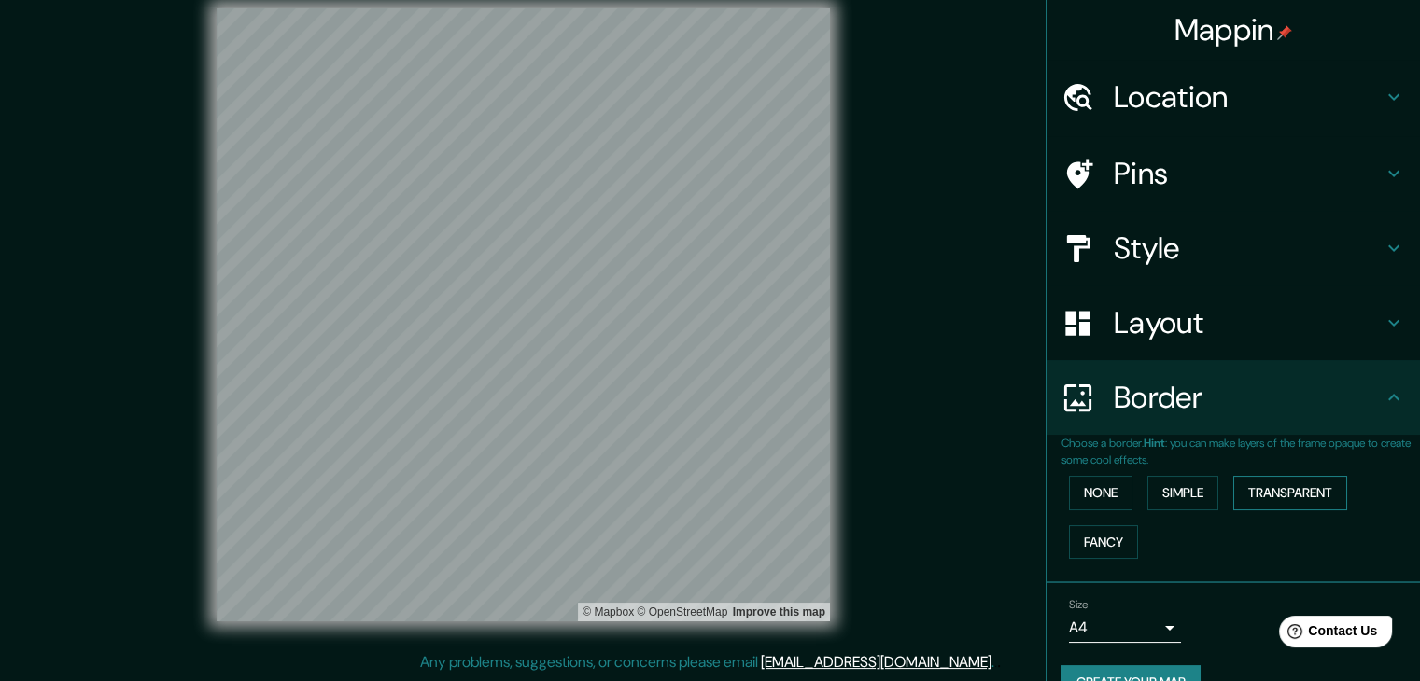
click at [1268, 500] on button "Transparent" at bounding box center [1290, 493] width 114 height 35
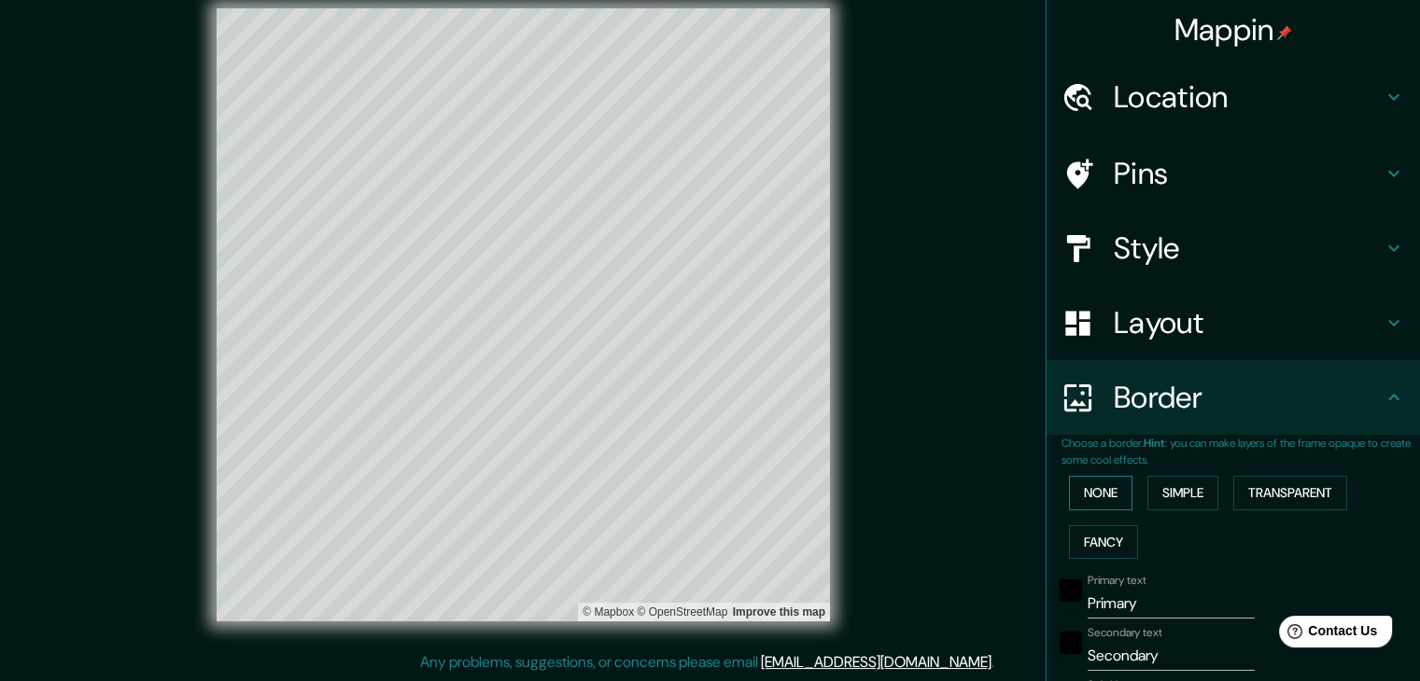
click at [1071, 494] on button "None" at bounding box center [1100, 493] width 63 height 35
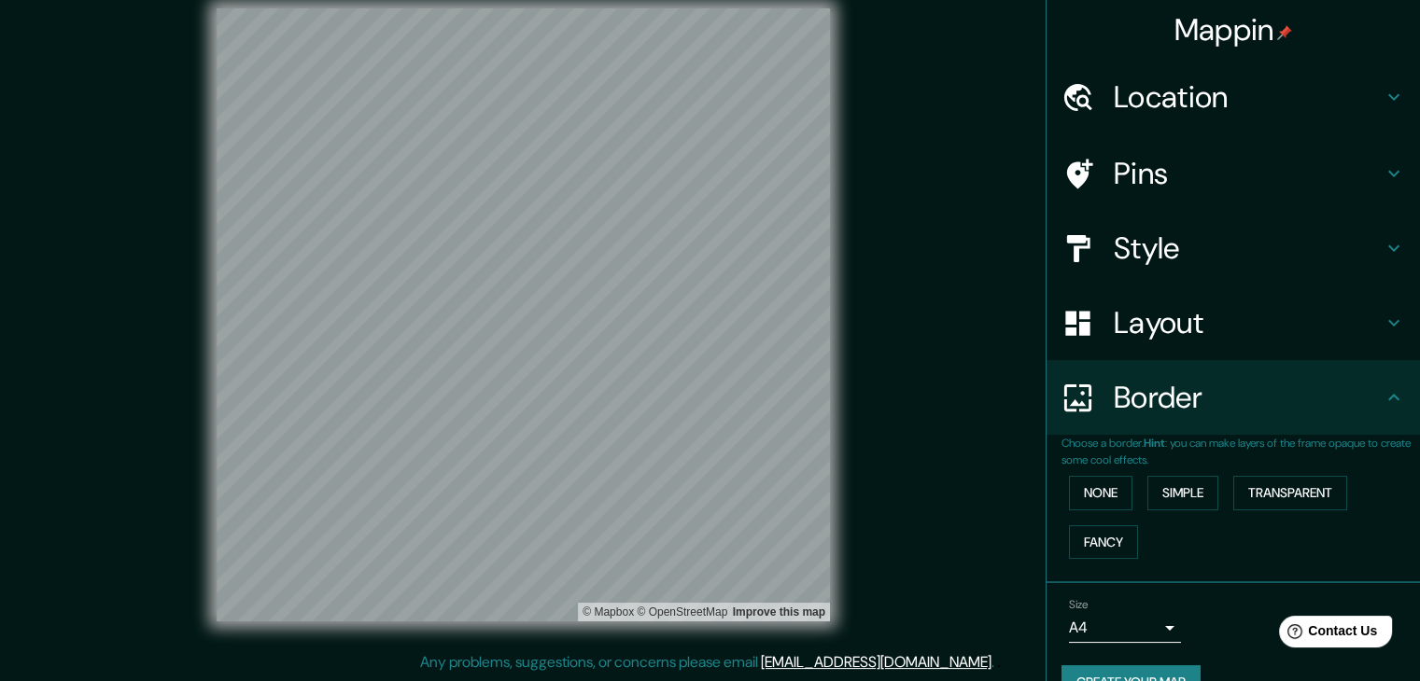
click at [1178, 321] on h4 "Layout" at bounding box center [1248, 322] width 269 height 37
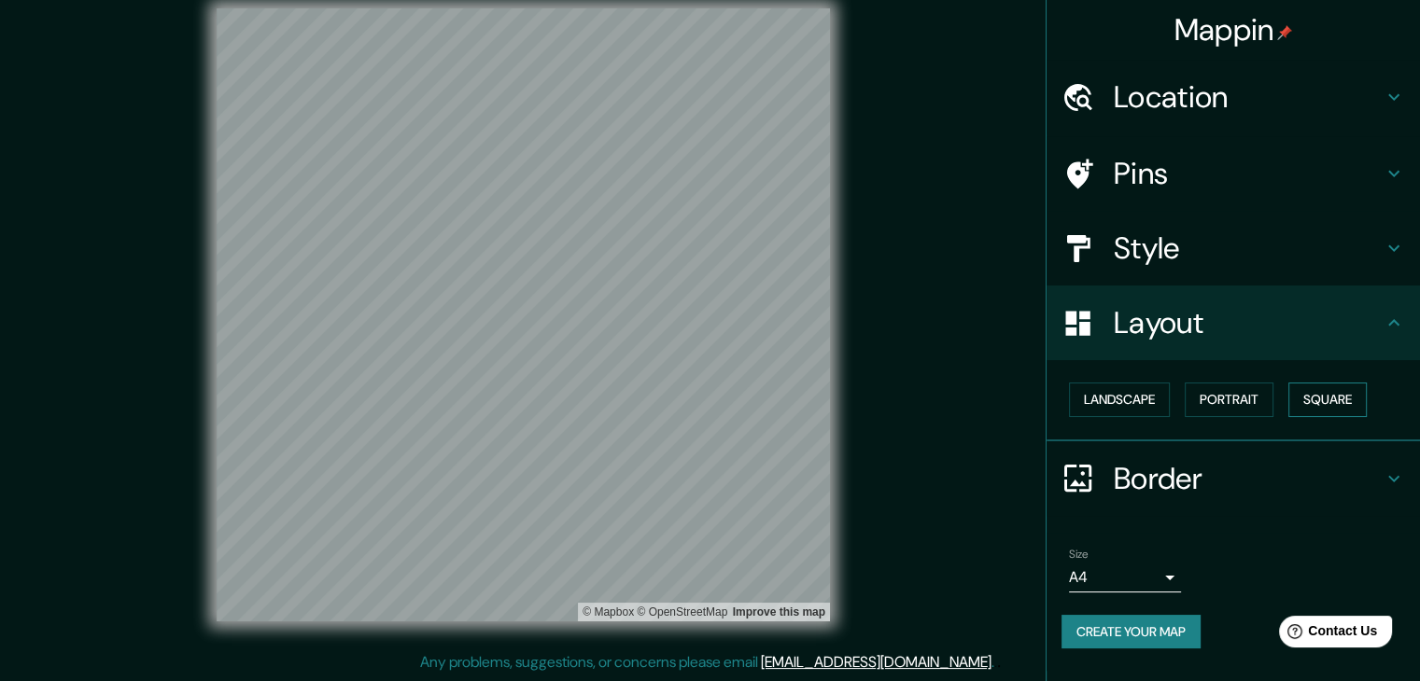
click at [1345, 397] on button "Square" at bounding box center [1327, 400] width 78 height 35
click at [981, 375] on div "Mappin Location [GEOGRAPHIC_DATA], [GEOGRAPHIC_DATA][PERSON_NAME][GEOGRAPHIC_DA…" at bounding box center [710, 330] width 1420 height 703
click at [982, 382] on div "Mappin Location [GEOGRAPHIC_DATA], [GEOGRAPHIC_DATA][PERSON_NAME][GEOGRAPHIC_DA…" at bounding box center [710, 330] width 1420 height 703
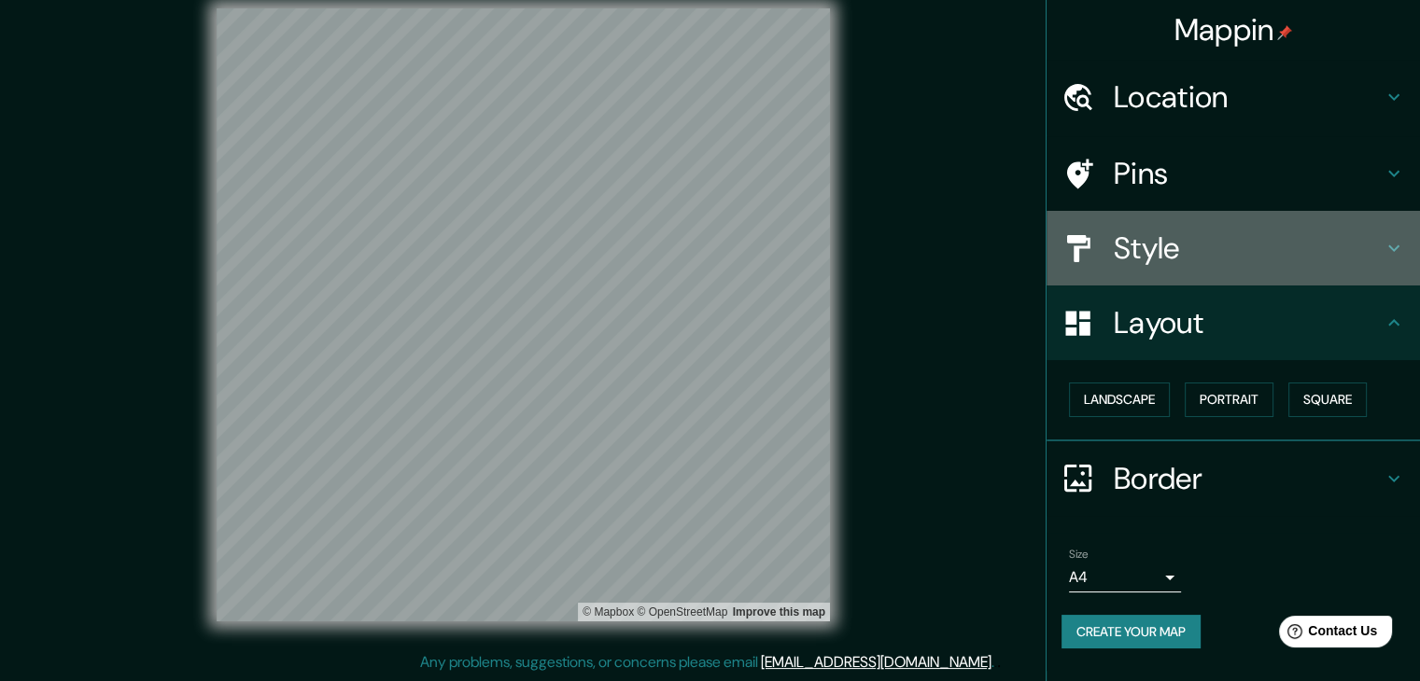
click at [1206, 213] on div "Style" at bounding box center [1232, 248] width 373 height 75
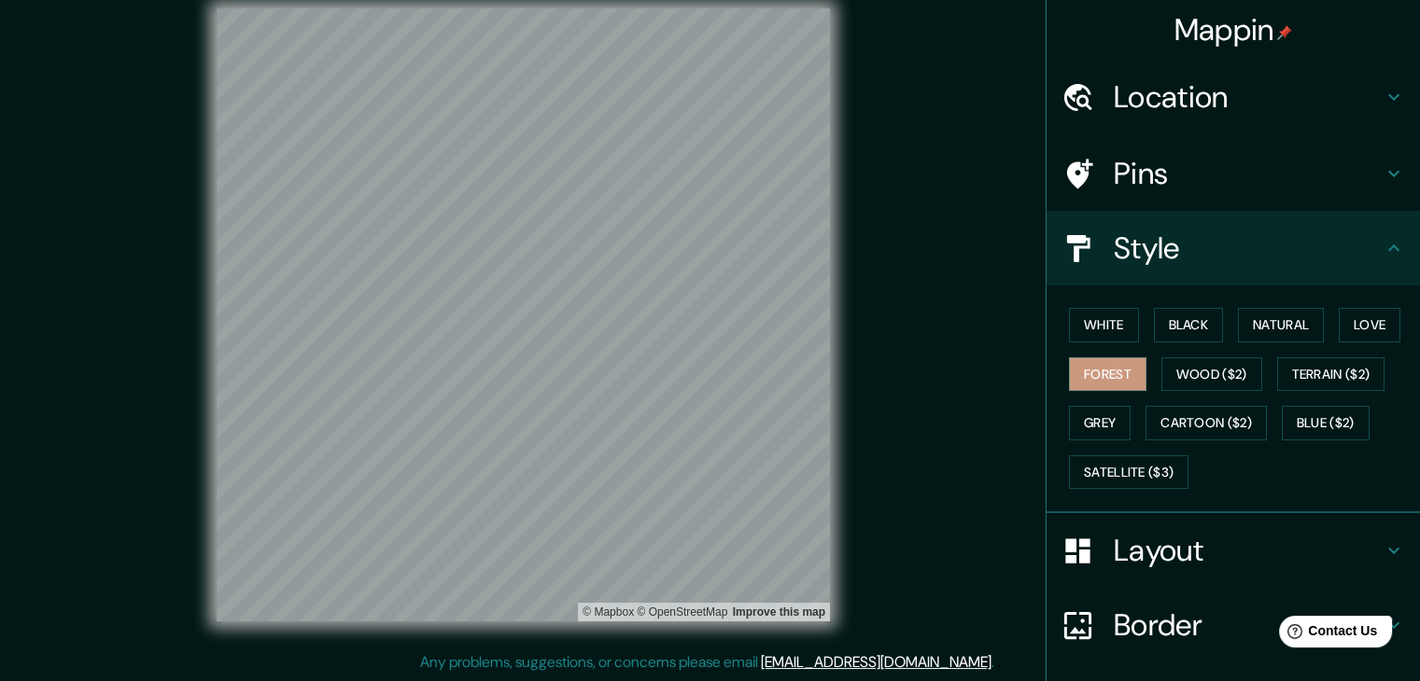
click at [1193, 189] on h4 "Pins" at bounding box center [1248, 173] width 269 height 37
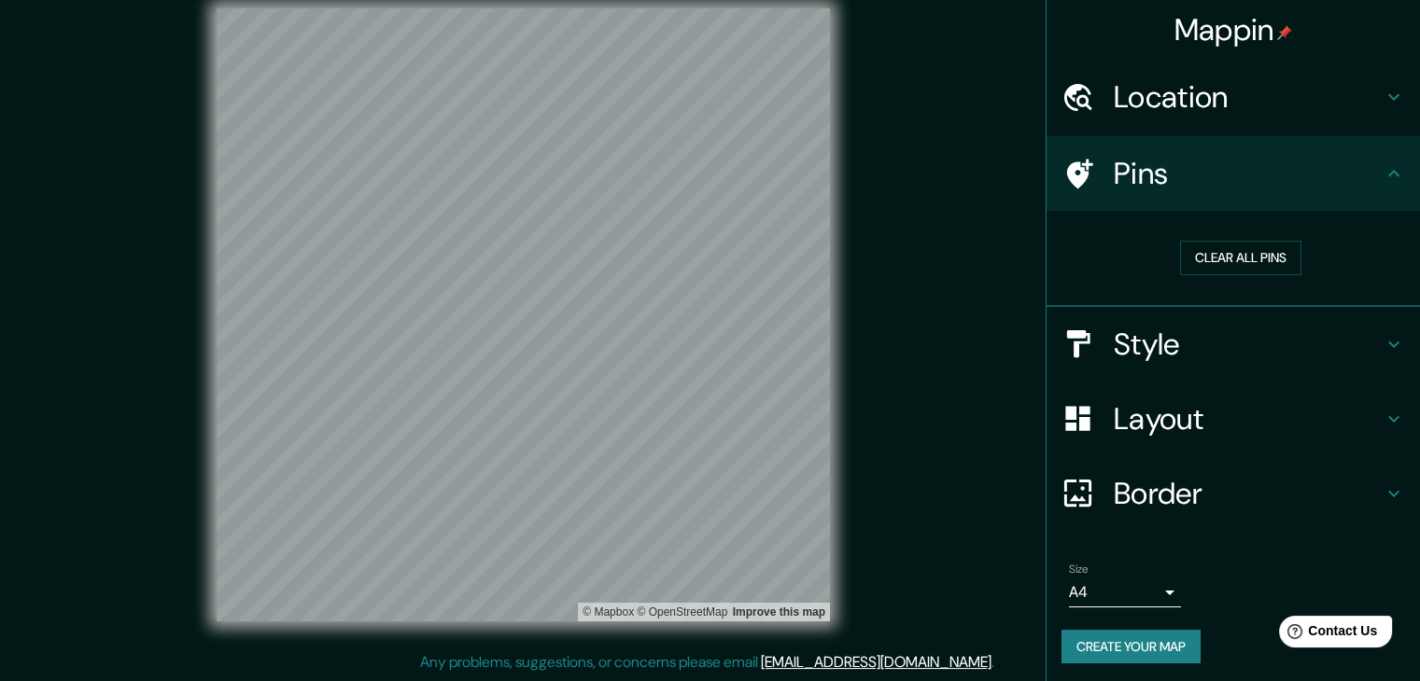
click at [1135, 638] on button "Create your map" at bounding box center [1130, 647] width 139 height 35
click at [938, 268] on div "Mappin Location [GEOGRAPHIC_DATA], [GEOGRAPHIC_DATA][PERSON_NAME][GEOGRAPHIC_DA…" at bounding box center [710, 330] width 1420 height 703
click at [1198, 348] on h4 "Style" at bounding box center [1248, 344] width 269 height 37
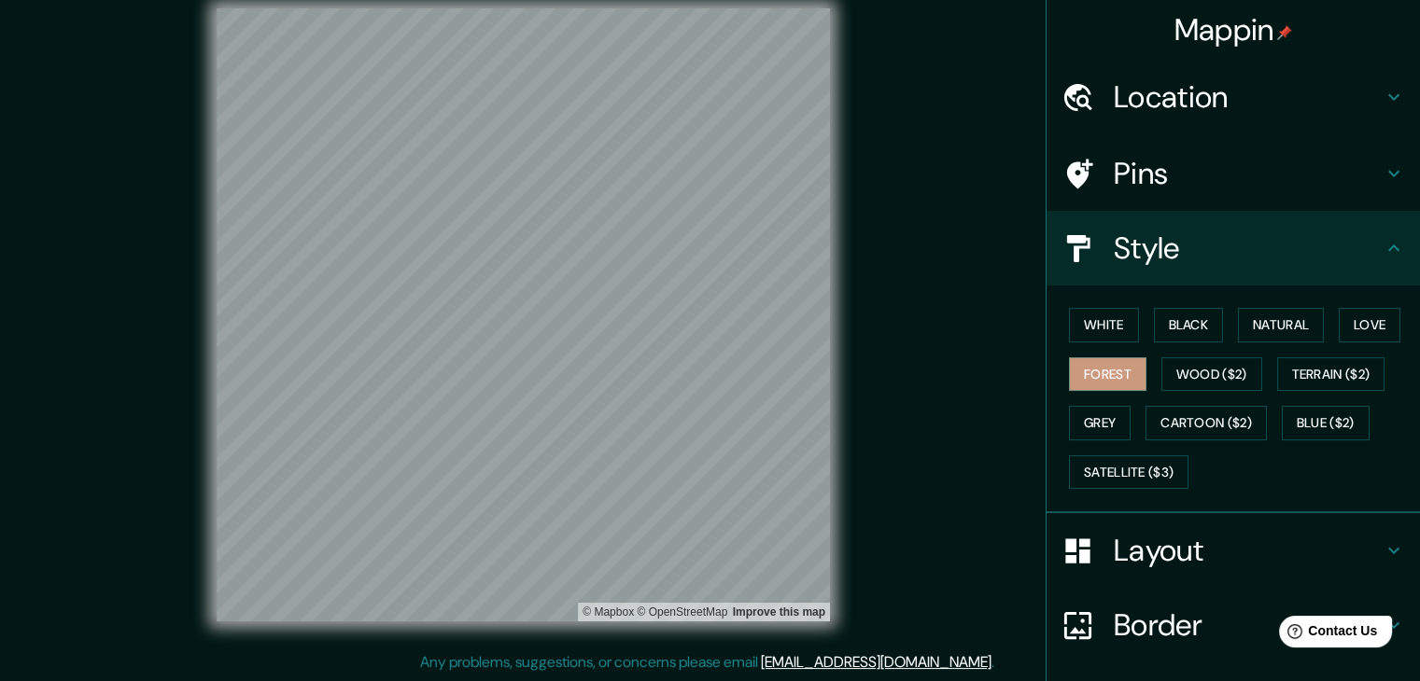
click at [1223, 276] on div "Style" at bounding box center [1232, 248] width 373 height 75
click at [997, 115] on div "Mappin Location [GEOGRAPHIC_DATA], [GEOGRAPHIC_DATA][PERSON_NAME][GEOGRAPHIC_DA…" at bounding box center [710, 330] width 1420 height 703
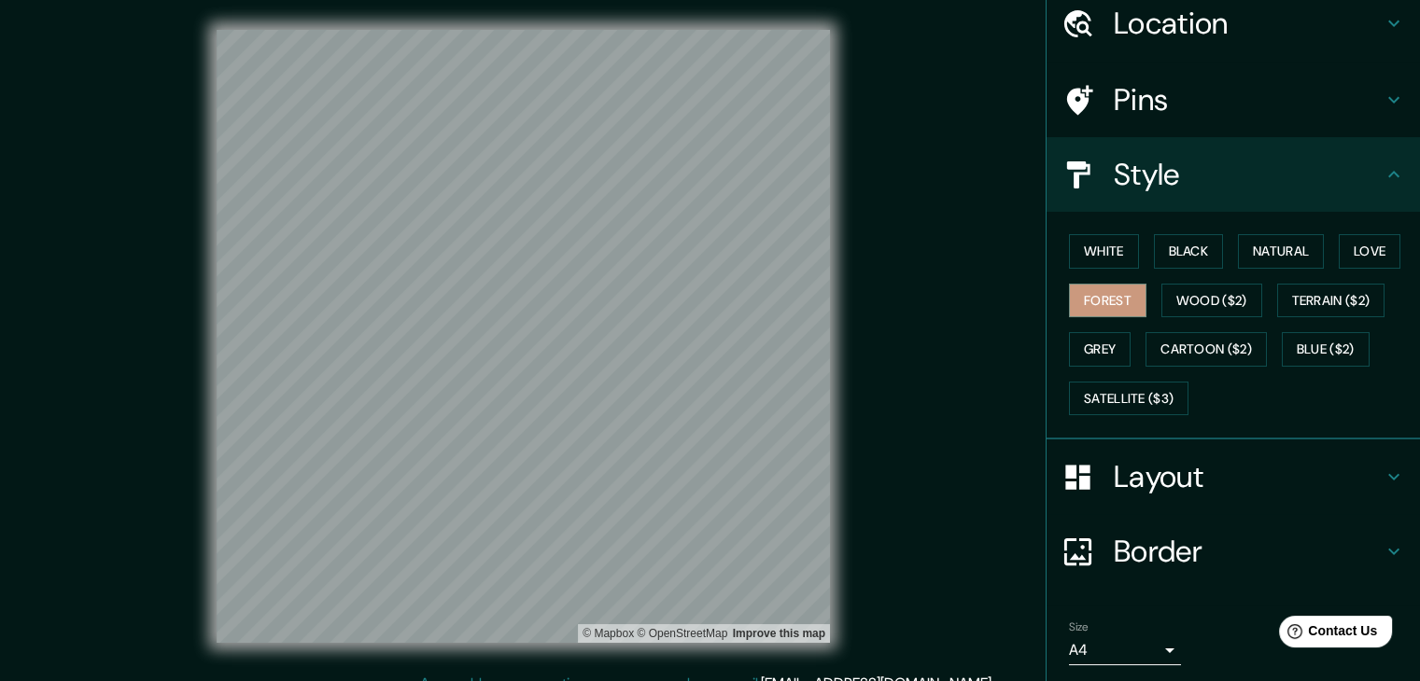
scroll to position [134, 0]
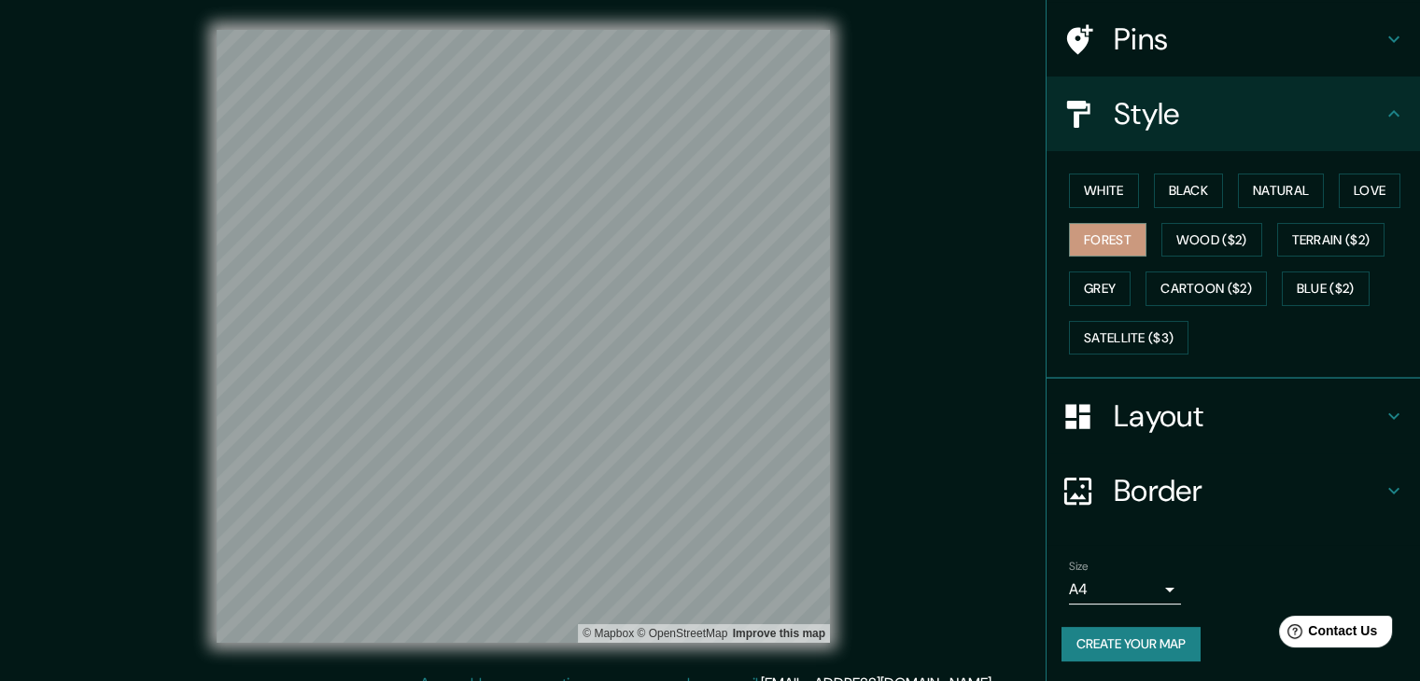
click at [1097, 587] on body "Mappin Location [GEOGRAPHIC_DATA], [GEOGRAPHIC_DATA][PERSON_NAME][GEOGRAPHIC_DA…" at bounding box center [710, 340] width 1420 height 681
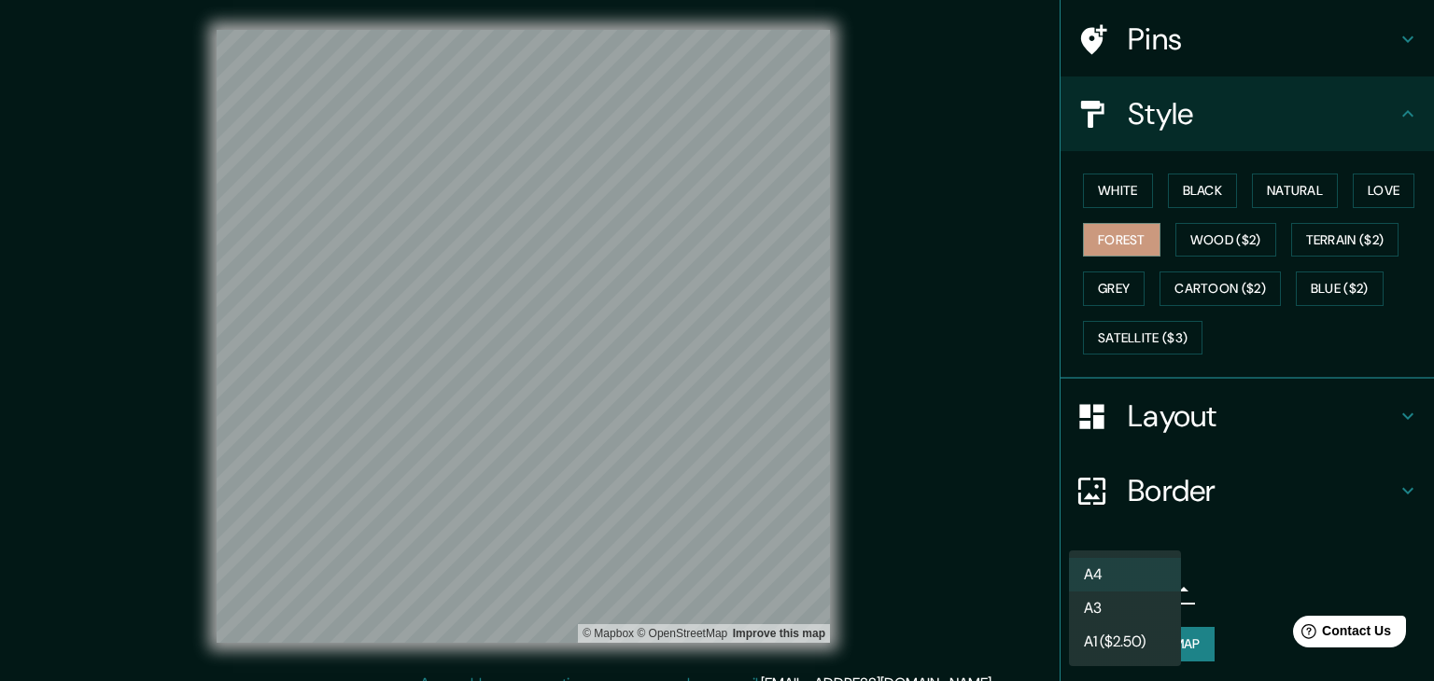
click at [1127, 602] on li "A3" at bounding box center [1125, 609] width 112 height 34
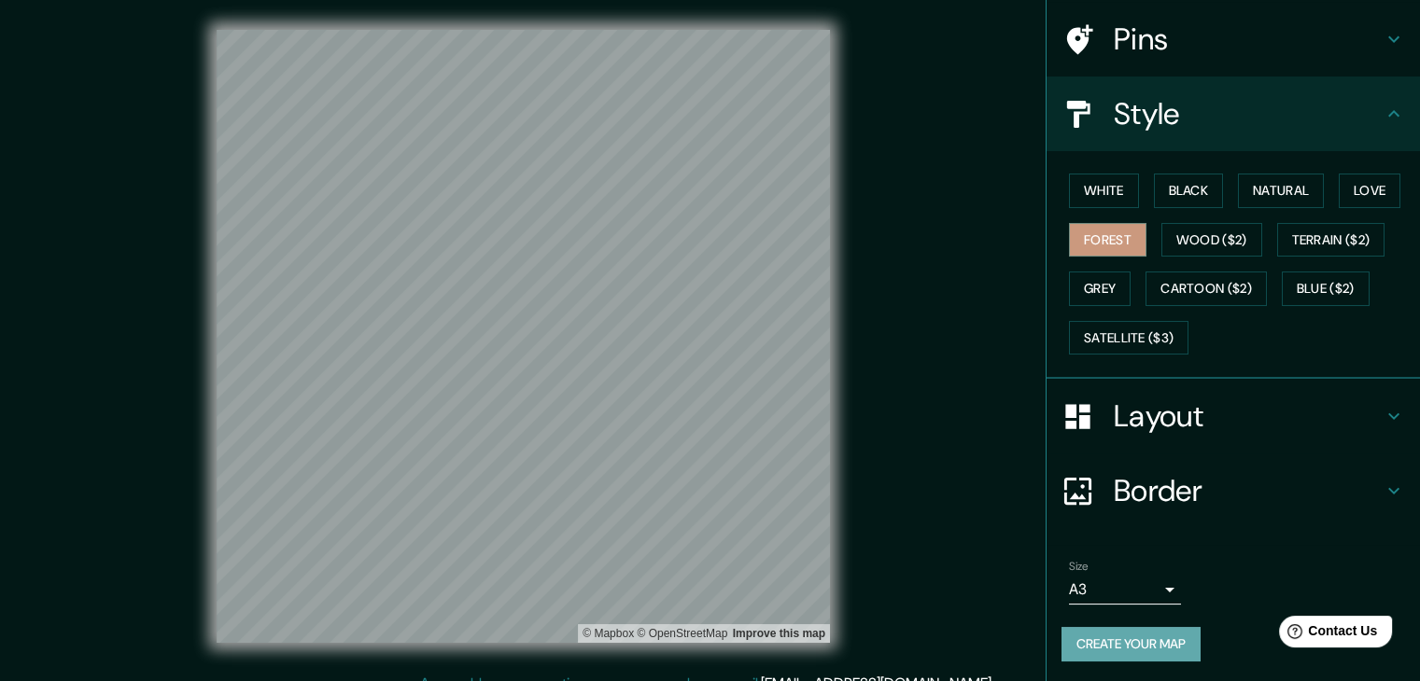
click at [1130, 638] on button "Create your map" at bounding box center [1130, 644] width 139 height 35
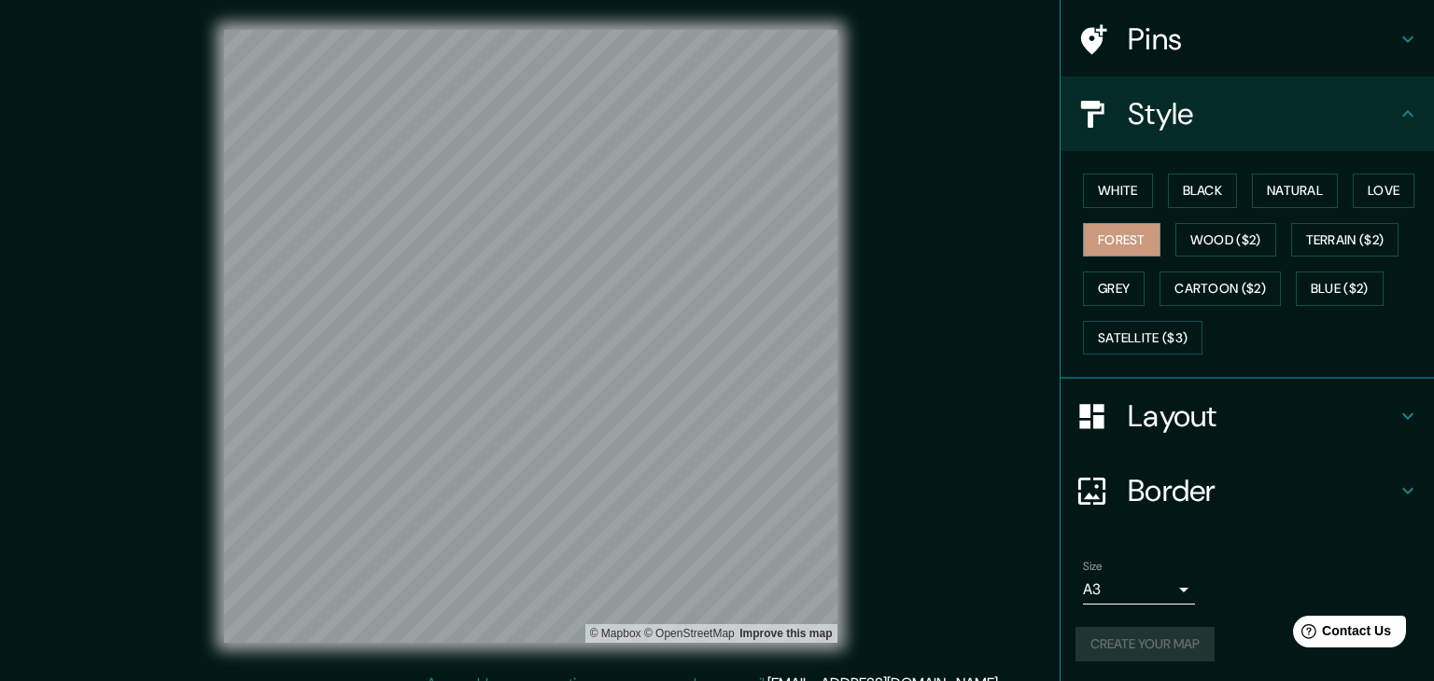
click at [1138, 592] on body "Mappin Location [GEOGRAPHIC_DATA], [GEOGRAPHIC_DATA][PERSON_NAME][GEOGRAPHIC_DA…" at bounding box center [717, 340] width 1434 height 681
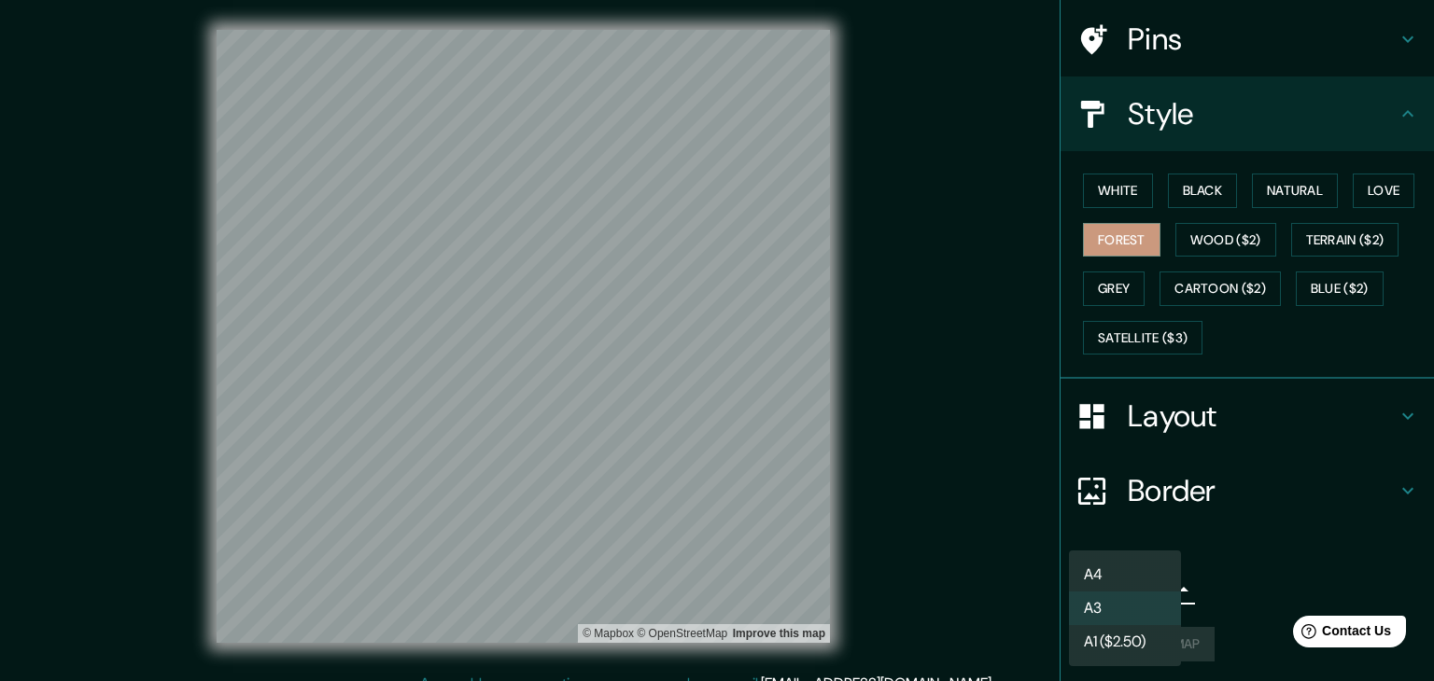
click at [1113, 589] on li "A4" at bounding box center [1125, 575] width 112 height 34
type input "single"
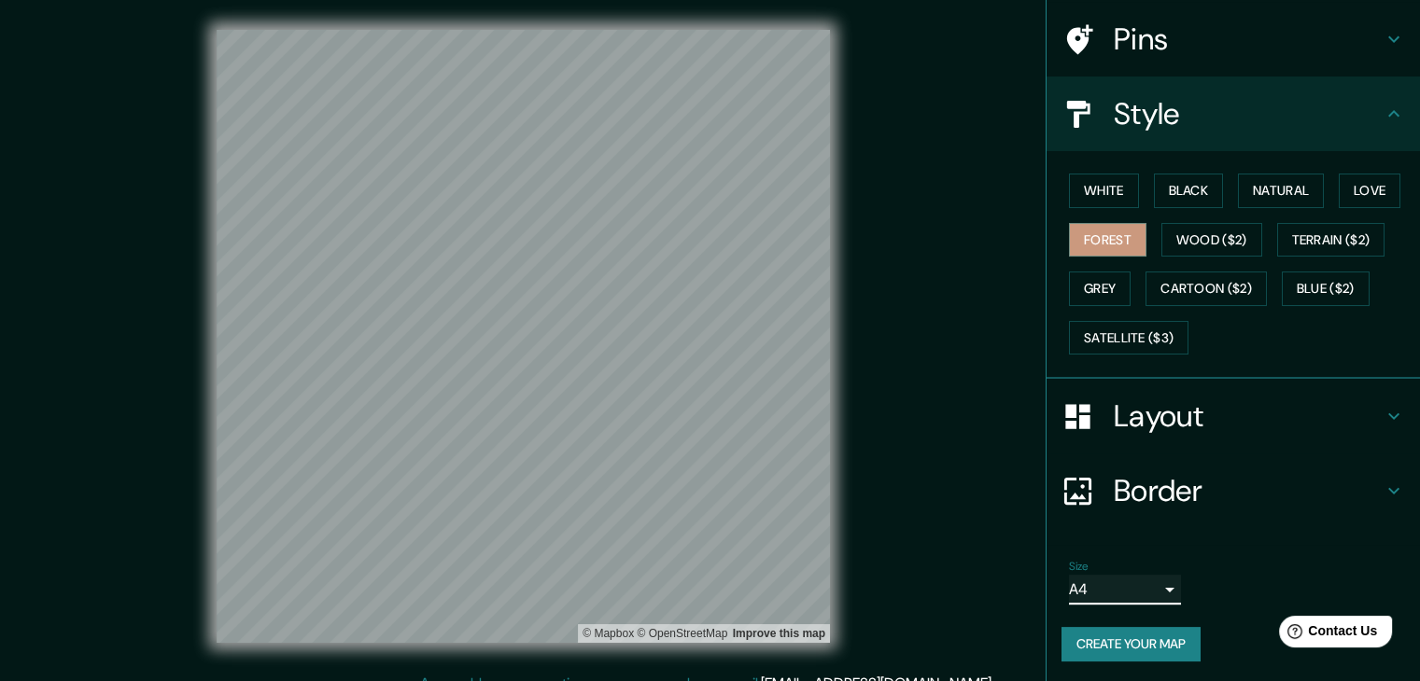
scroll to position [0, 0]
